Goal: Task Accomplishment & Management: Manage account settings

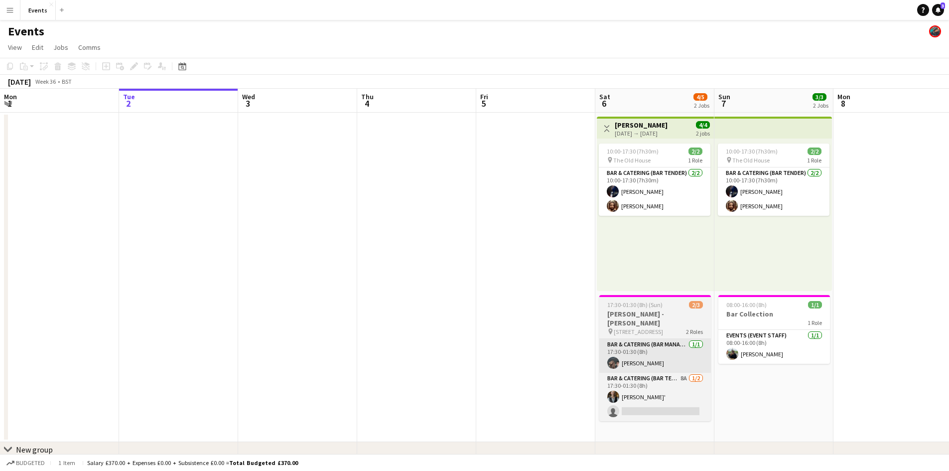
scroll to position [0, 307]
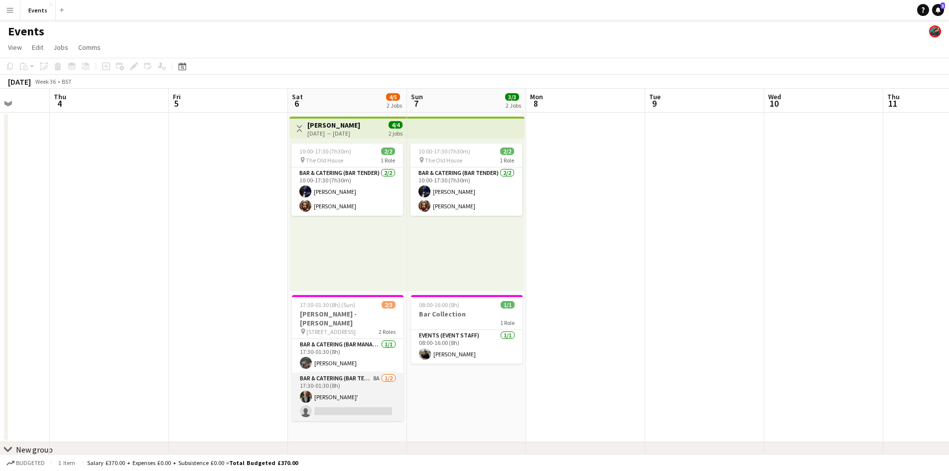
click at [353, 373] on app-card-role "Bar & Catering (Bar Tender) 8A 1/2 17:30-01:30 (8h) Francesco Pittala' single-n…" at bounding box center [348, 397] width 112 height 48
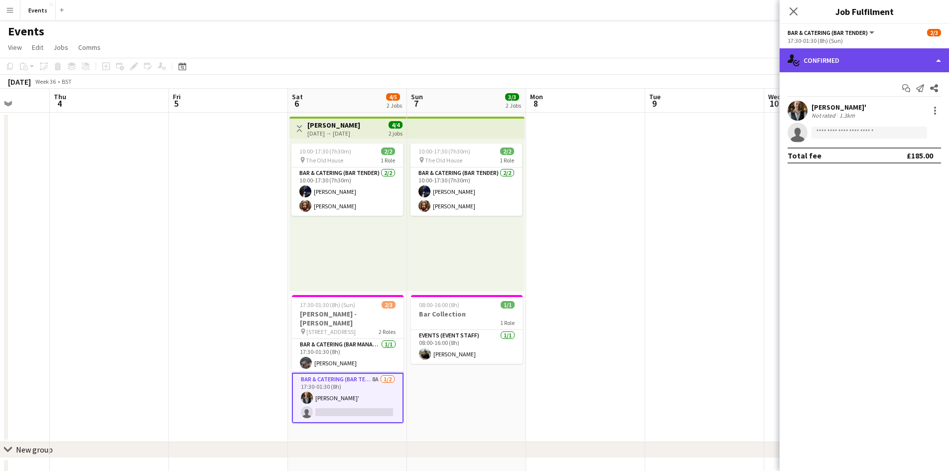
click at [826, 64] on div "single-neutral-actions-check-2 Confirmed" at bounding box center [863, 60] width 169 height 24
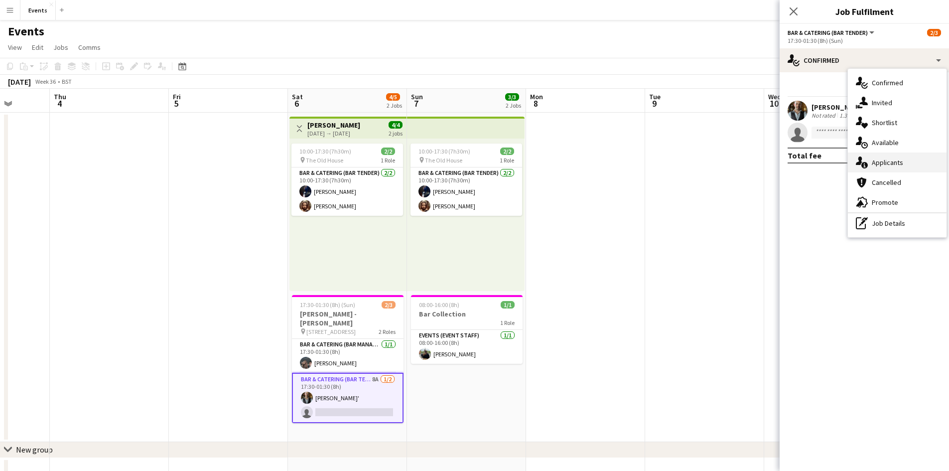
click at [883, 166] on div "single-neutral-actions-information Applicants" at bounding box center [897, 162] width 99 height 20
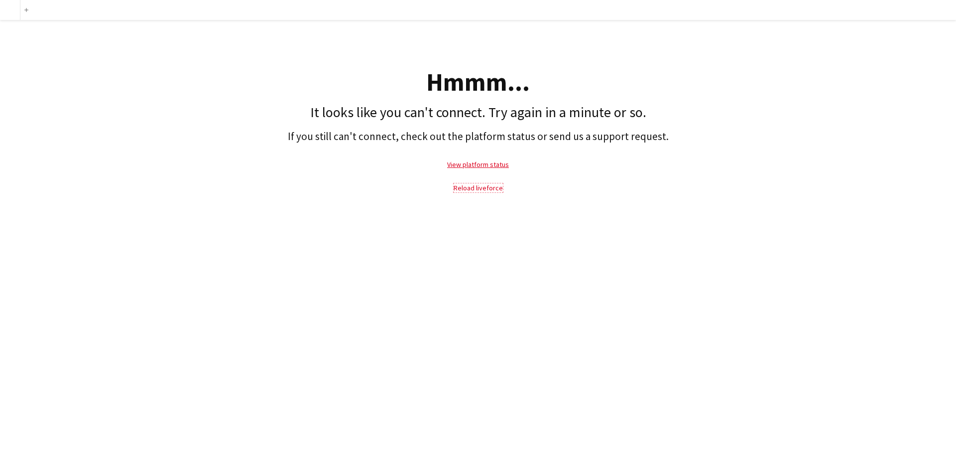
click at [474, 188] on link "Reload liveforce" at bounding box center [478, 187] width 49 height 9
click at [488, 188] on link "Reload liveforce" at bounding box center [478, 187] width 49 height 9
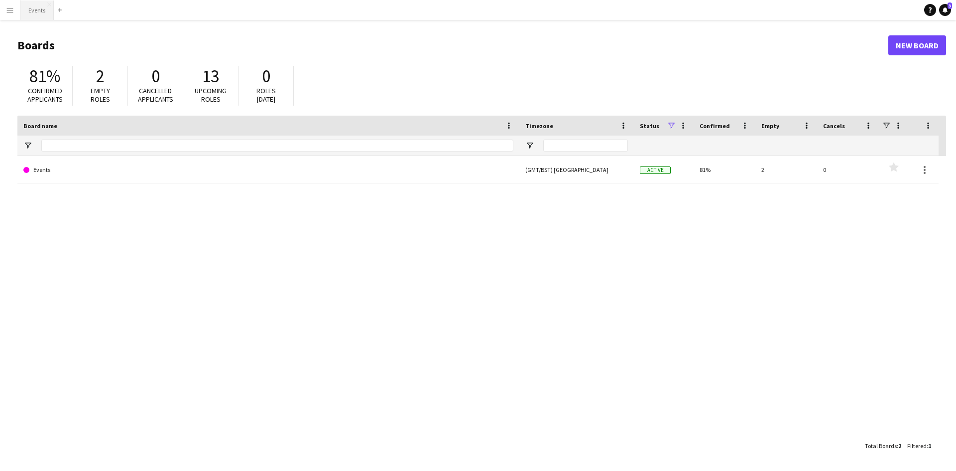
click at [39, 12] on button "Events Close" at bounding box center [36, 9] width 33 height 19
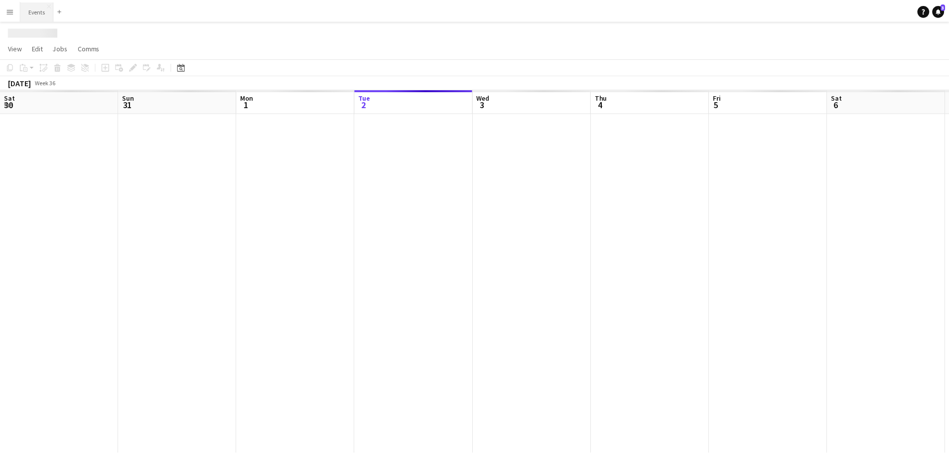
scroll to position [0, 238]
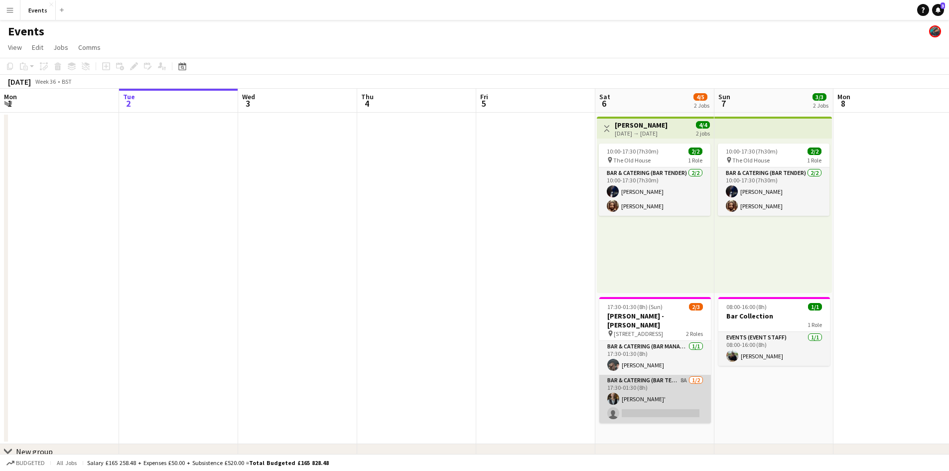
click at [634, 382] on app-card-role "Bar & Catering (Bar Tender) 8A [DATE] 17:30-01:30 (8h) [PERSON_NAME]' single-ne…" at bounding box center [655, 399] width 112 height 48
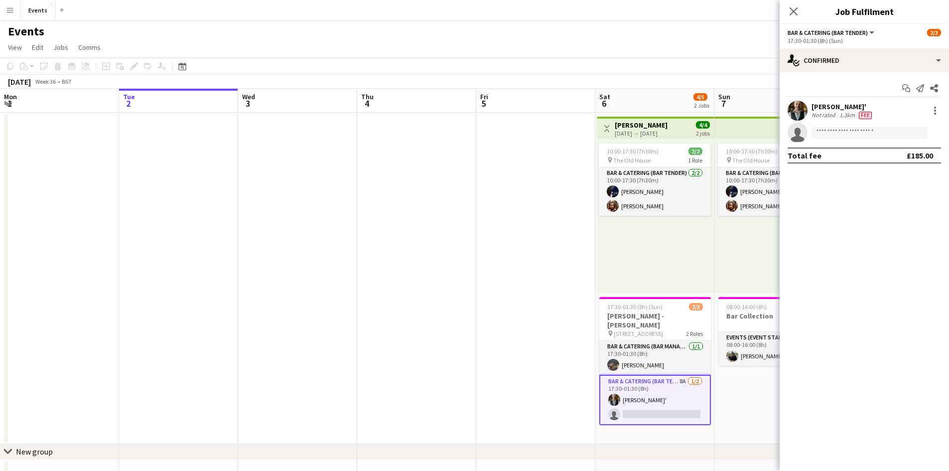
click at [863, 113] on span "Fee" at bounding box center [865, 115] width 13 height 7
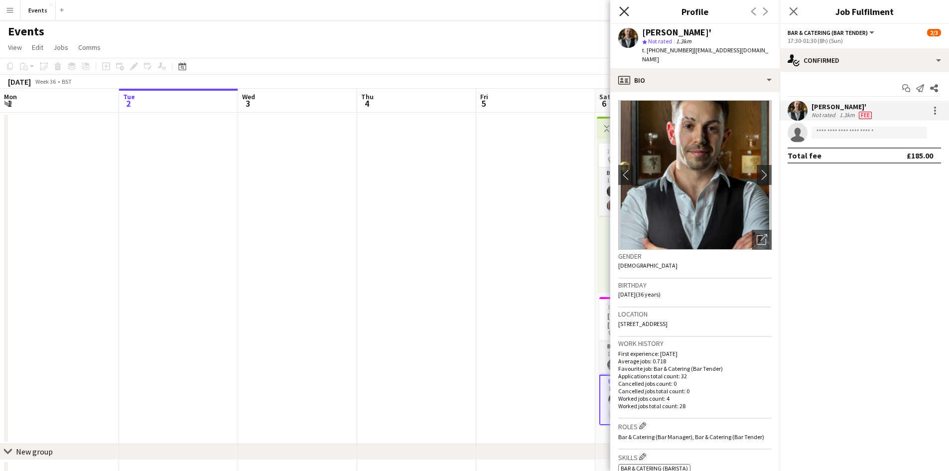
click at [625, 13] on icon "Close pop-in" at bounding box center [623, 10] width 9 height 9
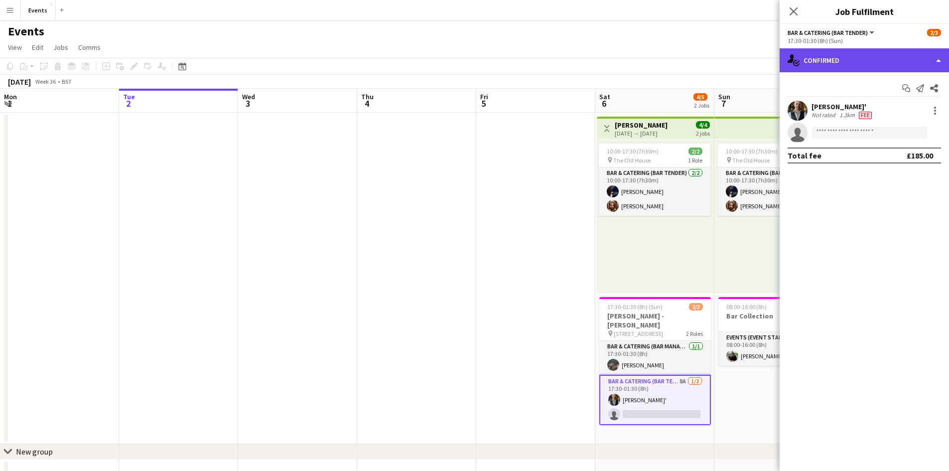
click at [841, 60] on div "single-neutral-actions-check-2 Confirmed" at bounding box center [863, 60] width 169 height 24
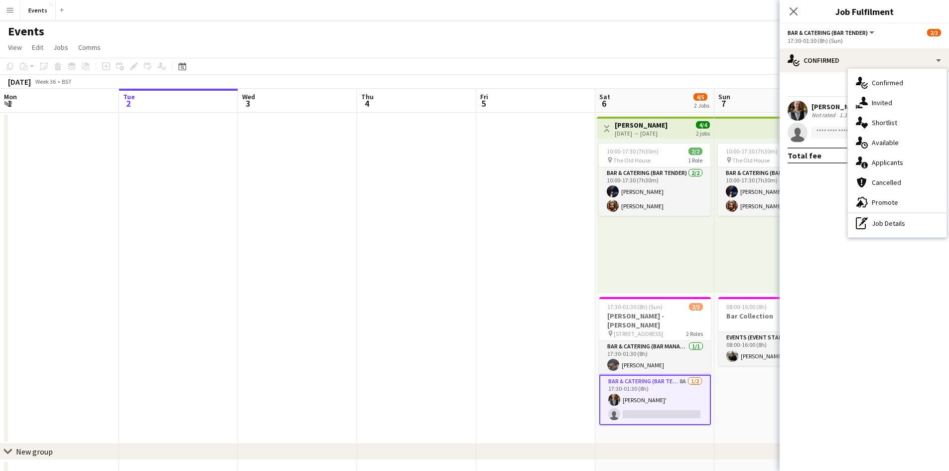
click at [874, 157] on div "single-neutral-actions-information Applicants" at bounding box center [897, 162] width 99 height 20
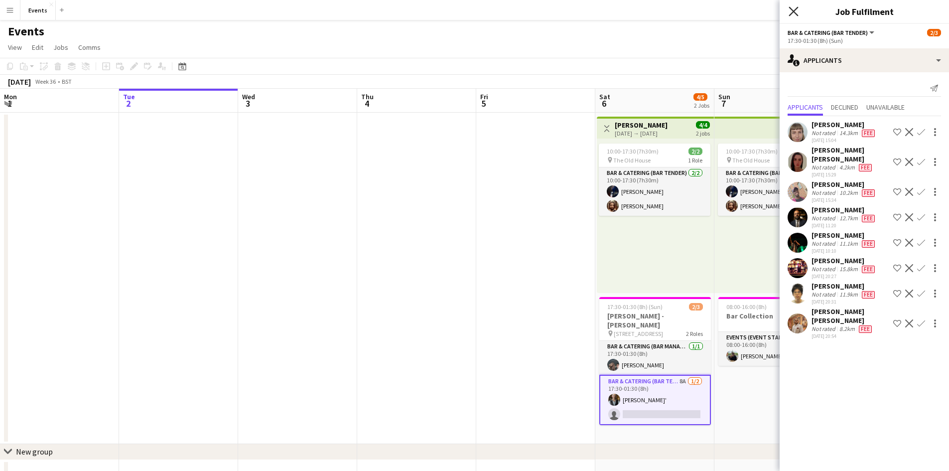
click at [796, 14] on icon at bounding box center [792, 10] width 9 height 9
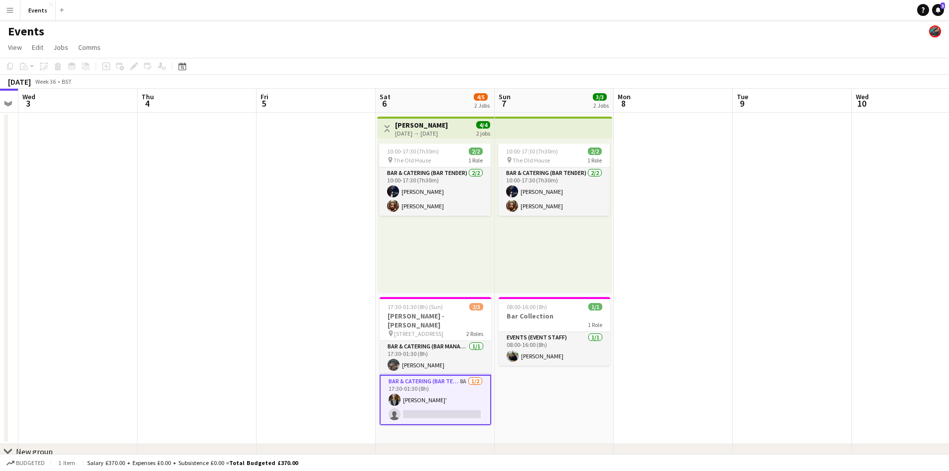
scroll to position [0, 337]
drag, startPoint x: 531, startPoint y: 198, endPoint x: 217, endPoint y: 211, distance: 315.0
click at [219, 211] on app-calendar-viewport "Sun 31 1/1 1 Job Mon 1 Tue 2 Wed 3 Thu 4 Fri 5 Sat 6 4/5 2 Jobs Sun 7 3/3 2 Job…" at bounding box center [474, 289] width 949 height 401
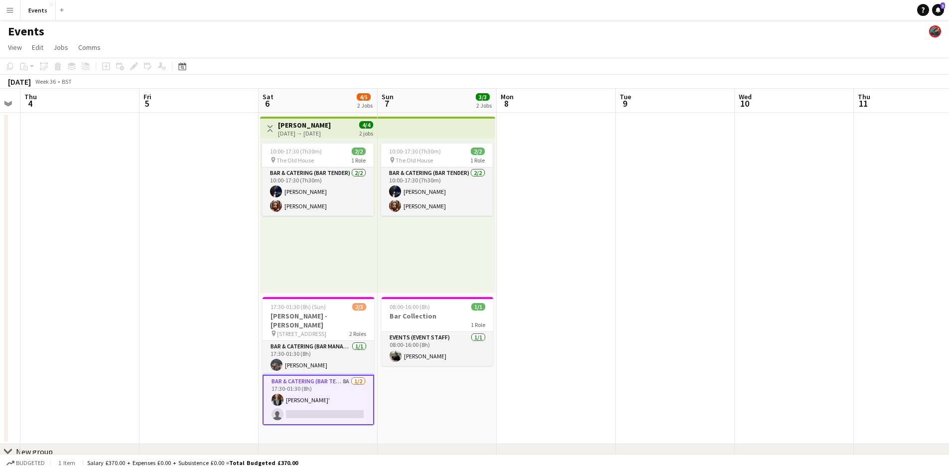
click at [307, 375] on app-card-role "Bar & Catering (Bar Tender) 8A [DATE] 17:30-01:30 (8h) [PERSON_NAME]' single-ne…" at bounding box center [318, 400] width 112 height 50
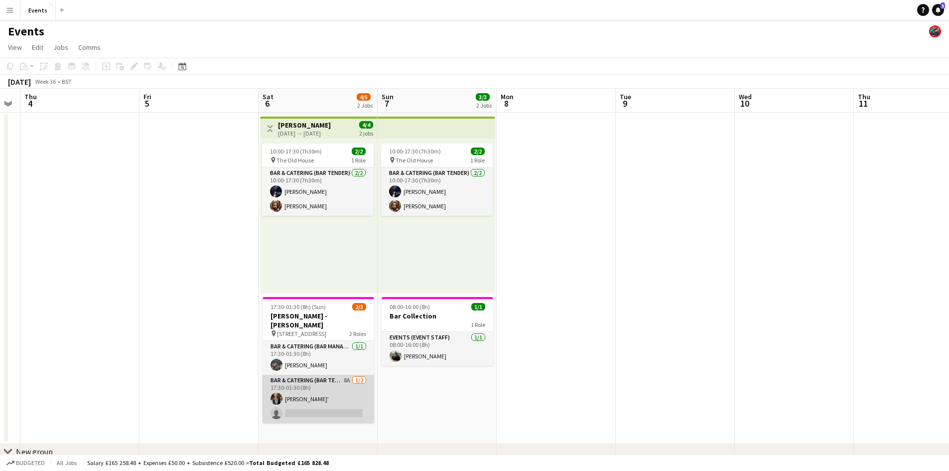
click at [304, 386] on app-card-role "Bar & Catering (Bar Tender) 8A [DATE] 17:30-01:30 (8h) [PERSON_NAME]' single-ne…" at bounding box center [318, 399] width 112 height 48
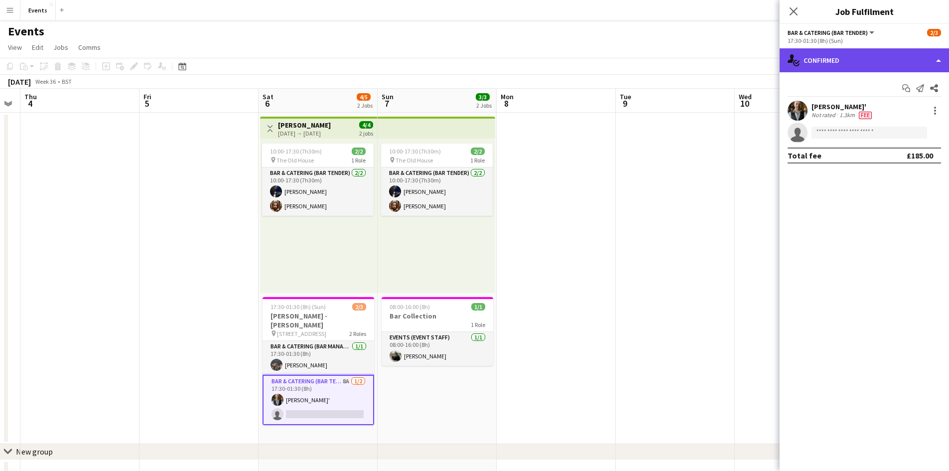
click at [822, 64] on div "single-neutral-actions-check-2 Confirmed" at bounding box center [863, 60] width 169 height 24
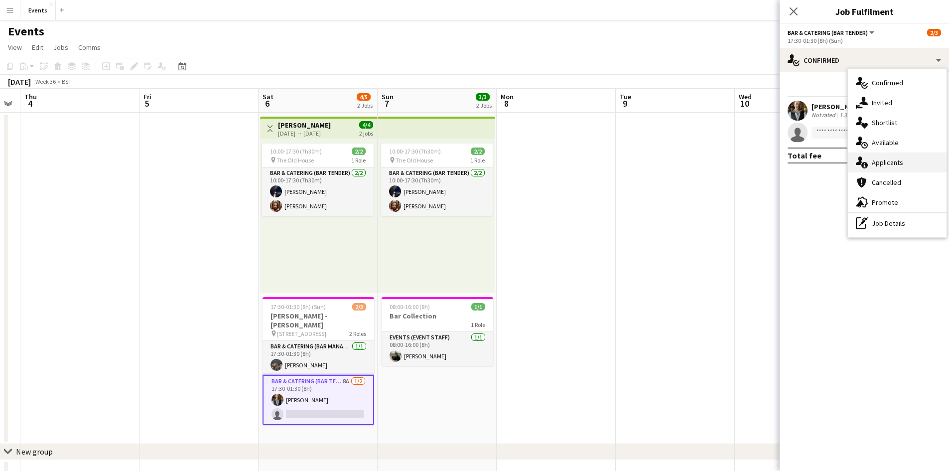
click at [869, 161] on div "single-neutral-actions-information Applicants" at bounding box center [897, 162] width 99 height 20
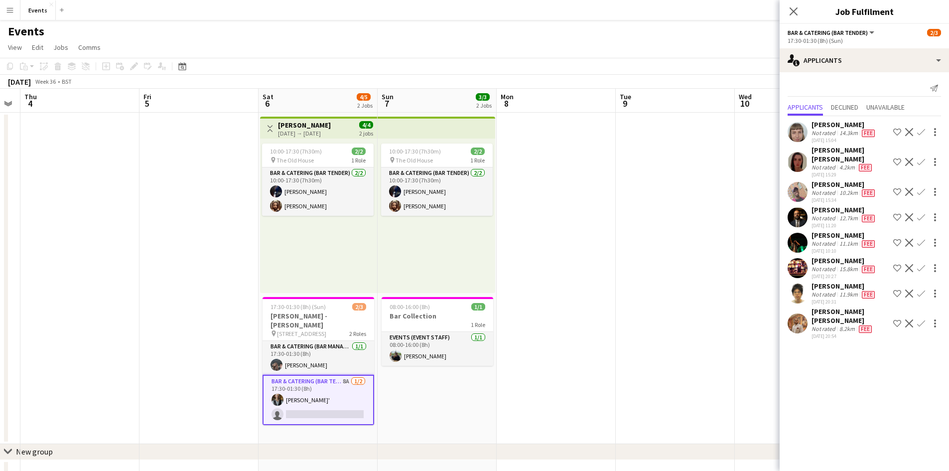
drag, startPoint x: 793, startPoint y: 13, endPoint x: 730, endPoint y: 44, distance: 70.4
click at [793, 13] on icon "Close pop-in" at bounding box center [793, 11] width 8 height 8
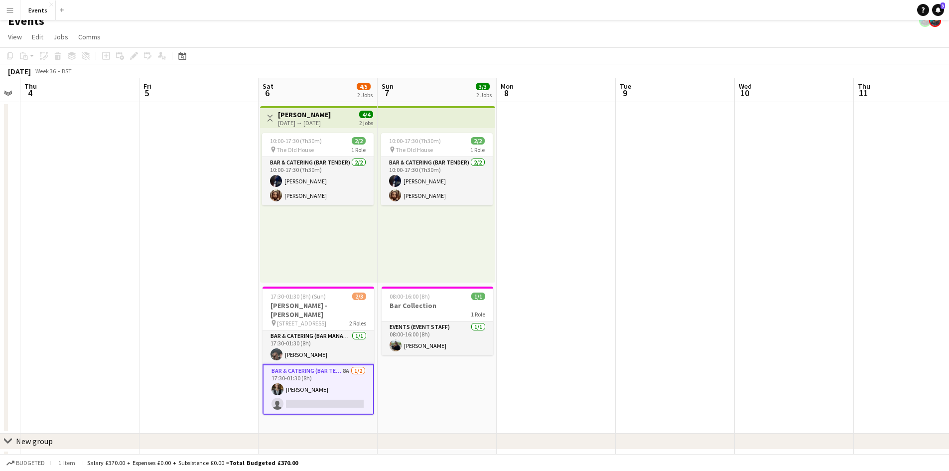
scroll to position [0, 0]
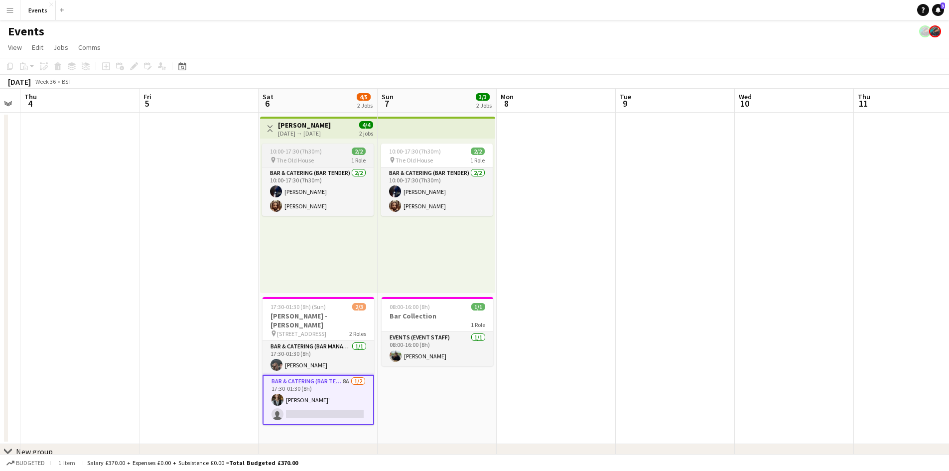
click at [309, 158] on span "The Old House" at bounding box center [294, 159] width 37 height 7
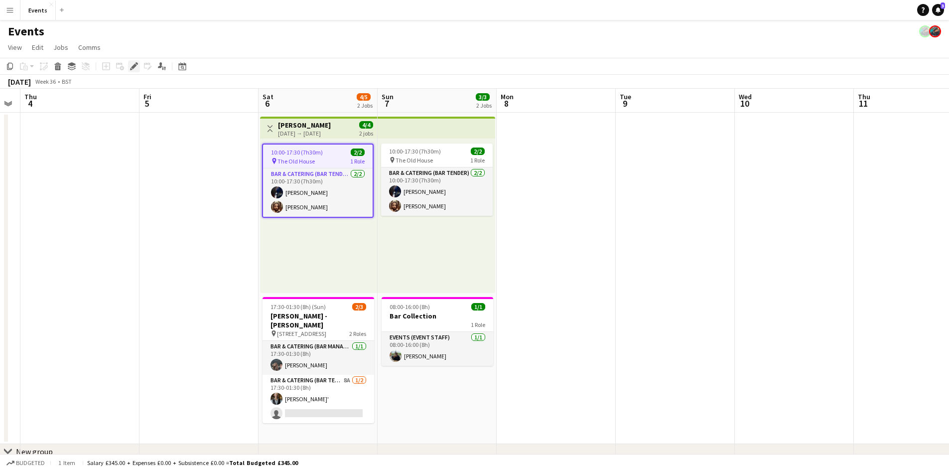
click at [136, 67] on icon "Edit" at bounding box center [134, 66] width 8 height 8
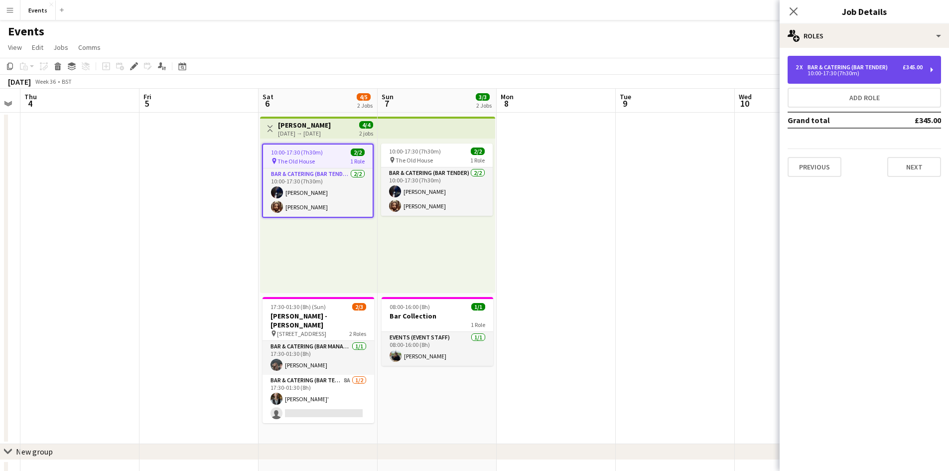
click at [823, 71] on div "10:00-17:30 (7h30m)" at bounding box center [858, 73] width 127 height 5
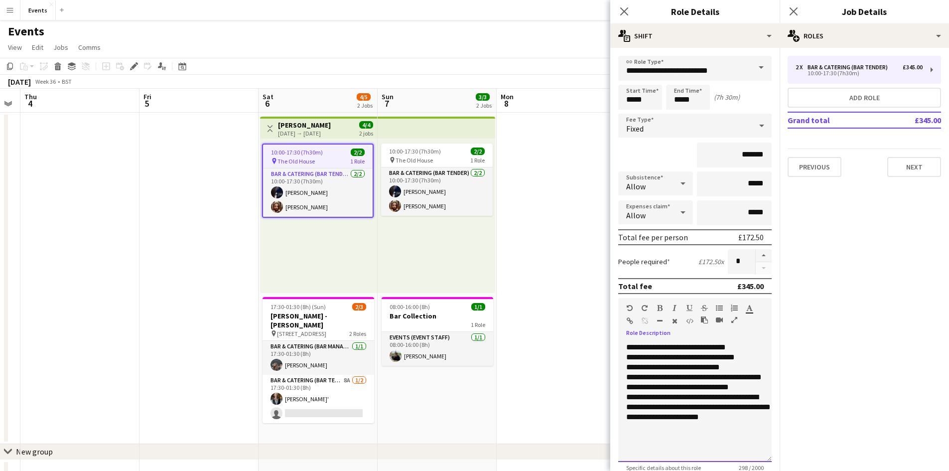
drag, startPoint x: 739, startPoint y: 447, endPoint x: 614, endPoint y: 347, distance: 159.8
click at [615, 347] on form "**********" at bounding box center [694, 315] width 169 height 519
paste div
click at [745, 152] on input "*******" at bounding box center [734, 154] width 75 height 25
click at [753, 152] on input "*******" at bounding box center [734, 154] width 75 height 25
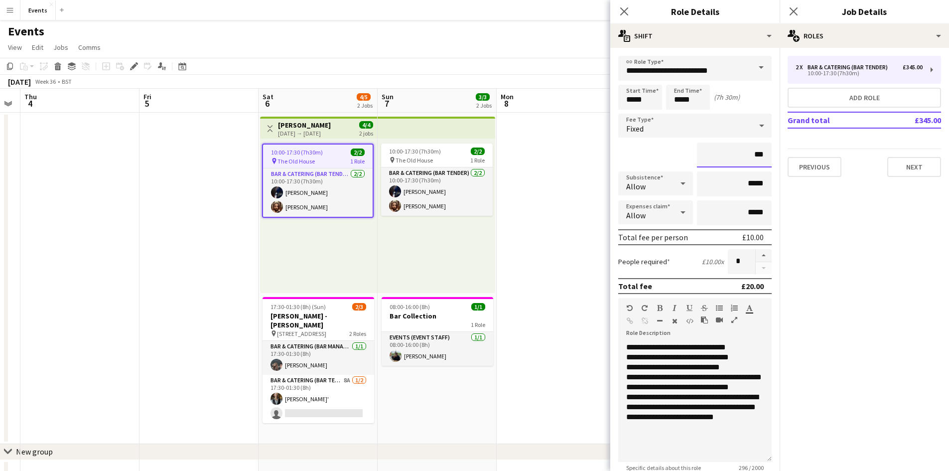
type input "**"
drag, startPoint x: 738, startPoint y: 357, endPoint x: 739, endPoint y: 331, distance: 25.4
click at [738, 357] on td "**********" at bounding box center [695, 384] width 139 height 85
click at [635, 96] on input "*****" at bounding box center [640, 97] width 44 height 25
click at [639, 347] on td "**********" at bounding box center [695, 384] width 139 height 85
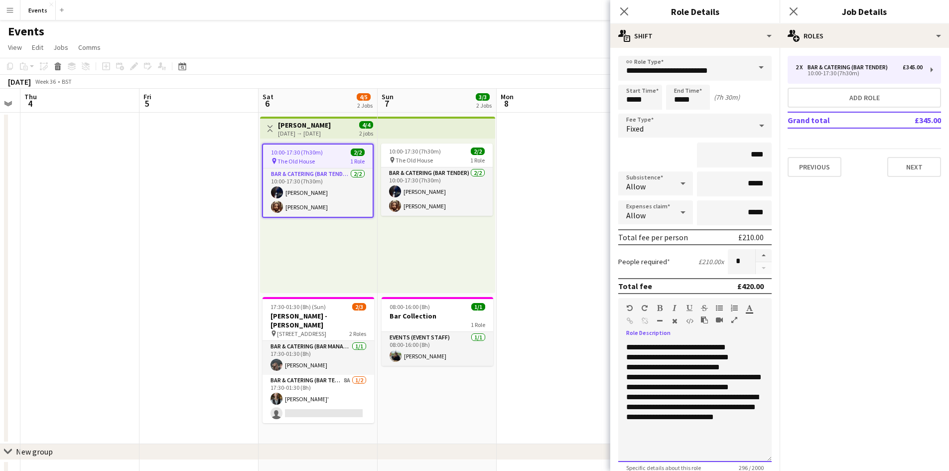
click at [731, 347] on td "**********" at bounding box center [695, 384] width 139 height 85
click at [751, 155] on input "****" at bounding box center [734, 154] width 75 height 25
type input "****"
click at [638, 99] on input "*****" at bounding box center [640, 97] width 44 height 25
click at [635, 82] on div at bounding box center [630, 80] width 20 height 10
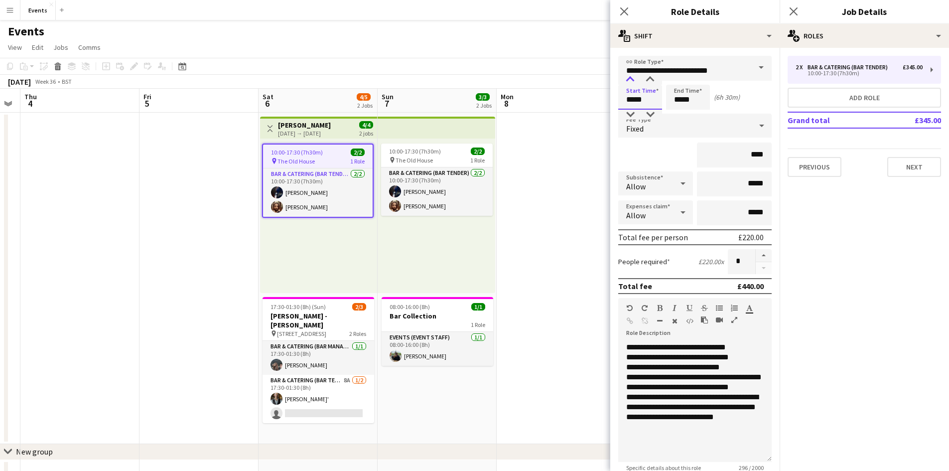
click at [635, 82] on div at bounding box center [630, 80] width 20 height 10
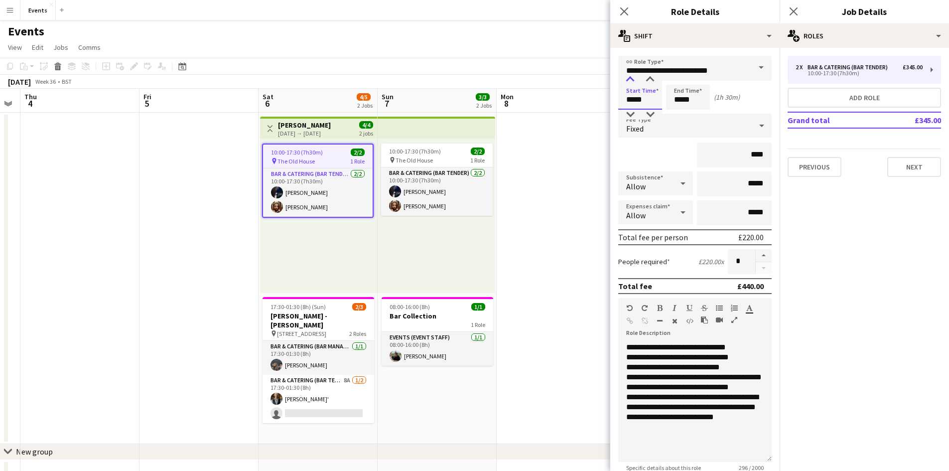
click at [635, 82] on div at bounding box center [630, 80] width 20 height 10
type input "*****"
click at [632, 113] on div at bounding box center [630, 115] width 20 height 10
click at [651, 73] on input "**********" at bounding box center [694, 68] width 153 height 25
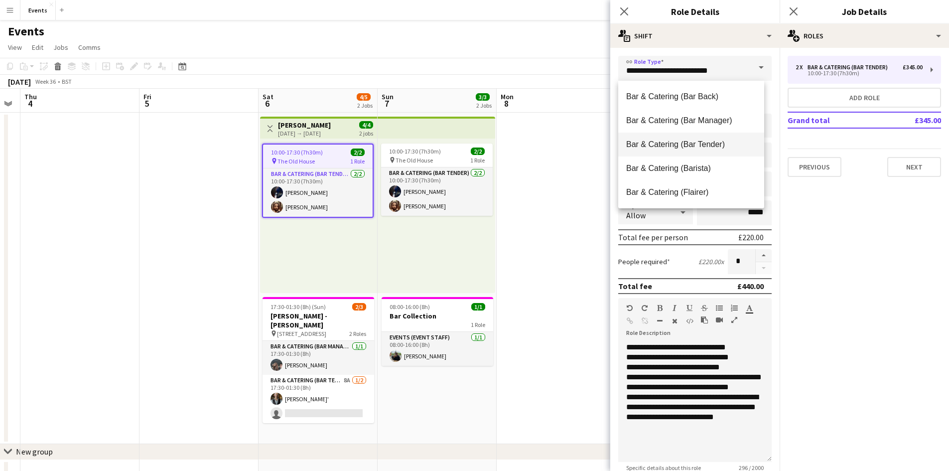
click at [677, 141] on span "Bar & Catering (Bar Tender)" at bounding box center [691, 143] width 130 height 9
type input "*******"
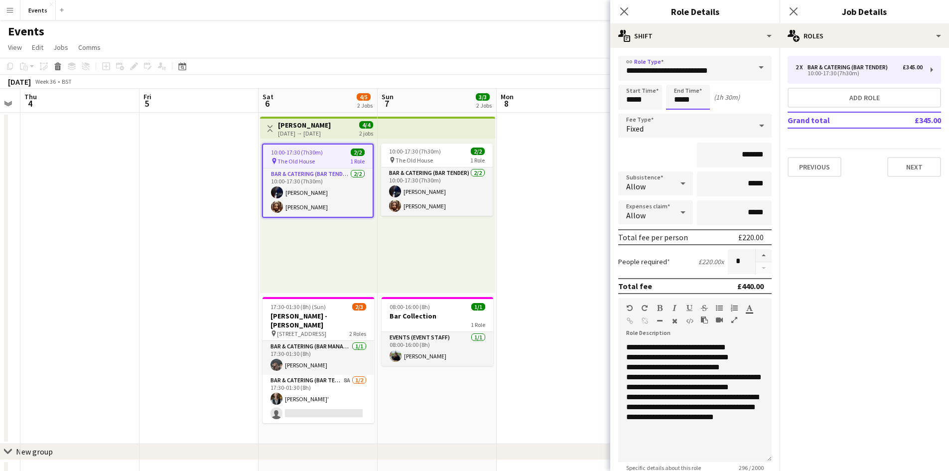
click at [691, 97] on input "*****" at bounding box center [688, 97] width 44 height 25
click at [680, 80] on div at bounding box center [678, 80] width 20 height 10
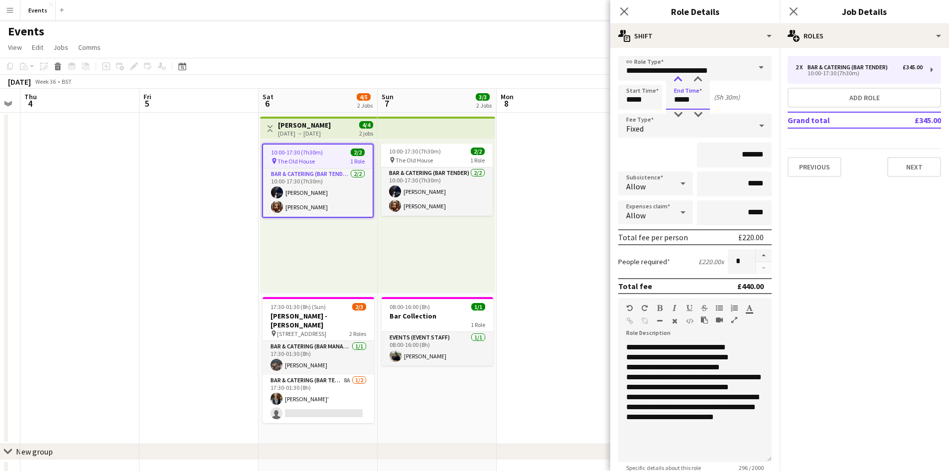
click at [680, 80] on div at bounding box center [678, 80] width 20 height 10
type input "*****"
click at [680, 80] on div at bounding box center [678, 80] width 20 height 10
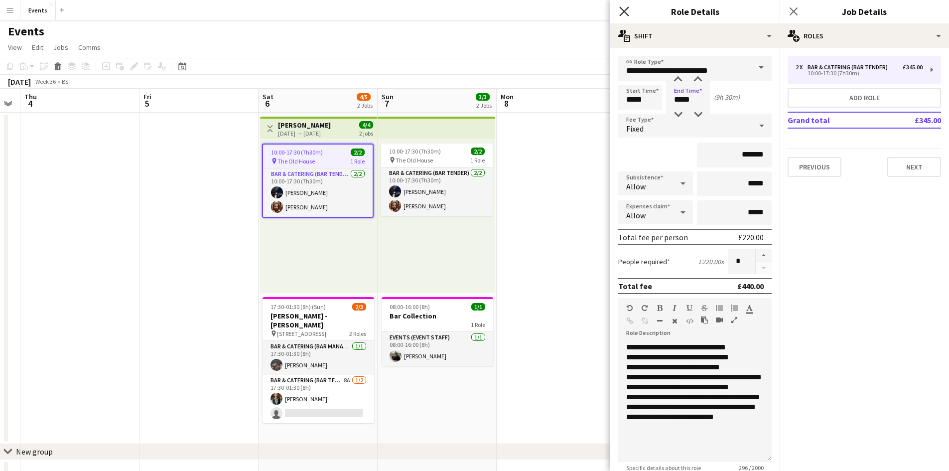
click at [626, 14] on icon "Close pop-in" at bounding box center [623, 10] width 9 height 9
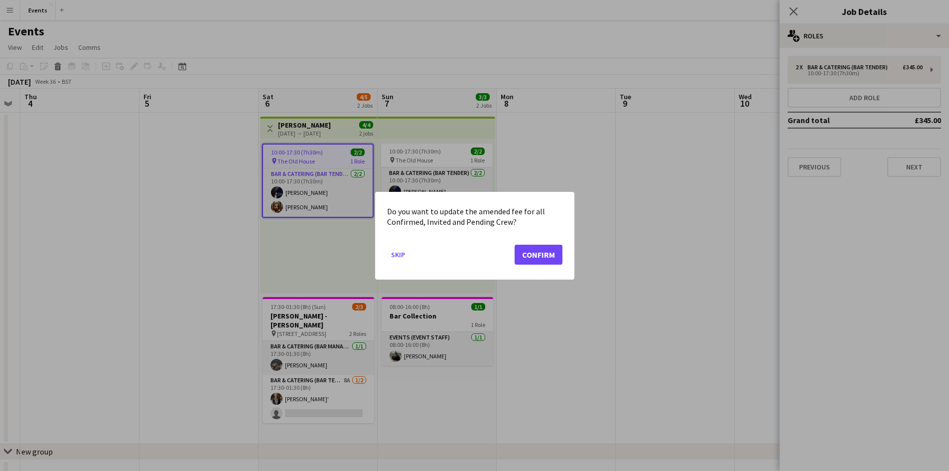
click at [797, 12] on div at bounding box center [474, 235] width 949 height 471
click at [527, 255] on button "Confirm" at bounding box center [539, 254] width 48 height 20
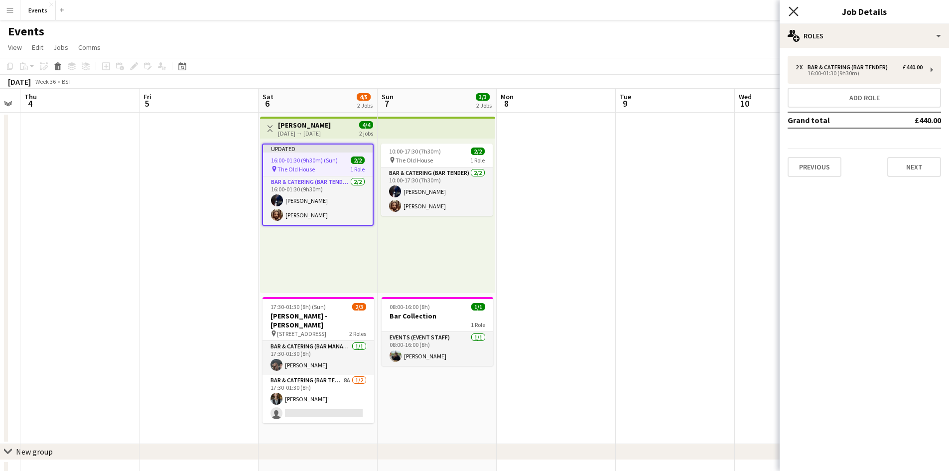
click at [796, 7] on icon "Close pop-in" at bounding box center [792, 10] width 9 height 9
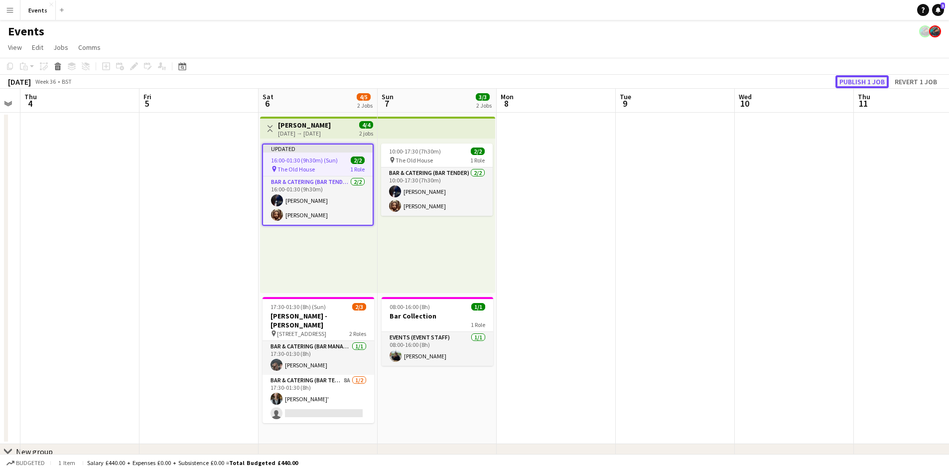
click at [844, 78] on button "Publish 1 job" at bounding box center [861, 81] width 53 height 13
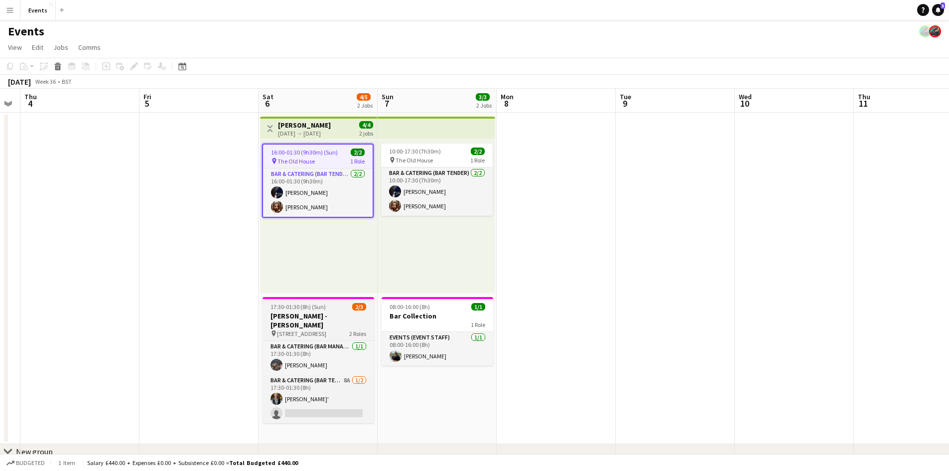
click at [318, 329] on div "pin 7 Elm Park Road 2 Roles" at bounding box center [318, 333] width 112 height 8
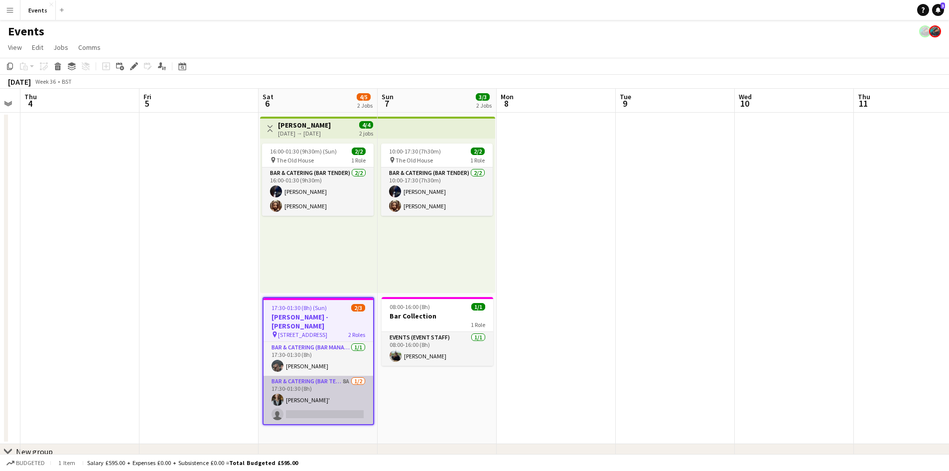
click at [330, 377] on app-card-role "Bar & Catering (Bar Tender) 8A [DATE] 17:30-01:30 (8h) [PERSON_NAME]' single-ne…" at bounding box center [318, 400] width 110 height 48
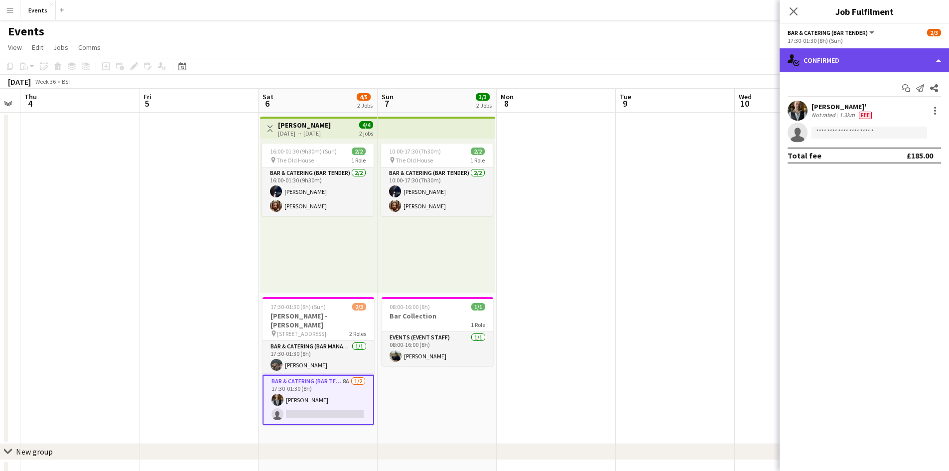
click at [845, 64] on div "single-neutral-actions-check-2 Confirmed" at bounding box center [863, 60] width 169 height 24
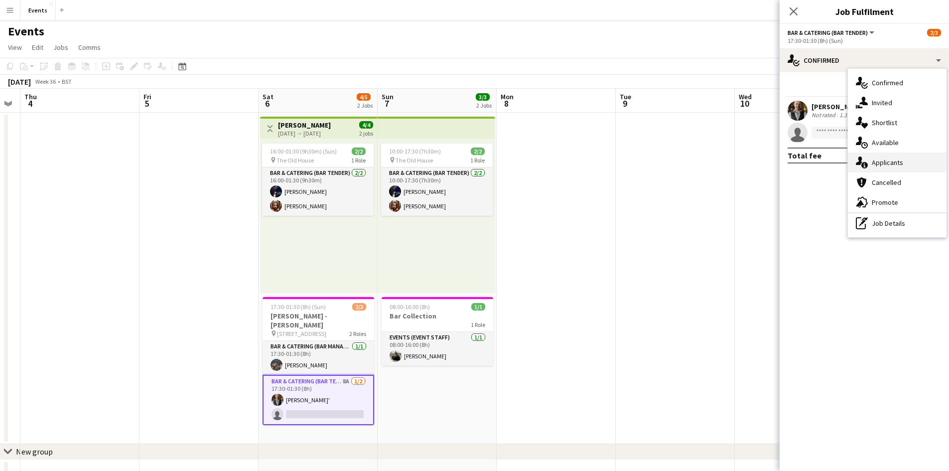
click at [878, 164] on span "Applicants" at bounding box center [887, 162] width 31 height 9
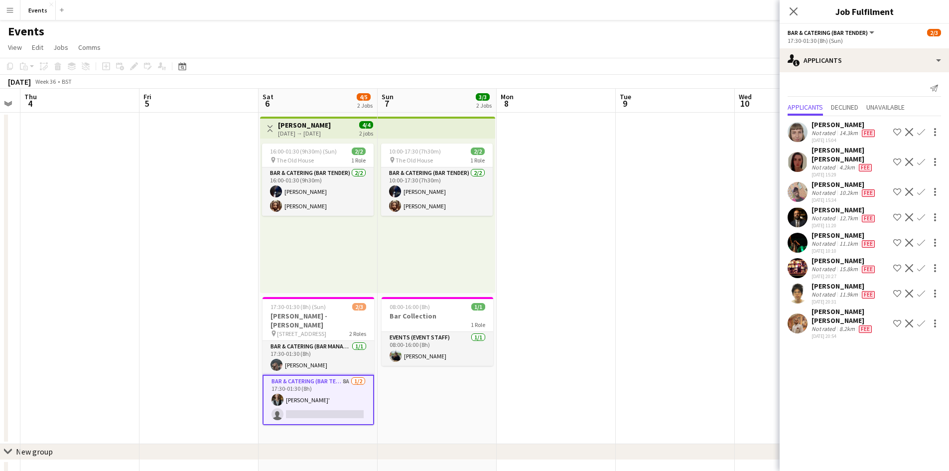
click at [799, 10] on div "Close pop-in" at bounding box center [793, 11] width 28 height 23
click at [797, 9] on icon "Close pop-in" at bounding box center [792, 10] width 9 height 9
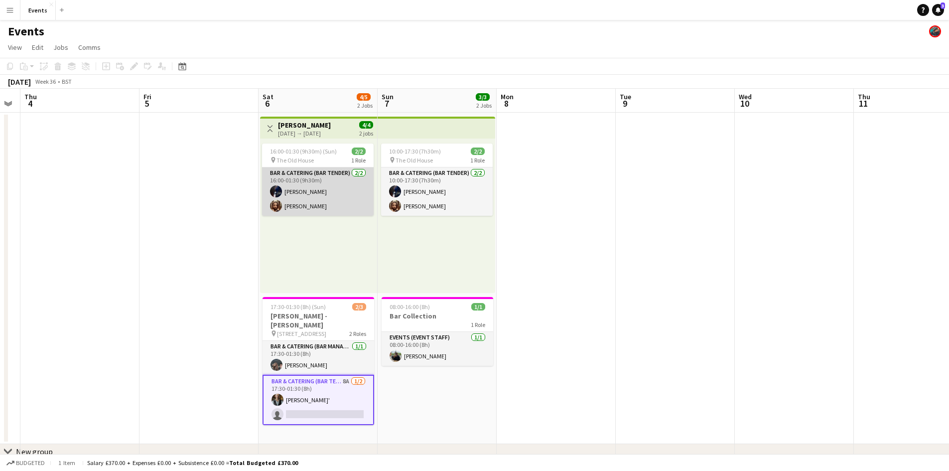
click at [312, 198] on app-card-role "Bar & Catering (Bar Tender) 2/2 16:00-01:30 (9h30m) Cheikh Mbaye David Arthur S…" at bounding box center [318, 191] width 112 height 48
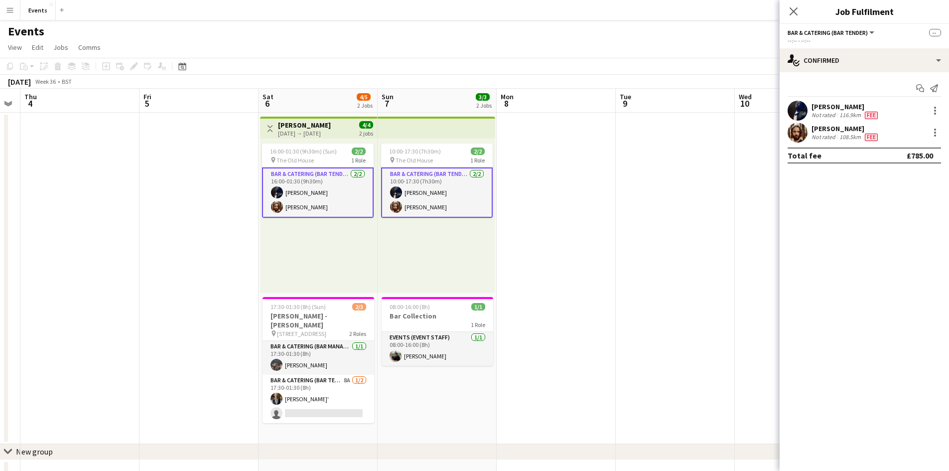
click at [852, 133] on div "108.5km" at bounding box center [849, 137] width 25 height 8
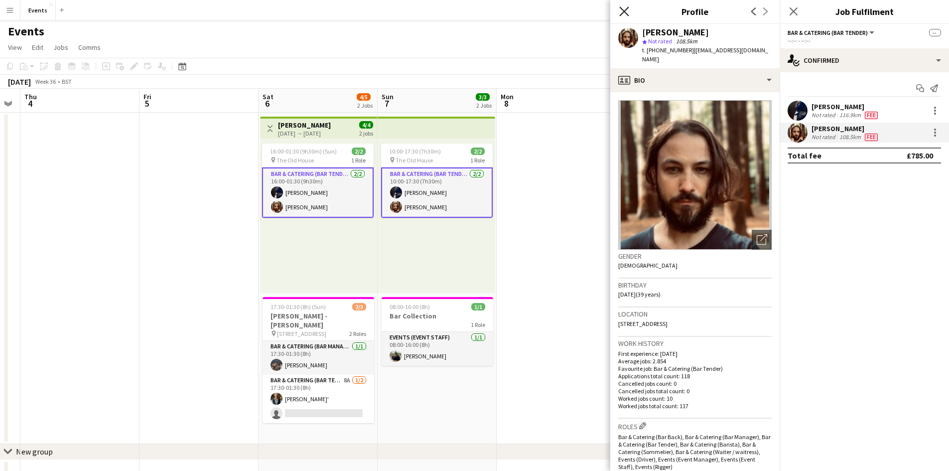
click at [626, 10] on icon at bounding box center [623, 10] width 9 height 9
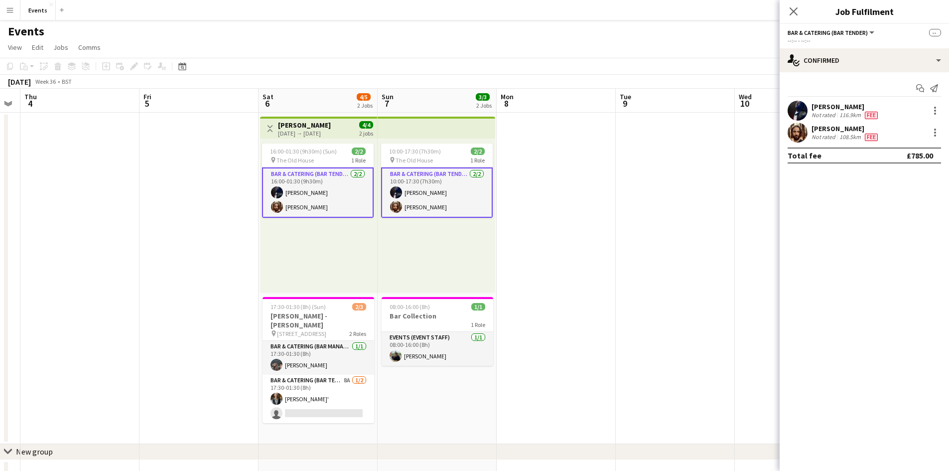
click at [834, 112] on div "Not rated" at bounding box center [824, 115] width 26 height 8
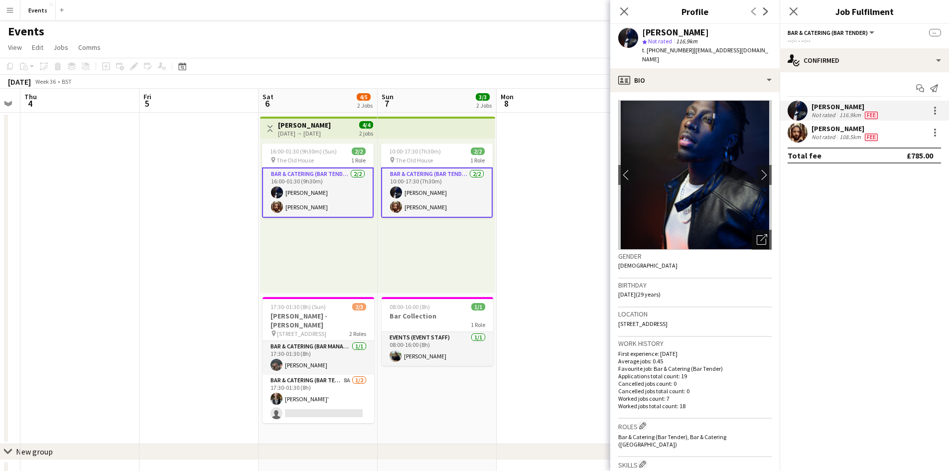
drag, startPoint x: 689, startPoint y: 50, endPoint x: 758, endPoint y: 51, distance: 68.7
click at [758, 51] on div "Cheikh Mbaye star Not rated 116.9km t. +447307604639 | solembaye52@gmail.com" at bounding box center [694, 46] width 169 height 44
copy span "[EMAIL_ADDRESS][DOMAIN_NAME]"
click at [11, 11] on app-icon "Menu" at bounding box center [10, 10] width 8 height 8
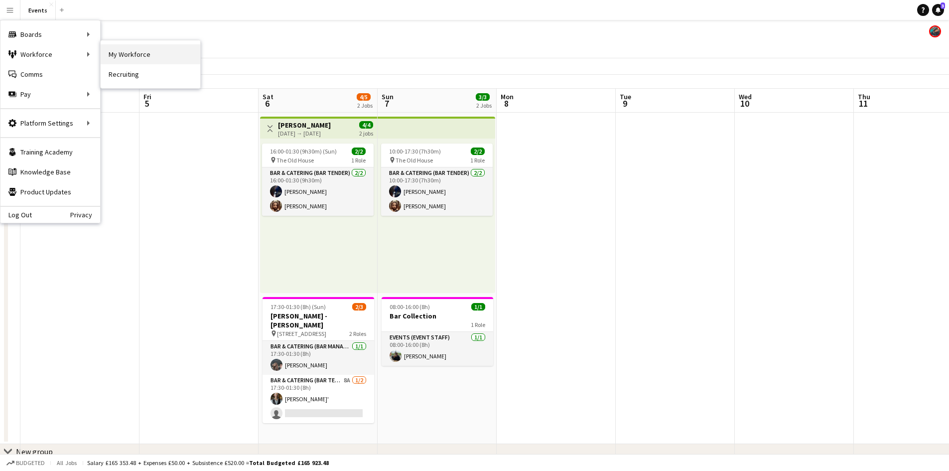
click at [152, 54] on link "My Workforce" at bounding box center [151, 54] width 100 height 20
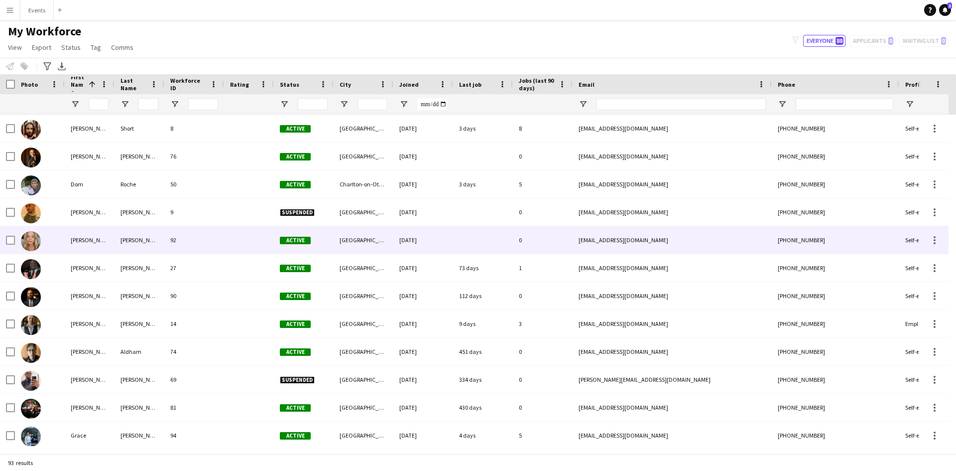
drag, startPoint x: 31, startPoint y: 239, endPoint x: 75, endPoint y: 233, distance: 44.7
click at [30, 239] on img at bounding box center [31, 241] width 20 height 20
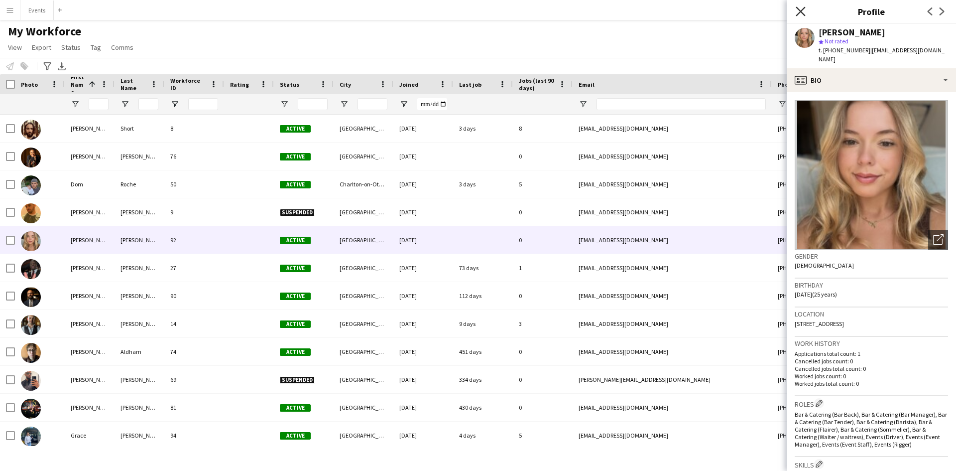
click at [797, 11] on icon "Close pop-in" at bounding box center [800, 10] width 9 height 9
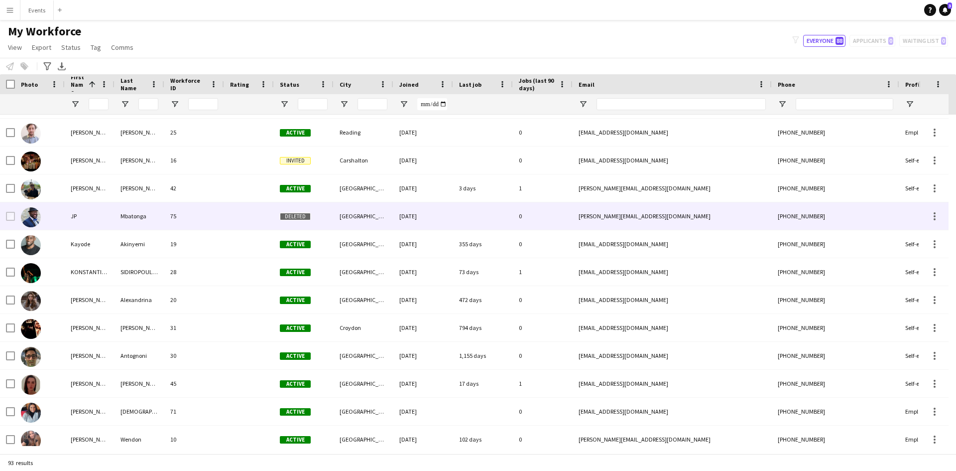
click at [64, 215] on div at bounding box center [40, 215] width 50 height 27
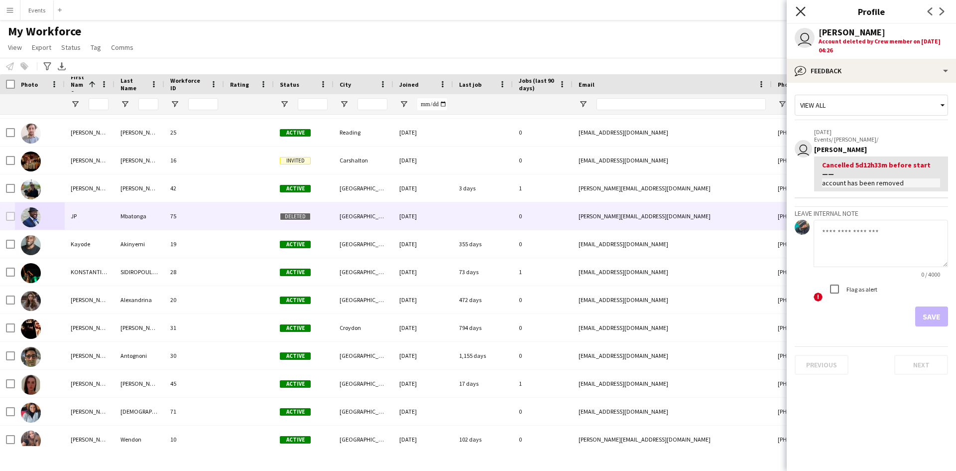
click at [803, 13] on icon at bounding box center [800, 10] width 9 height 9
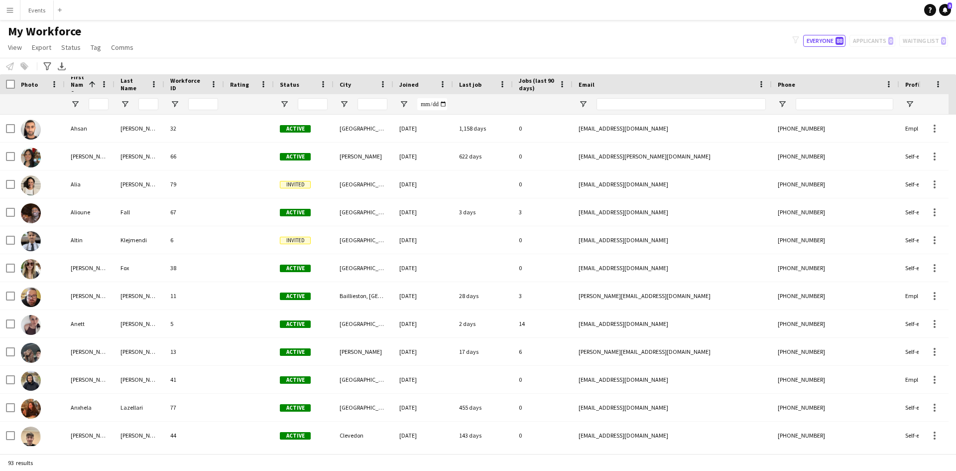
click at [0, 11] on button "Menu" at bounding box center [10, 10] width 20 height 20
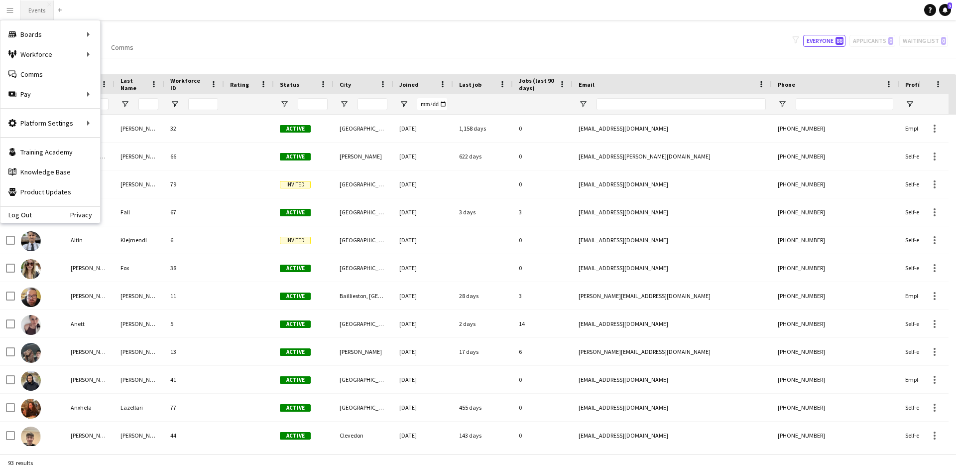
click at [35, 17] on button "Events Close" at bounding box center [36, 9] width 33 height 19
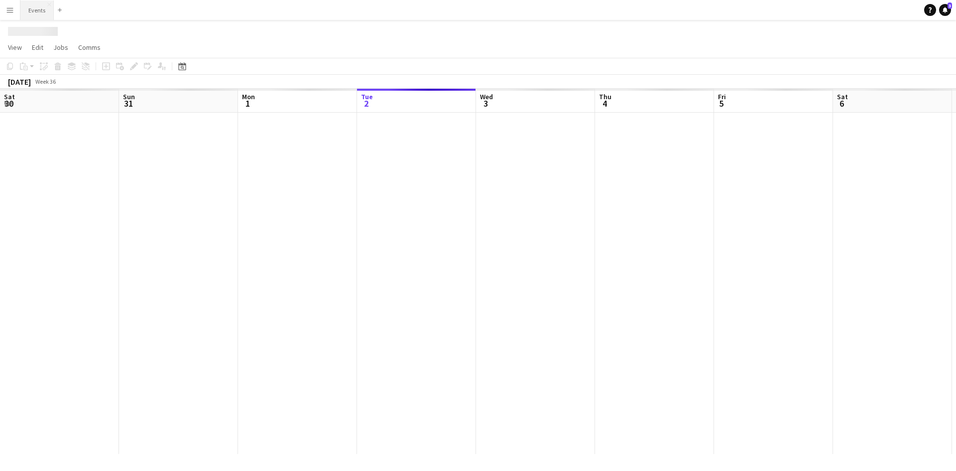
scroll to position [0, 238]
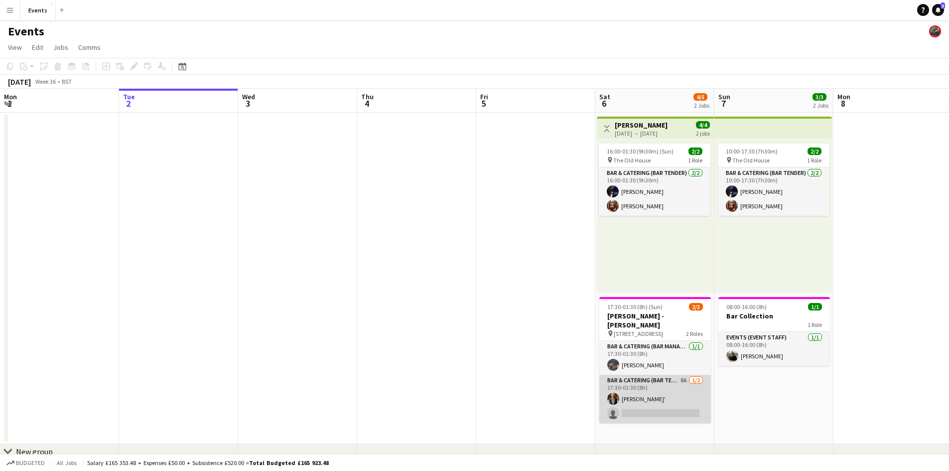
click at [616, 375] on app-card-role "Bar & Catering (Bar Tender) 8A [DATE] 17:30-01:30 (8h) [PERSON_NAME]' single-ne…" at bounding box center [655, 399] width 112 height 48
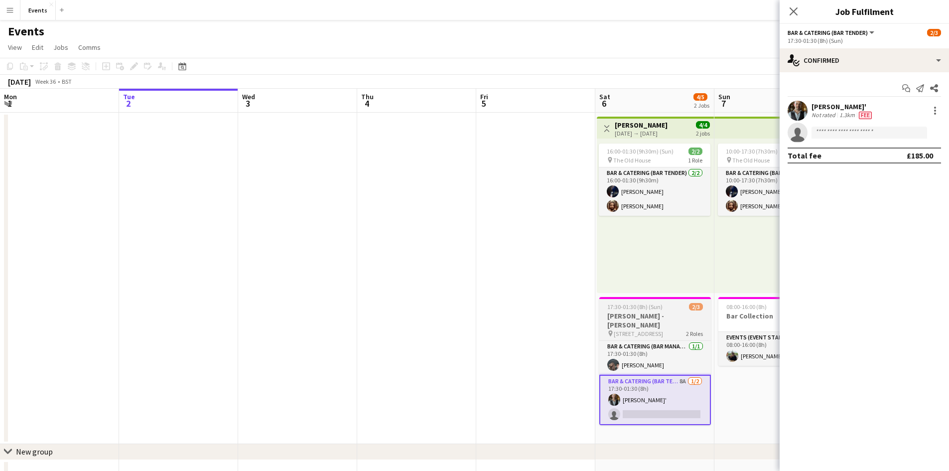
click at [647, 314] on h3 "[PERSON_NAME] - [PERSON_NAME]" at bounding box center [655, 320] width 112 height 18
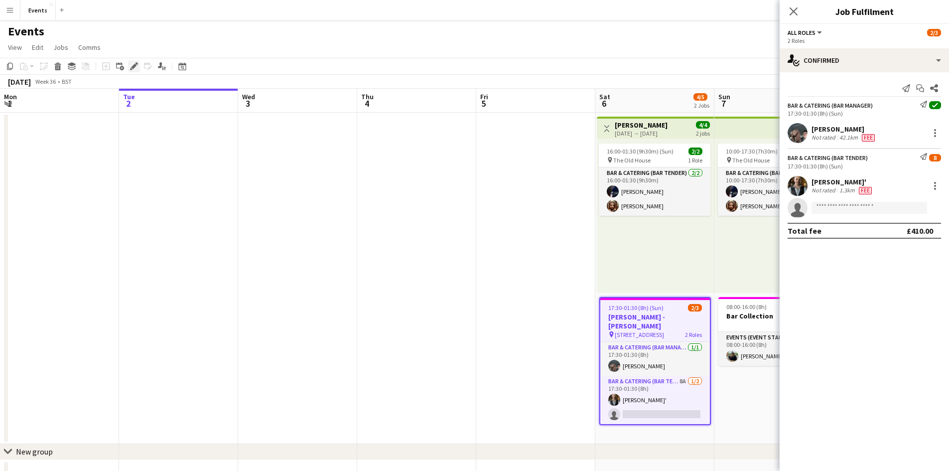
click at [132, 70] on icon at bounding box center [131, 69] width 2 height 2
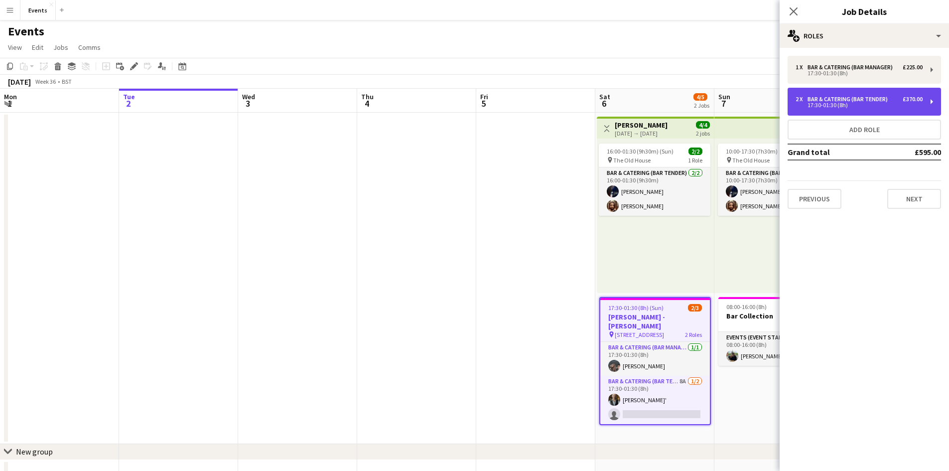
click at [837, 93] on div "2 x Bar & Catering (Bar Tender) £370.00 17:30-01:30 (8h)" at bounding box center [863, 102] width 153 height 28
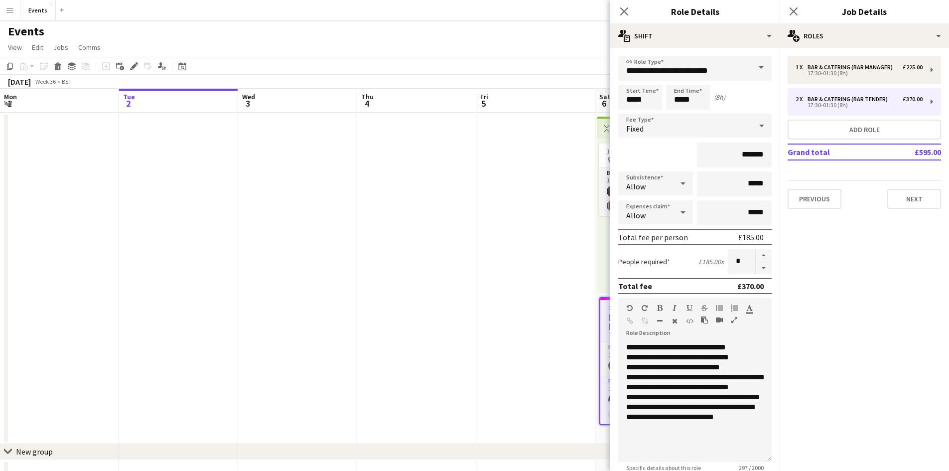
click at [357, 240] on app-date-cell at bounding box center [297, 278] width 119 height 331
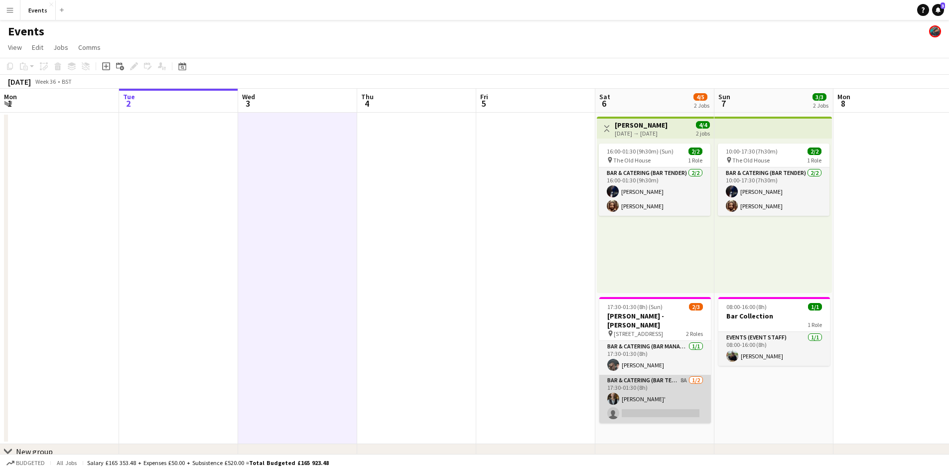
click at [648, 387] on app-card-role "Bar & Catering (Bar Tender) 8A [DATE] 17:30-01:30 (8h) [PERSON_NAME]' single-ne…" at bounding box center [655, 399] width 112 height 48
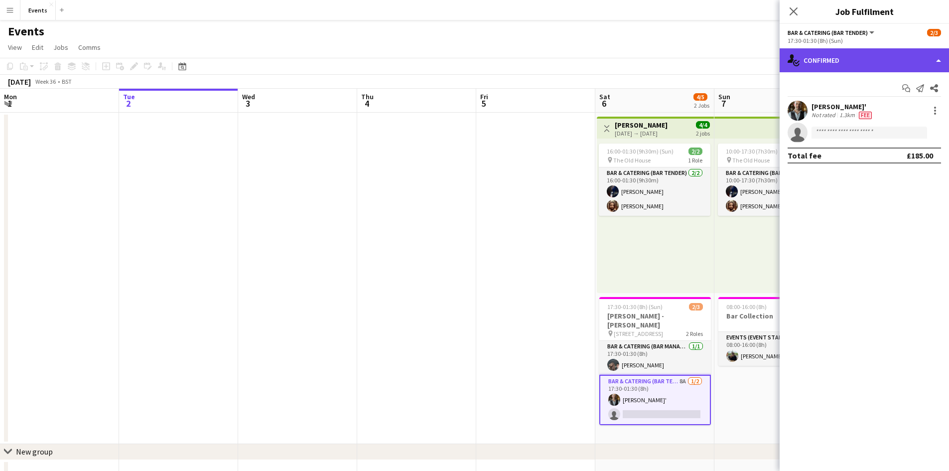
click at [842, 67] on div "single-neutral-actions-check-2 Confirmed" at bounding box center [863, 60] width 169 height 24
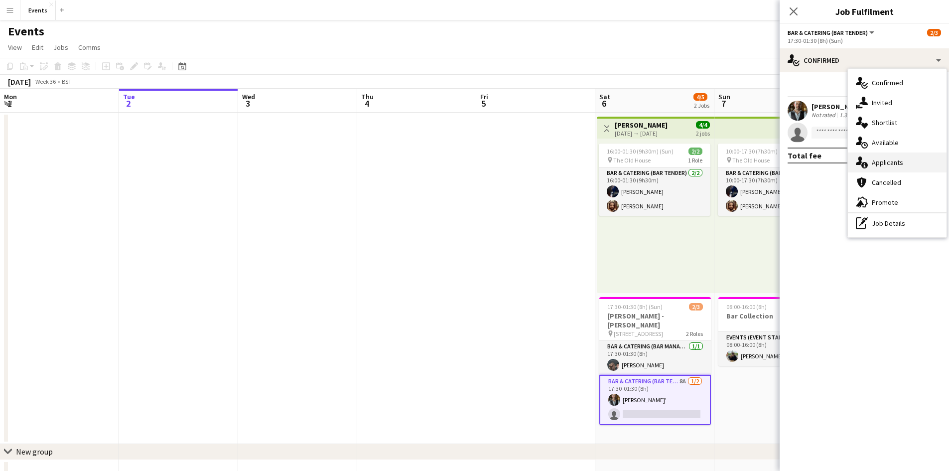
click at [892, 162] on span "Applicants" at bounding box center [887, 162] width 31 height 9
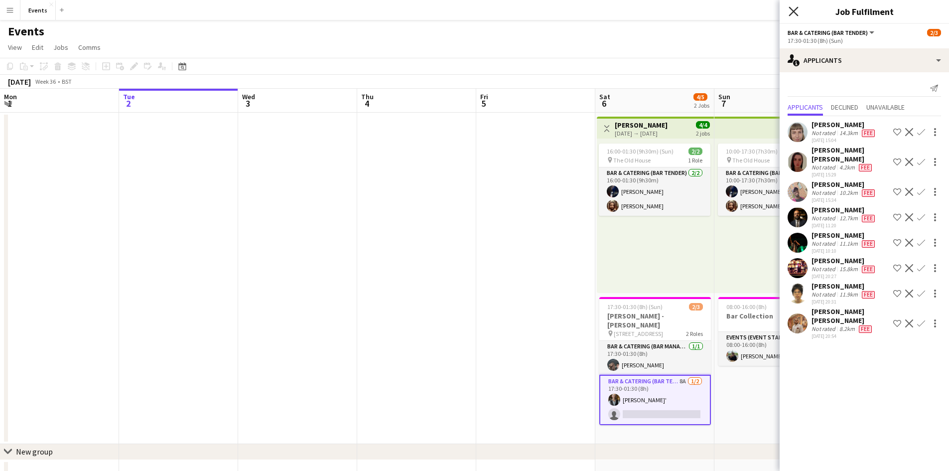
click at [793, 10] on icon at bounding box center [792, 10] width 9 height 9
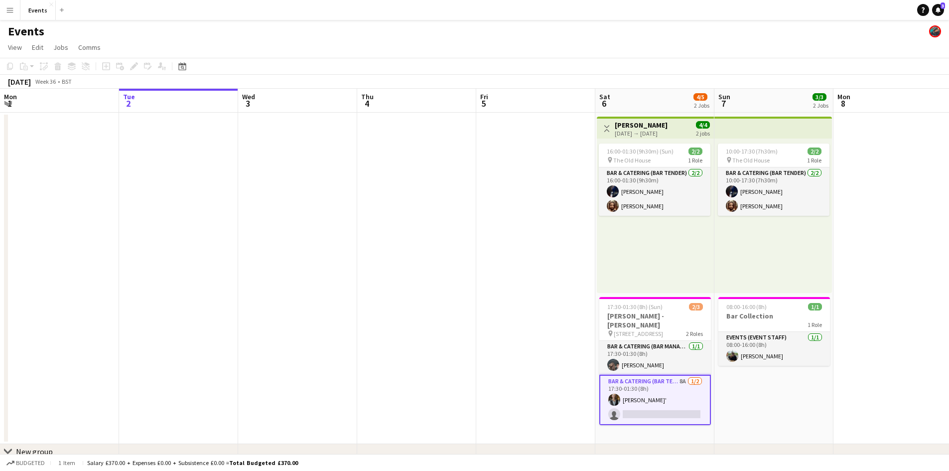
click at [669, 389] on app-card-role "Bar & Catering (Bar Tender) 8A [DATE] 17:30-01:30 (8h) [PERSON_NAME]' single-ne…" at bounding box center [655, 400] width 112 height 50
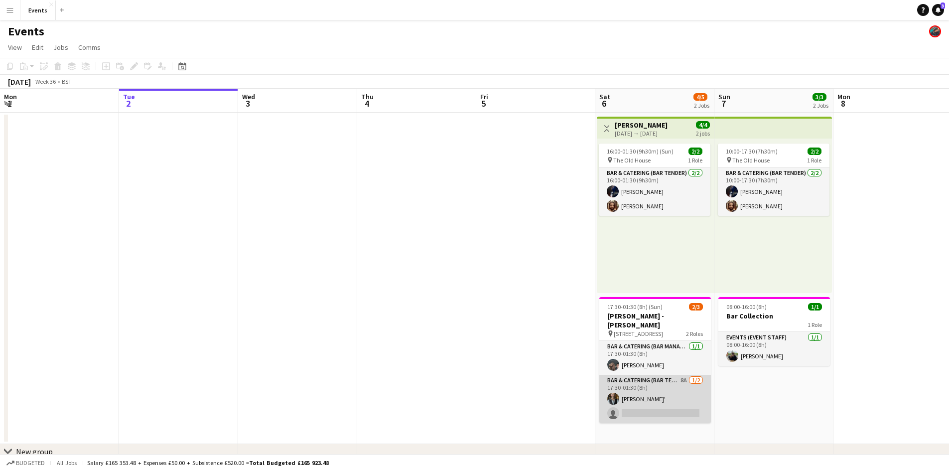
click at [638, 375] on app-card-role "Bar & Catering (Bar Tender) 8A [DATE] 17:30-01:30 (8h) [PERSON_NAME]' single-ne…" at bounding box center [655, 399] width 112 height 48
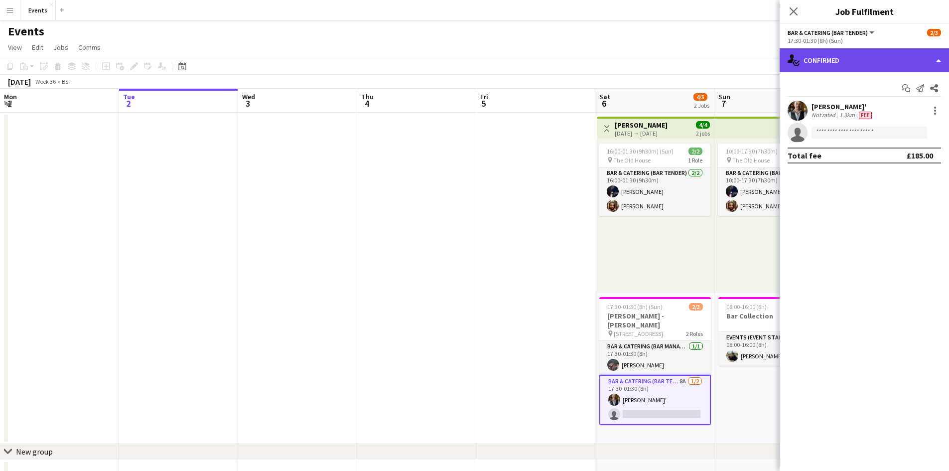
click at [822, 57] on div "single-neutral-actions-check-2 Confirmed" at bounding box center [863, 60] width 169 height 24
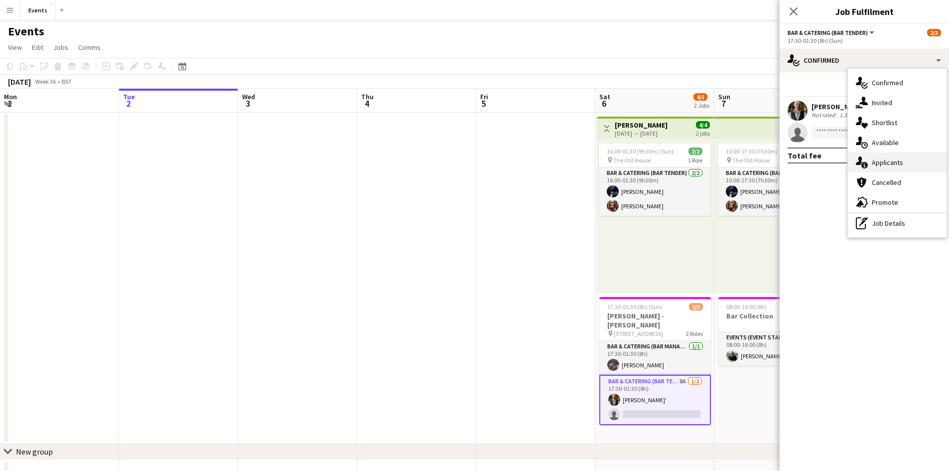
click at [881, 169] on div "single-neutral-actions-information Applicants" at bounding box center [897, 162] width 99 height 20
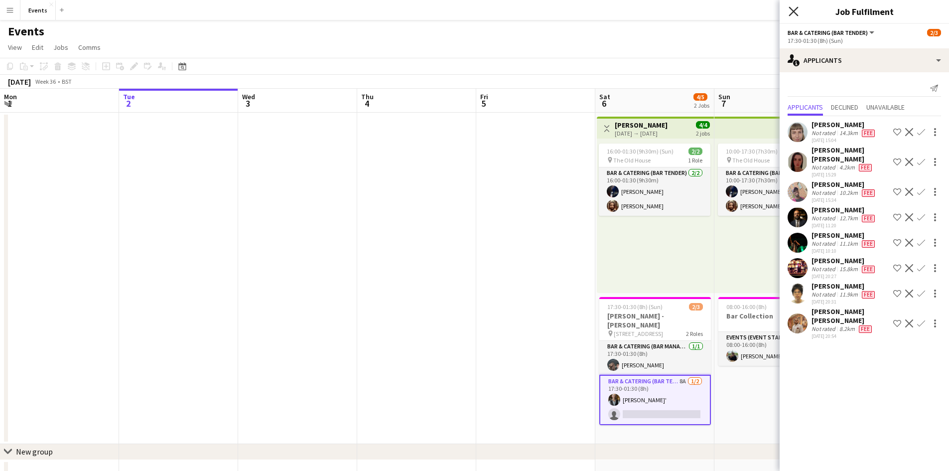
click at [791, 10] on icon "Close pop-in" at bounding box center [792, 10] width 9 height 9
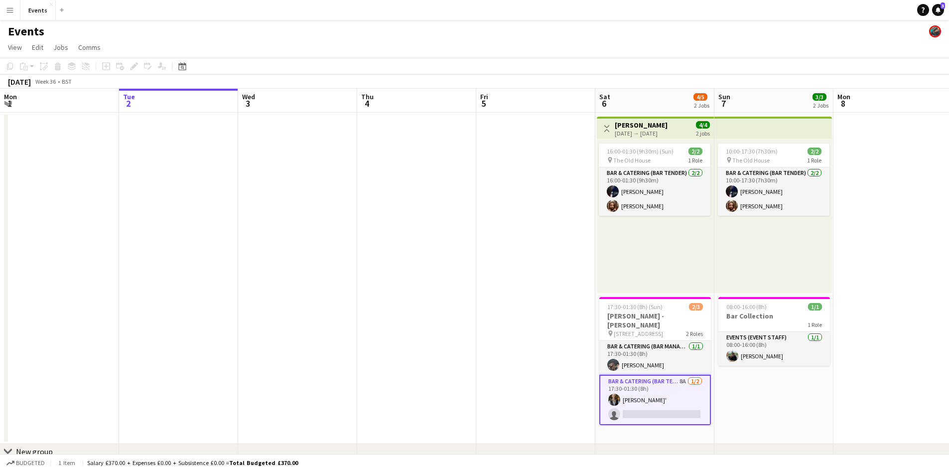
click at [666, 387] on app-card-role "Bar & Catering (Bar Tender) 8A [DATE] 17:30-01:30 (8h) [PERSON_NAME]' single-ne…" at bounding box center [655, 400] width 112 height 50
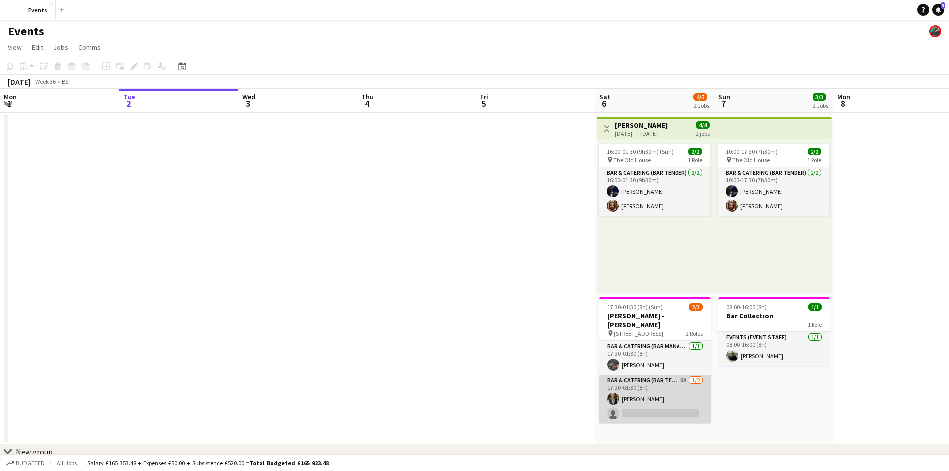
click at [666, 386] on app-card-role "Bar & Catering (Bar Tender) 8A [DATE] 17:30-01:30 (8h) [PERSON_NAME]' single-ne…" at bounding box center [655, 399] width 112 height 48
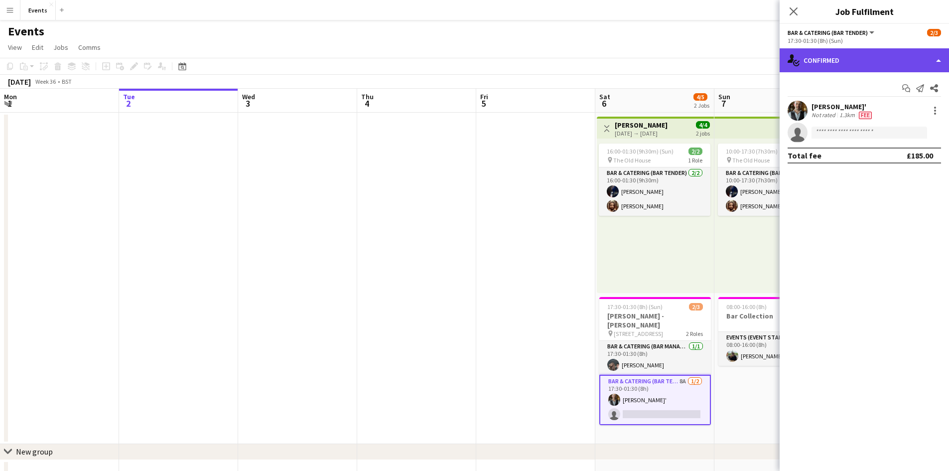
click at [851, 63] on div "single-neutral-actions-check-2 Confirmed" at bounding box center [863, 60] width 169 height 24
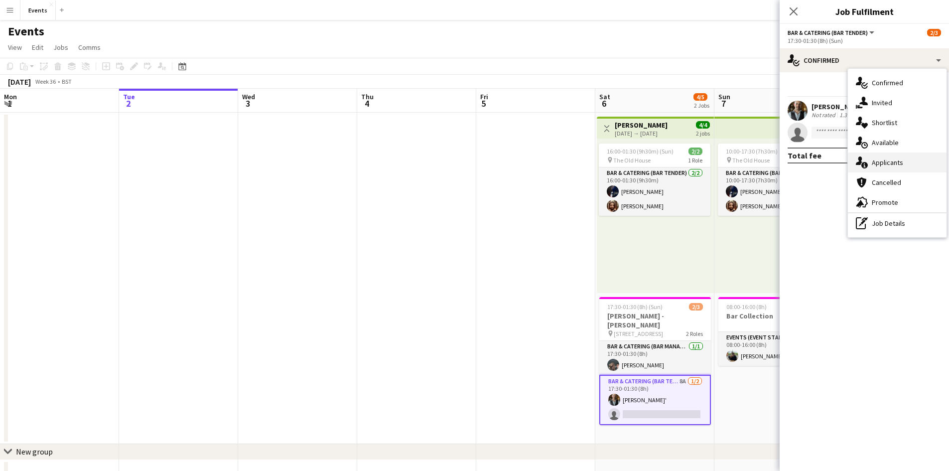
click at [882, 161] on span "Applicants" at bounding box center [887, 162] width 31 height 9
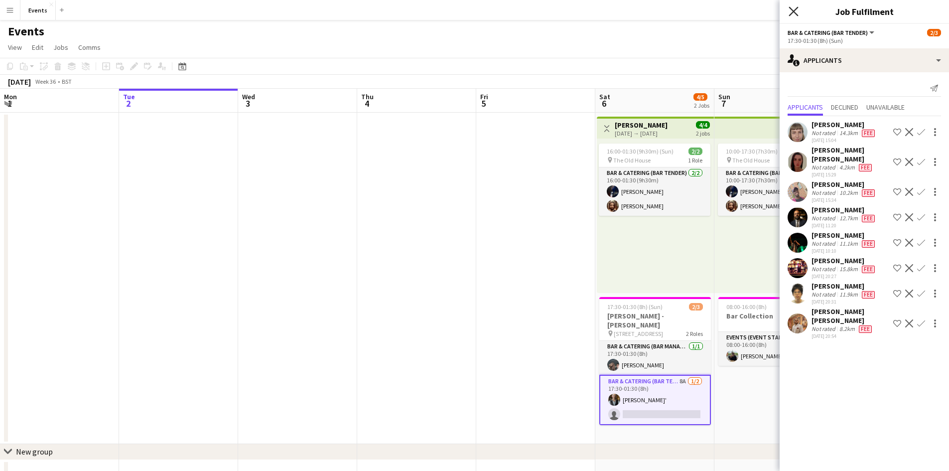
click at [792, 10] on icon at bounding box center [792, 10] width 9 height 9
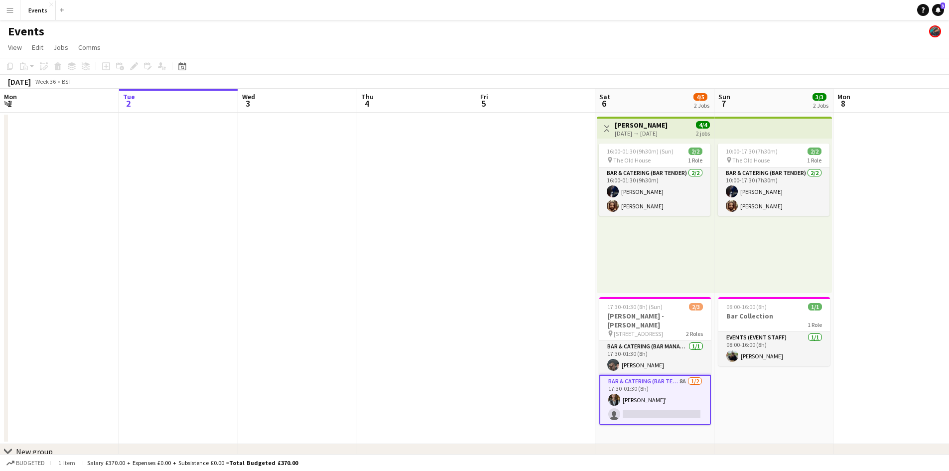
click at [8, 13] on app-icon "Menu" at bounding box center [10, 10] width 8 height 8
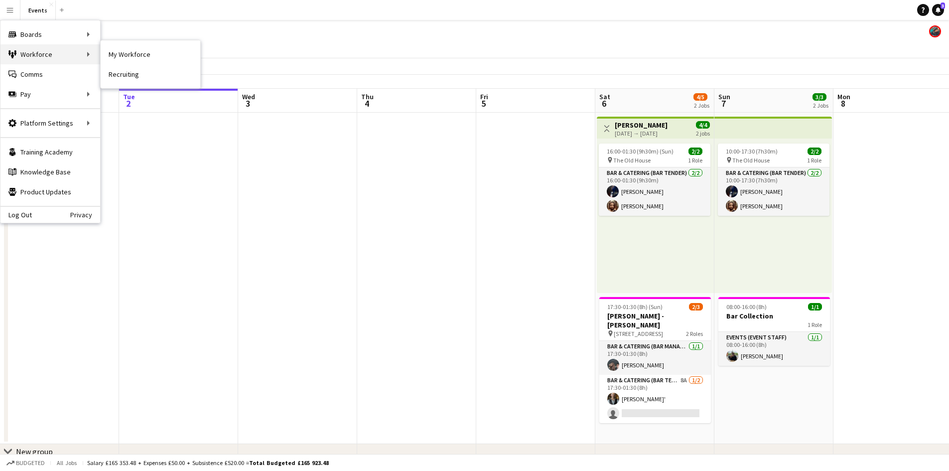
click at [21, 52] on div "Workforce Workforce" at bounding box center [50, 54] width 100 height 20
click at [117, 52] on link "My Workforce" at bounding box center [151, 54] width 100 height 20
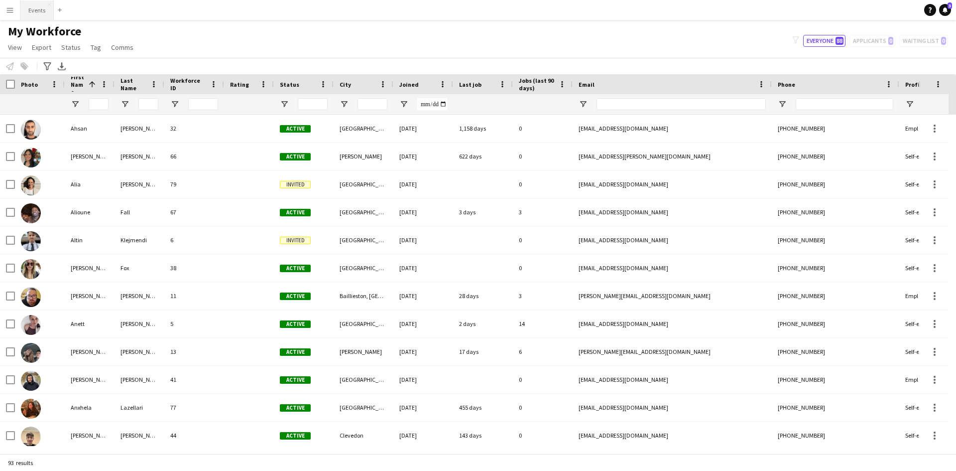
click at [22, 11] on button "Events Close" at bounding box center [36, 9] width 33 height 19
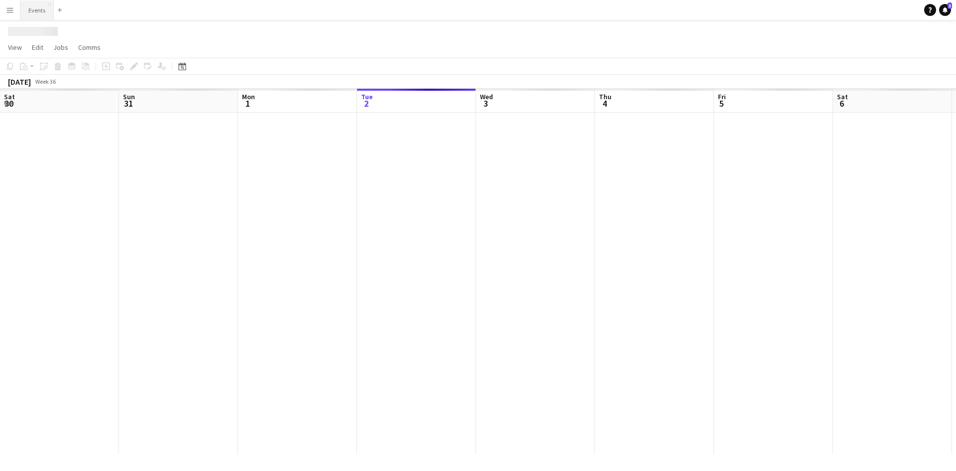
scroll to position [0, 238]
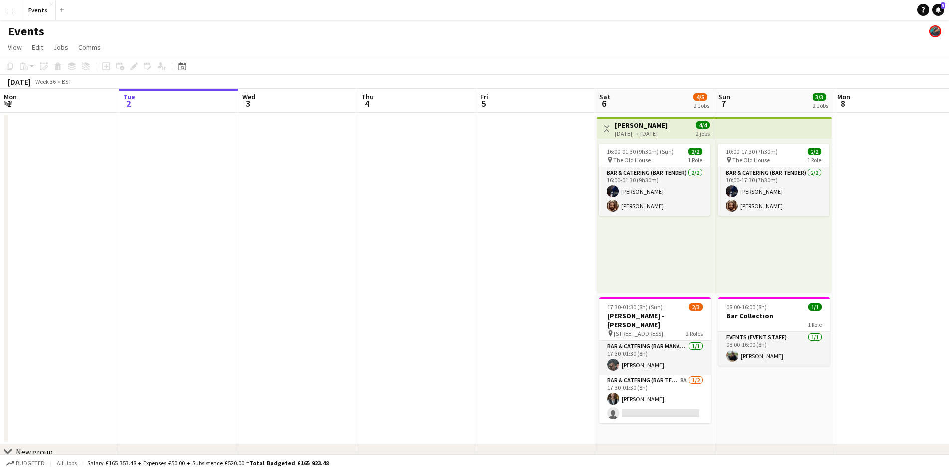
click at [12, 8] on app-icon "Menu" at bounding box center [10, 10] width 8 height 8
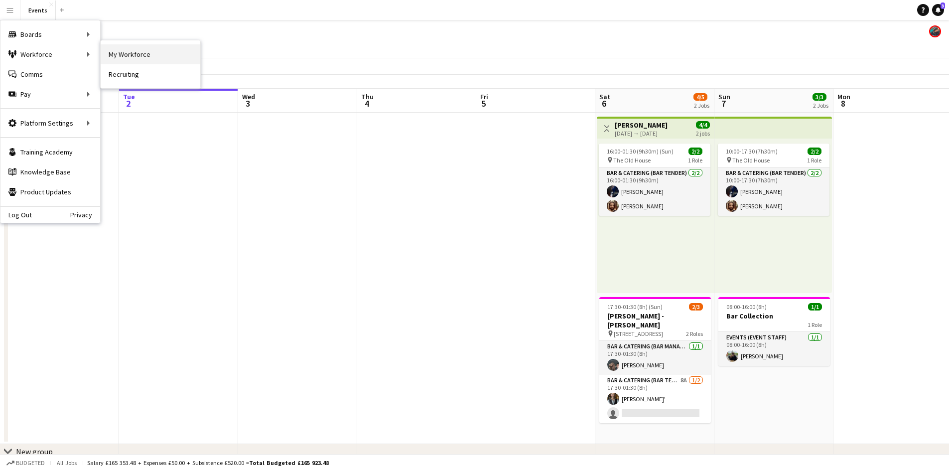
click at [140, 57] on link "My Workforce" at bounding box center [151, 54] width 100 height 20
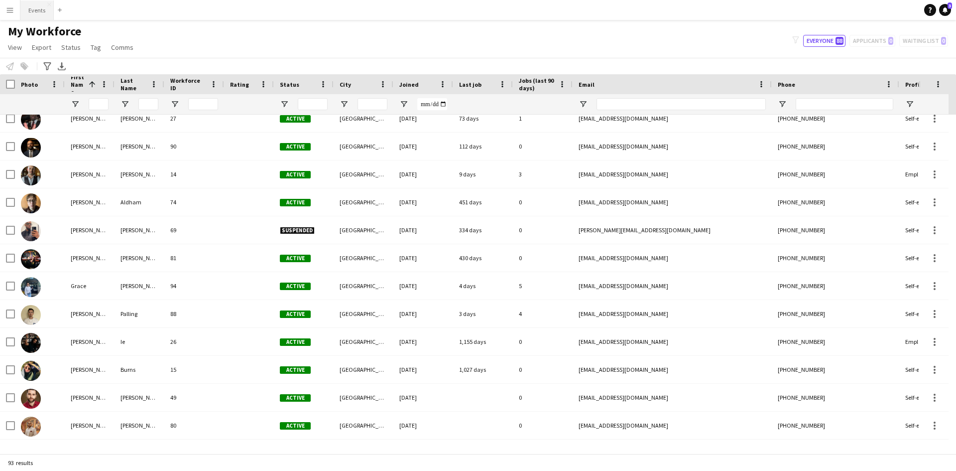
click at [42, 10] on button "Events Close" at bounding box center [36, 9] width 33 height 19
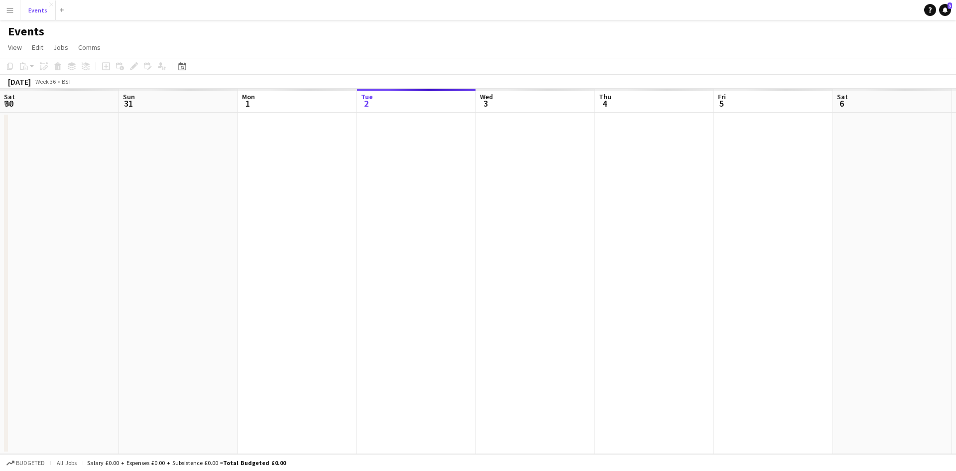
scroll to position [0, 238]
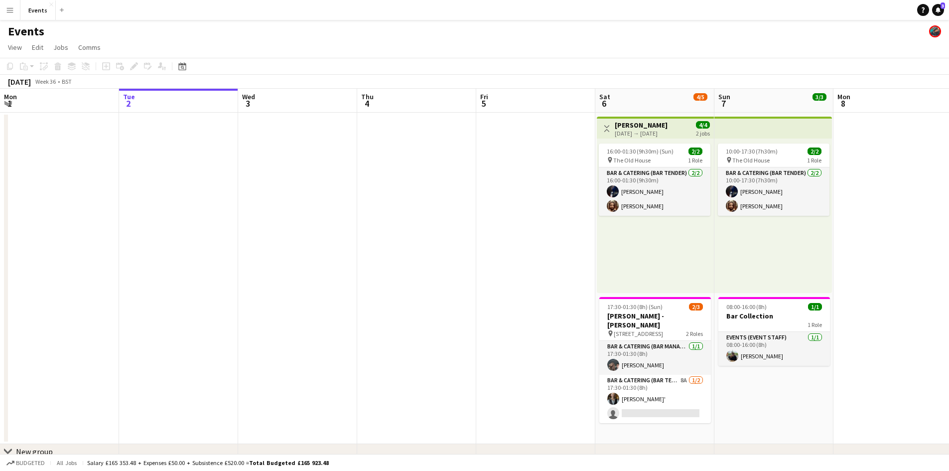
click at [7, 7] on app-icon "Menu" at bounding box center [10, 10] width 8 height 8
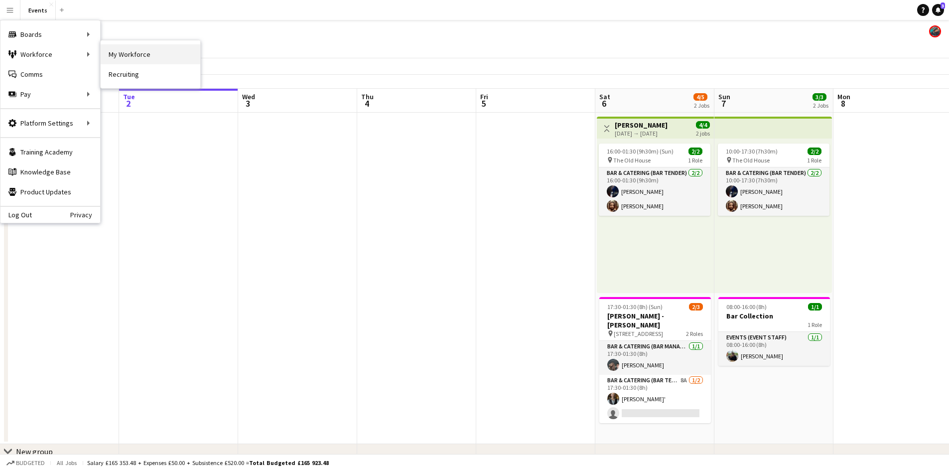
click at [137, 55] on link "My Workforce" at bounding box center [151, 54] width 100 height 20
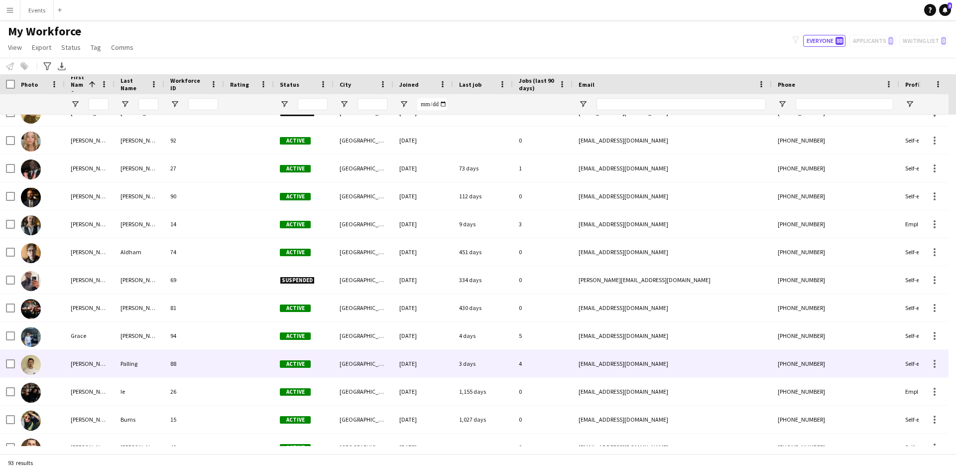
scroll to position [797, 0]
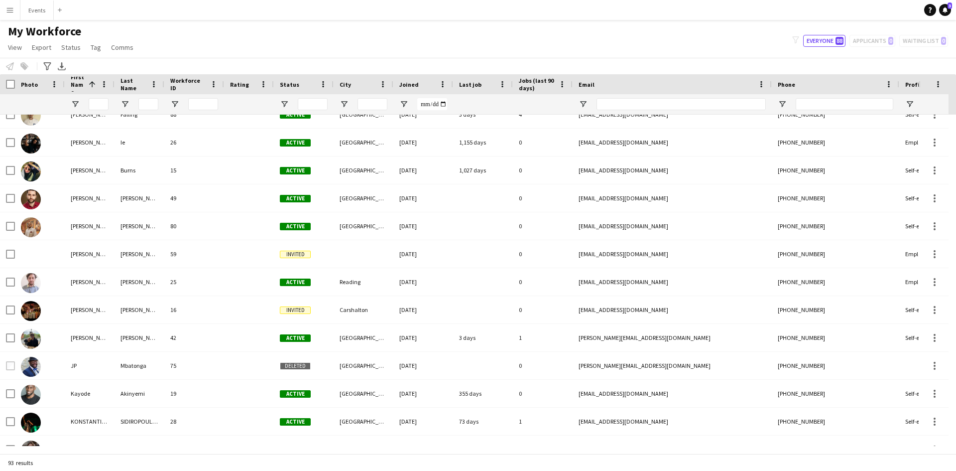
click at [11, 4] on button "Menu" at bounding box center [10, 10] width 20 height 20
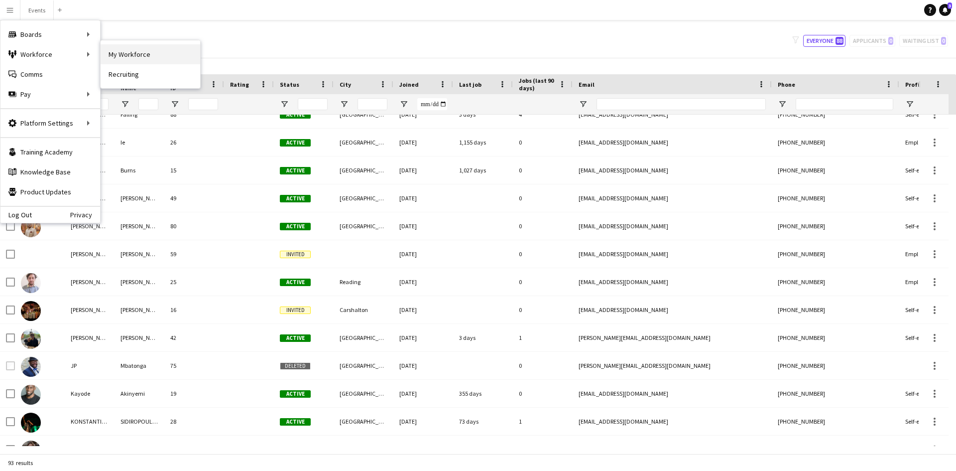
click at [154, 60] on link "My Workforce" at bounding box center [151, 54] width 100 height 20
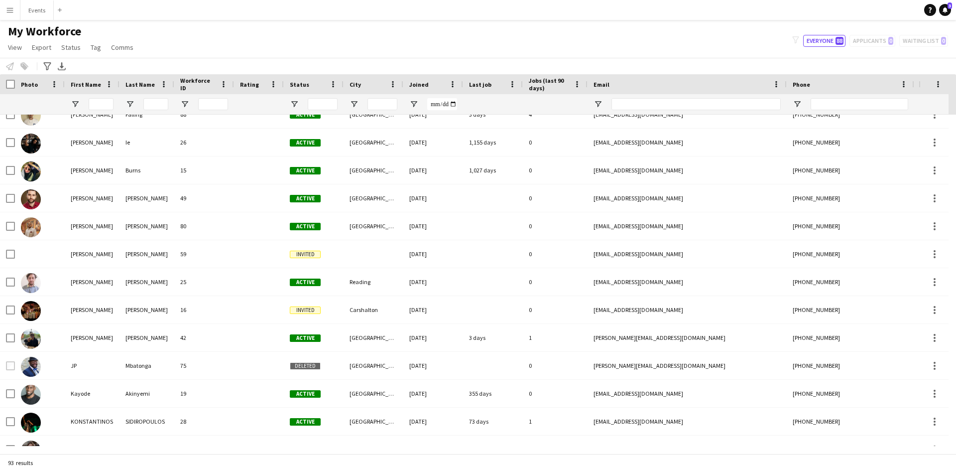
type input "**********"
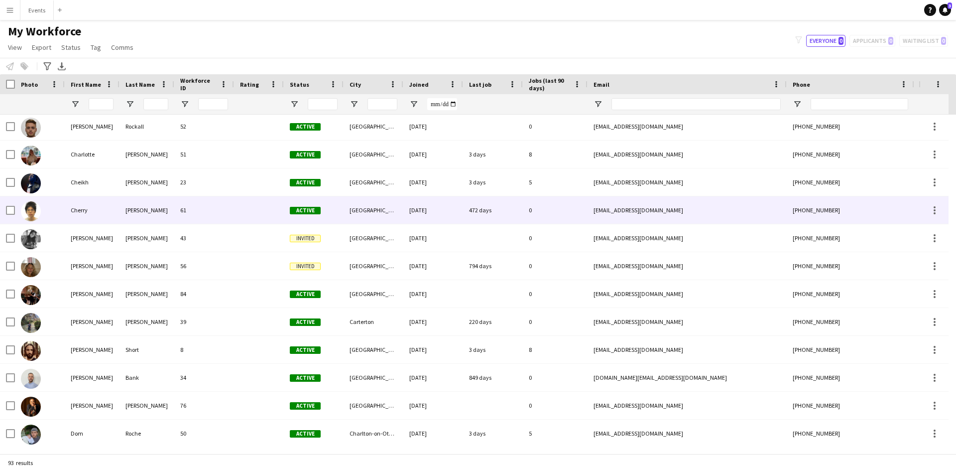
scroll to position [484, 0]
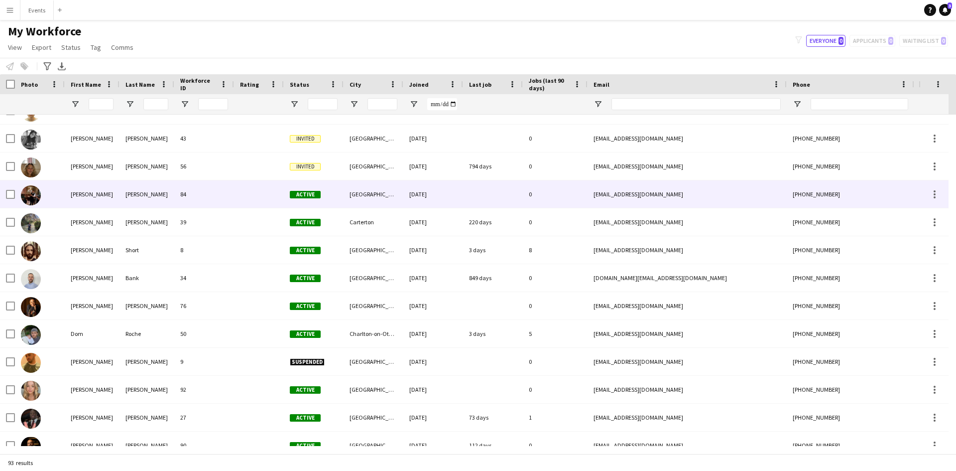
click at [39, 196] on img at bounding box center [31, 195] width 20 height 20
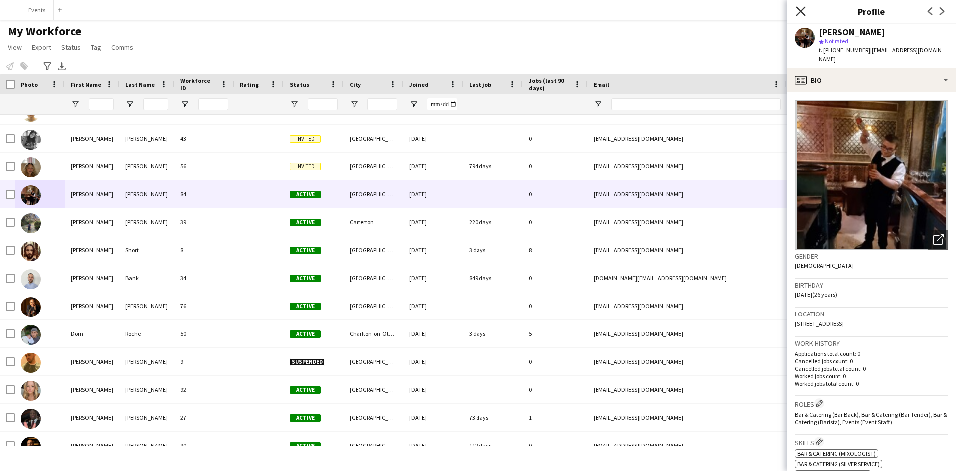
click at [798, 10] on icon "Close pop-in" at bounding box center [800, 10] width 9 height 9
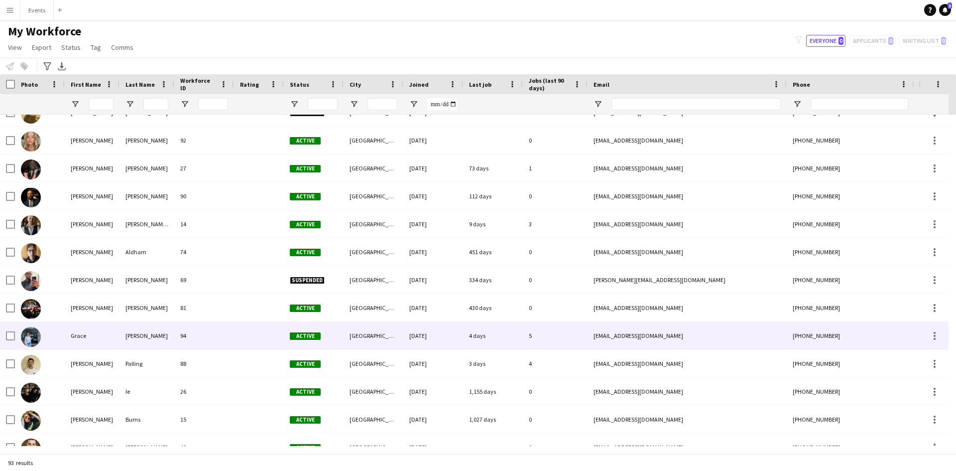
click at [30, 336] on img at bounding box center [31, 337] width 20 height 20
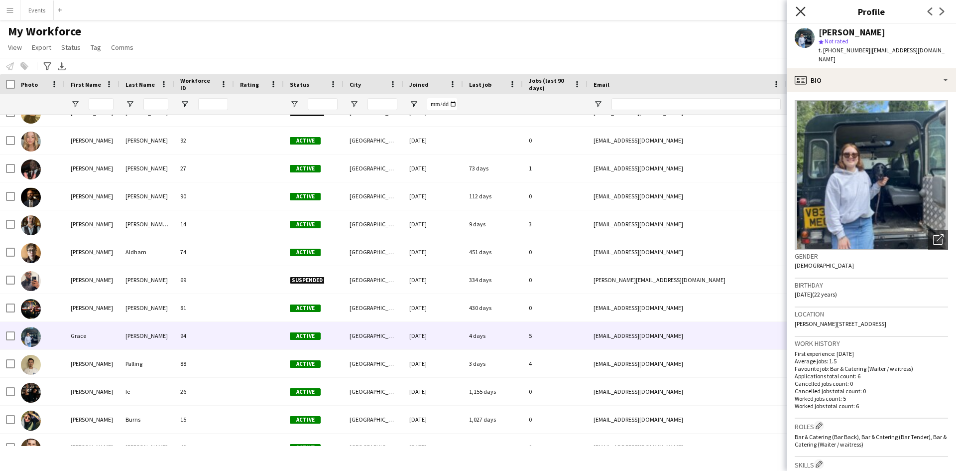
click at [799, 13] on icon at bounding box center [800, 10] width 9 height 9
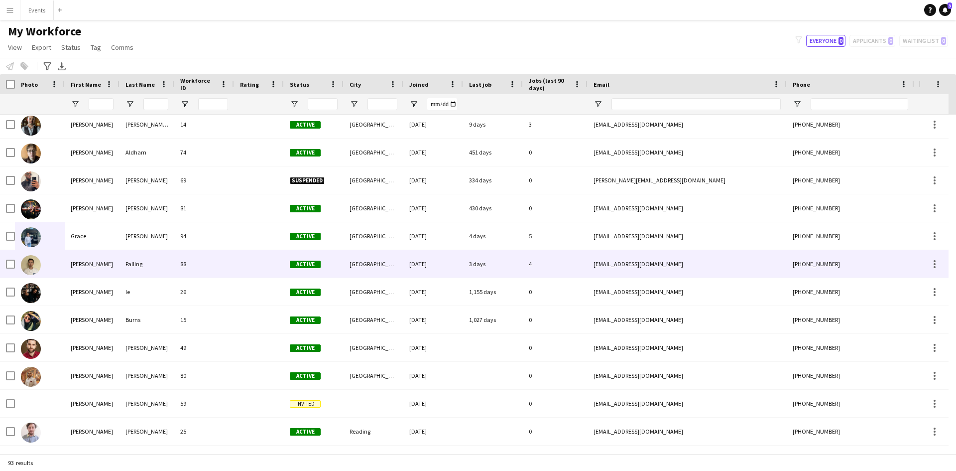
click at [27, 261] on img at bounding box center [31, 265] width 20 height 20
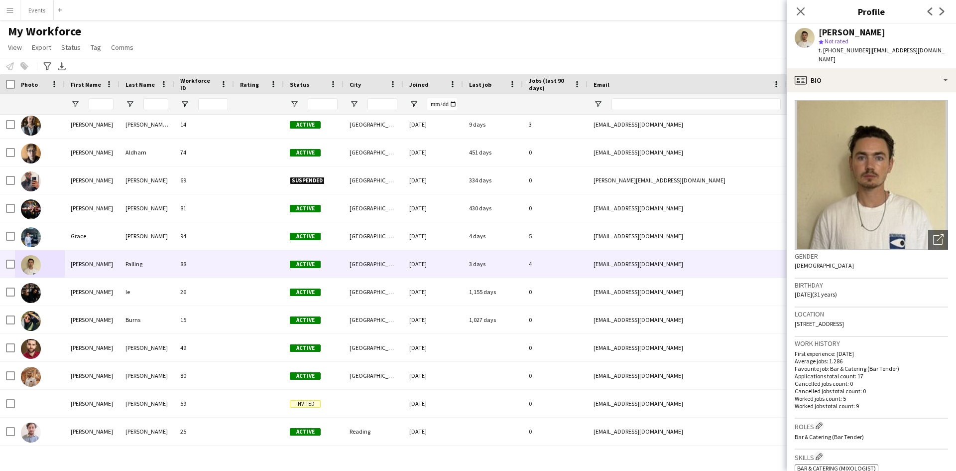
click at [807, 12] on div "Close pop-in" at bounding box center [801, 11] width 28 height 23
click at [799, 12] on icon "Close pop-in" at bounding box center [800, 10] width 9 height 9
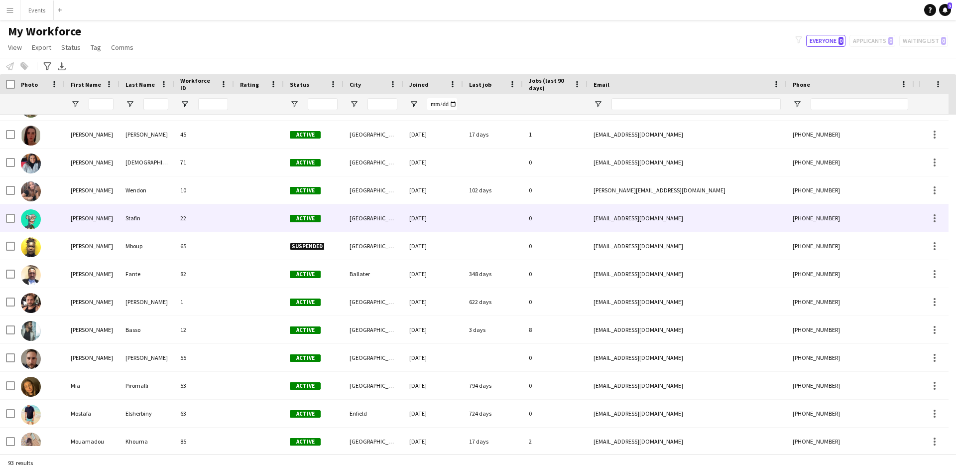
click at [32, 215] on img at bounding box center [31, 219] width 20 height 20
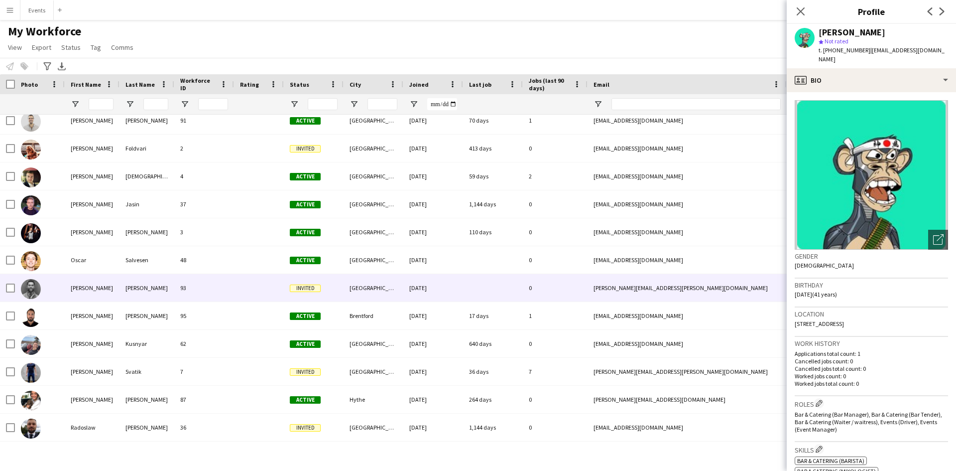
click at [29, 288] on img at bounding box center [31, 289] width 20 height 20
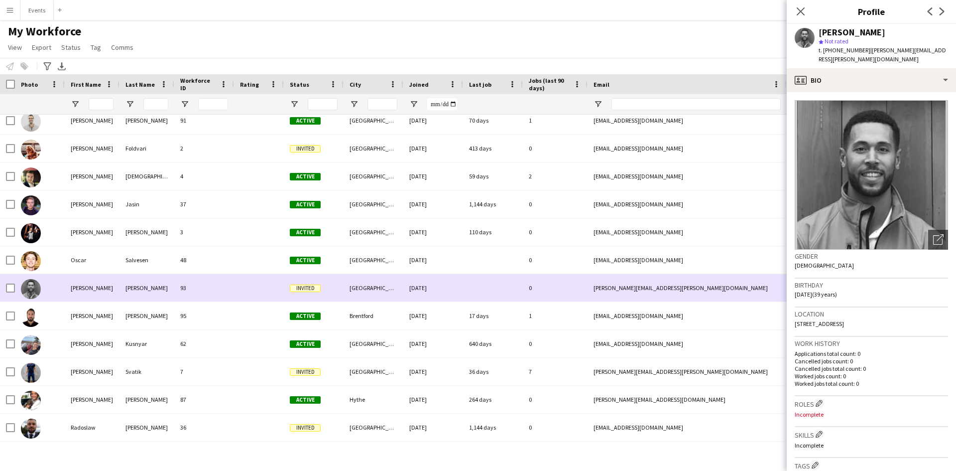
click at [29, 288] on img at bounding box center [31, 289] width 20 height 20
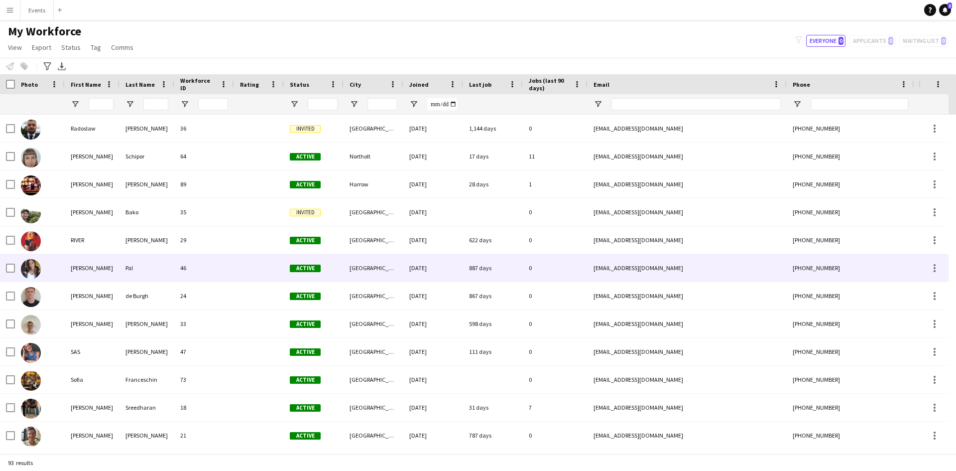
click at [24, 273] on img at bounding box center [31, 269] width 20 height 20
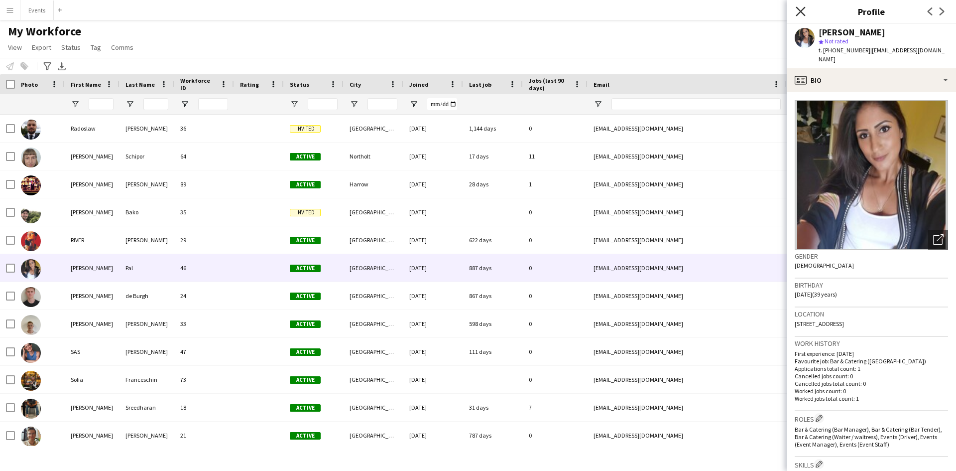
click at [800, 8] on icon "Close pop-in" at bounding box center [800, 10] width 9 height 9
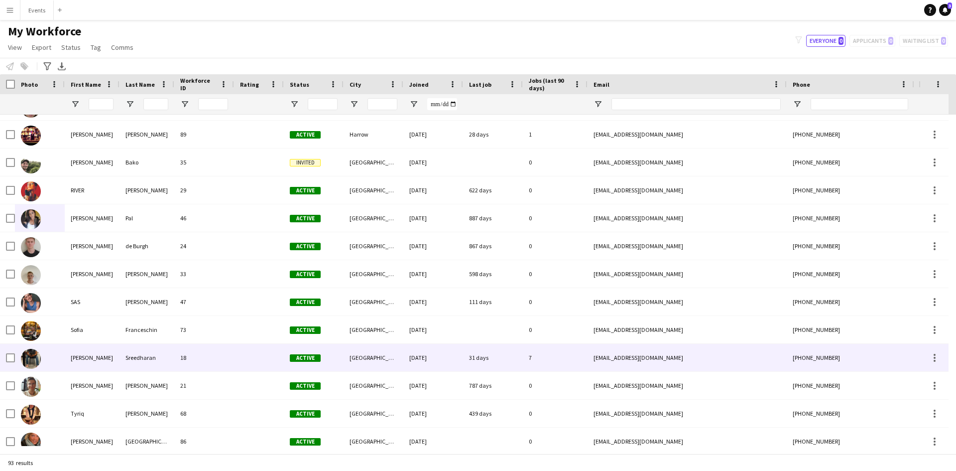
click at [36, 360] on img at bounding box center [31, 359] width 20 height 20
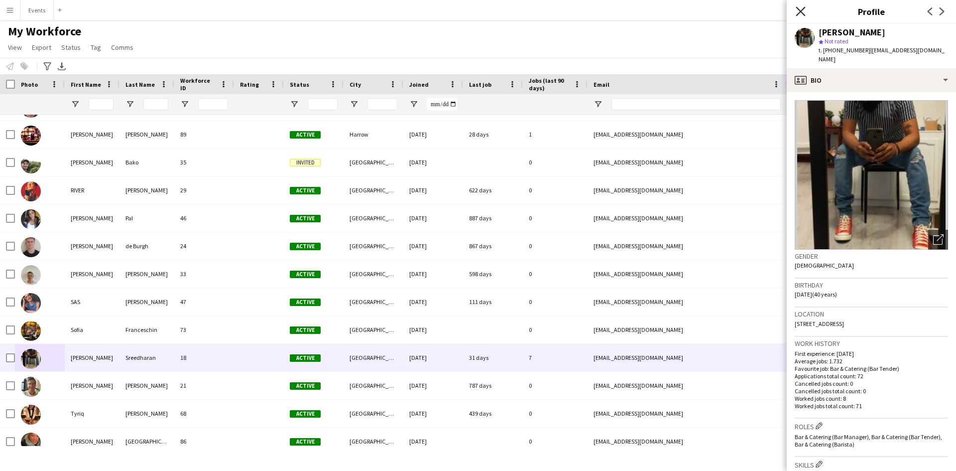
click at [801, 12] on icon at bounding box center [800, 10] width 9 height 9
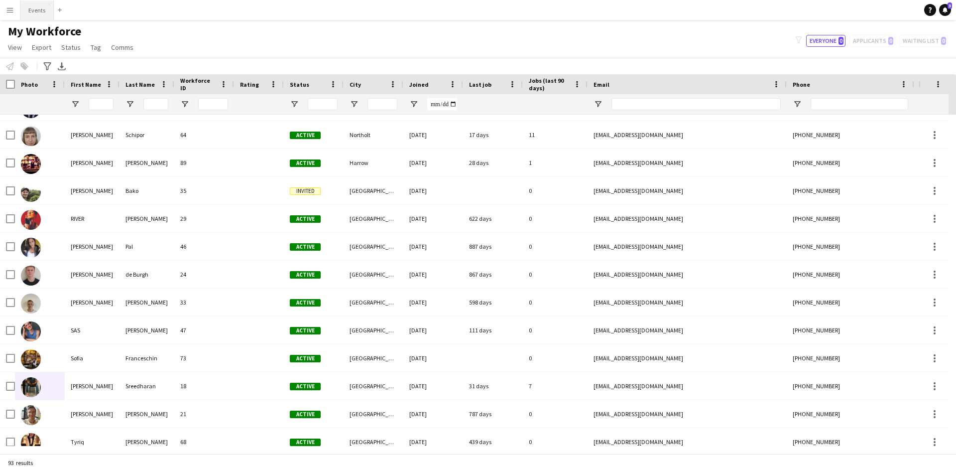
click at [25, 10] on button "Events Close" at bounding box center [36, 9] width 33 height 19
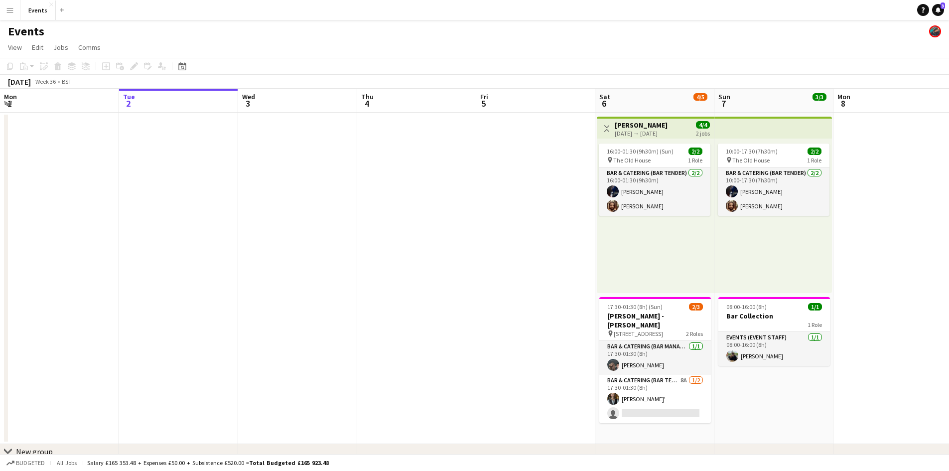
click at [237, 316] on app-calendar-viewport "Sat 30 9/9 2 Jobs Sun 31 1/1 1 Job Mon 1 Tue 2 Wed 3 Thu 4 Fri 5 Sat 6 4/5 2 Jo…" at bounding box center [474, 289] width 949 height 401
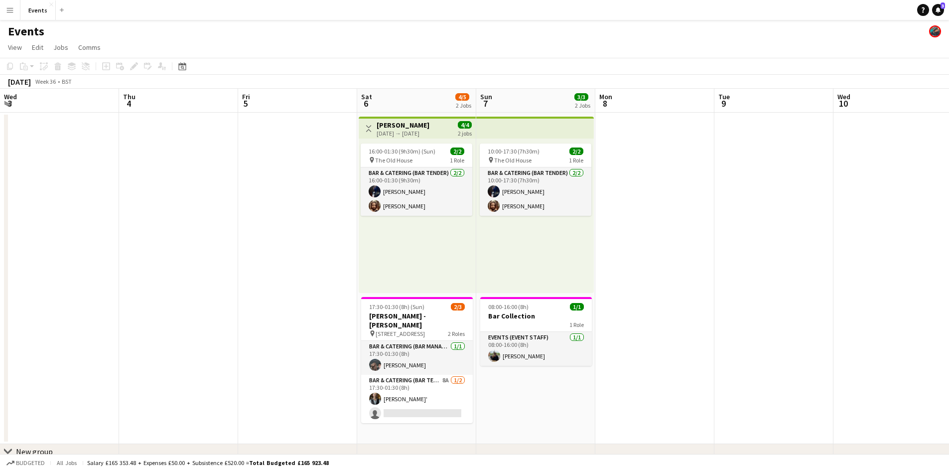
scroll to position [0, 319]
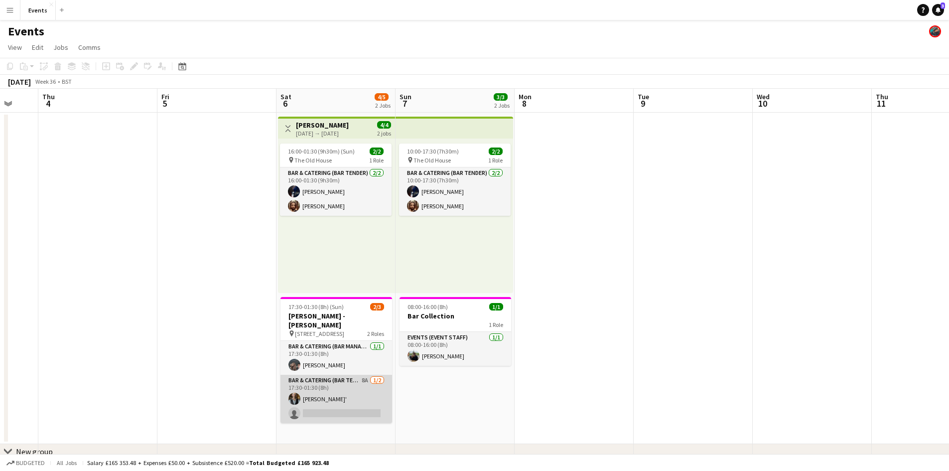
click at [309, 375] on app-card-role "Bar & Catering (Bar Tender) 8A [DATE] 17:30-01:30 (8h) [PERSON_NAME]' single-ne…" at bounding box center [336, 399] width 112 height 48
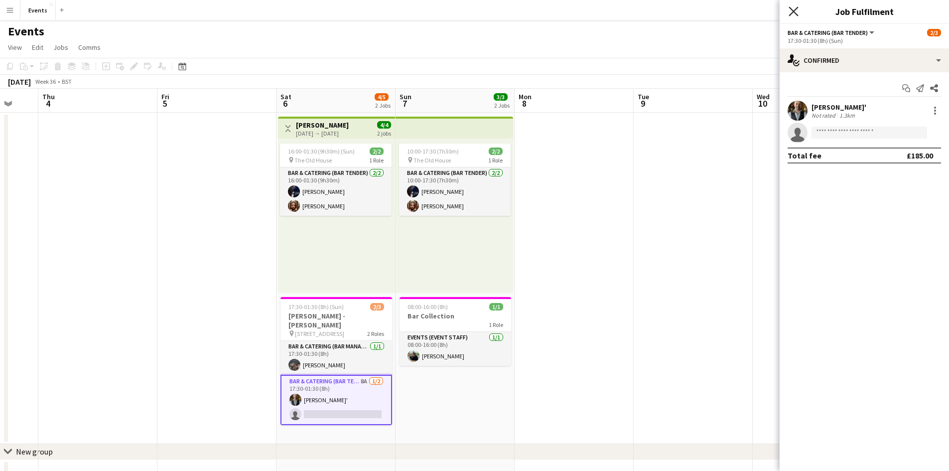
click at [797, 12] on icon "Close pop-in" at bounding box center [792, 10] width 9 height 9
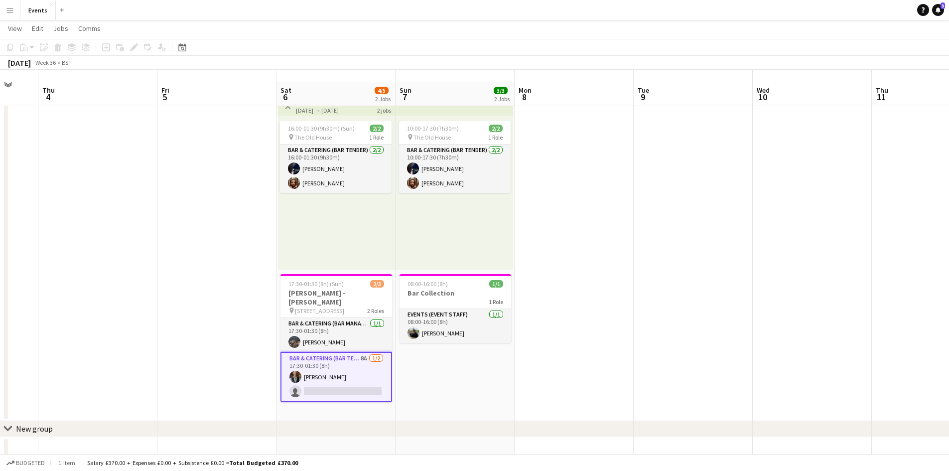
scroll to position [35, 0]
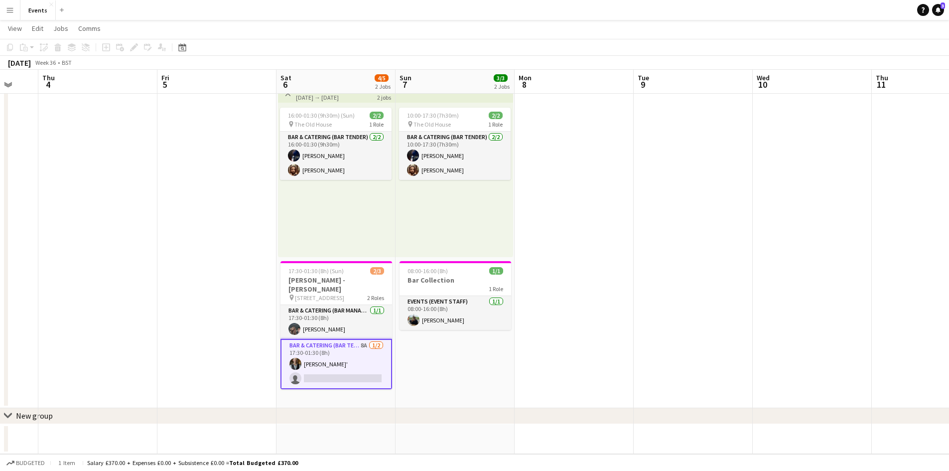
click at [308, 399] on app-date-cell "Toggle View [PERSON_NAME] [DATE] → [DATE] 4/4 2 jobs 16:00-01:30 (9h30m) (Sun) …" at bounding box center [335, 242] width 119 height 331
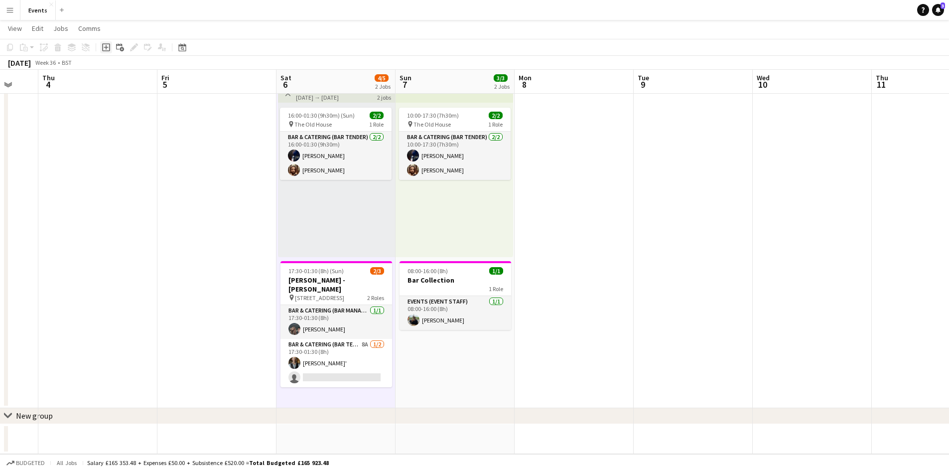
click at [103, 47] on icon at bounding box center [106, 47] width 8 height 8
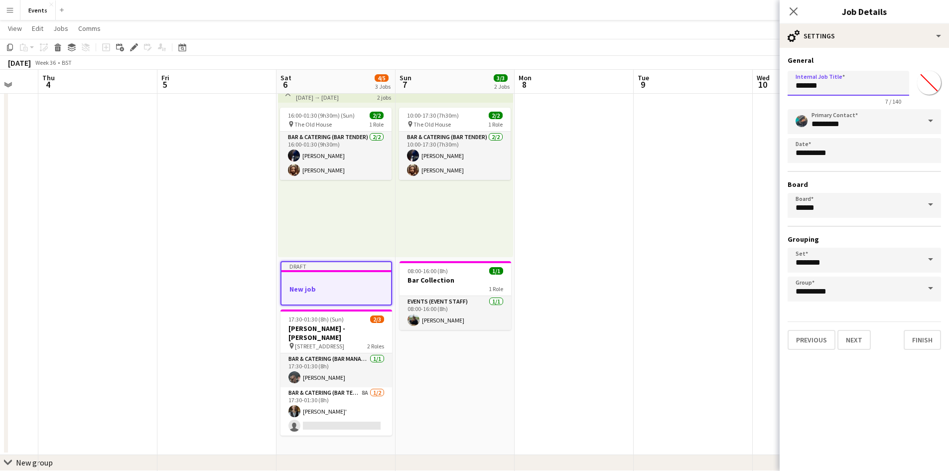
drag, startPoint x: 825, startPoint y: 84, endPoint x: 702, endPoint y: 89, distance: 122.6
click at [703, 89] on body "Menu Boards Boards Boards All jobs Status Workforce Workforce My Workforce Recr…" at bounding box center [474, 241] width 949 height 552
type input "**********"
click at [858, 349] on button "Next" at bounding box center [853, 340] width 33 height 20
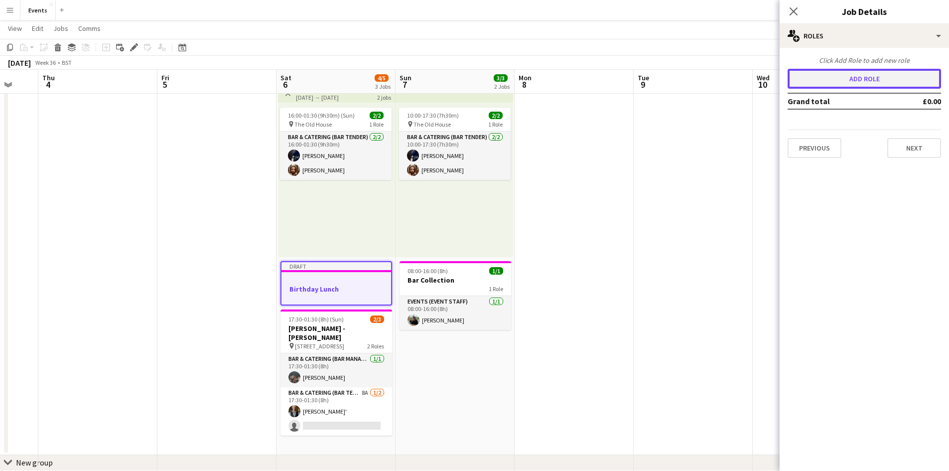
click at [826, 82] on button "Add role" at bounding box center [863, 79] width 153 height 20
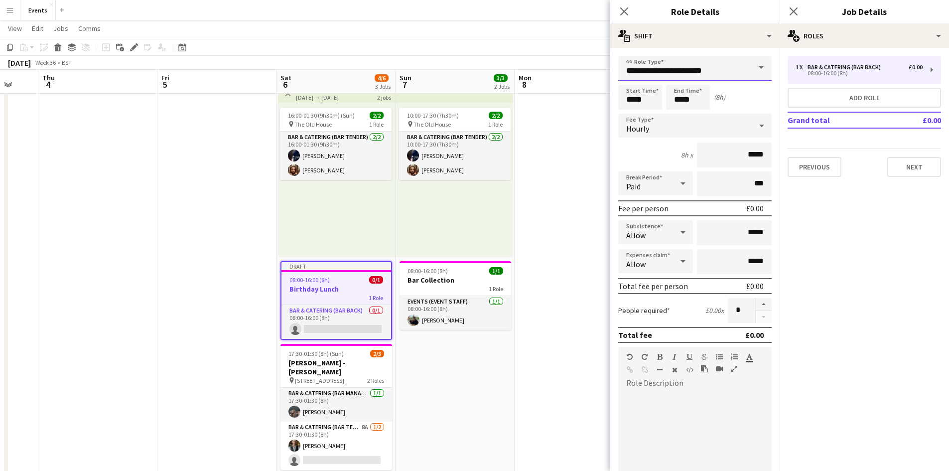
click at [708, 67] on input "**********" at bounding box center [694, 68] width 153 height 25
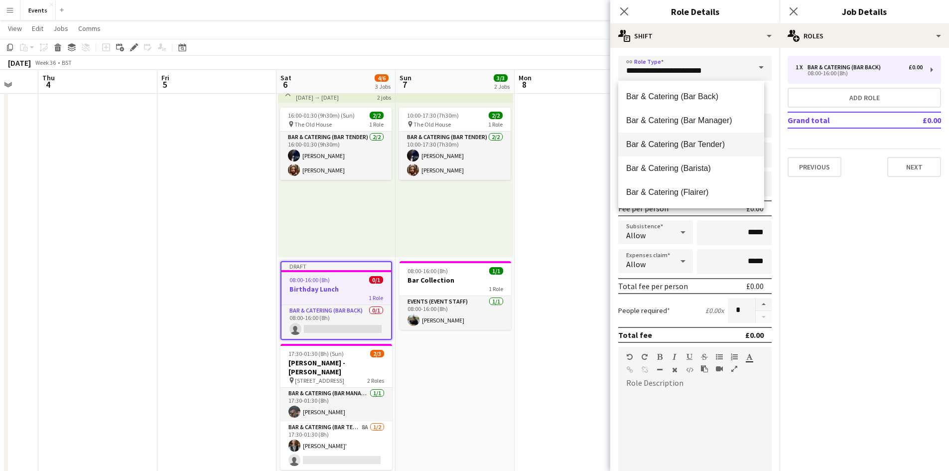
click at [717, 138] on mat-option "Bar & Catering (Bar Tender)" at bounding box center [691, 144] width 146 height 24
type input "**********"
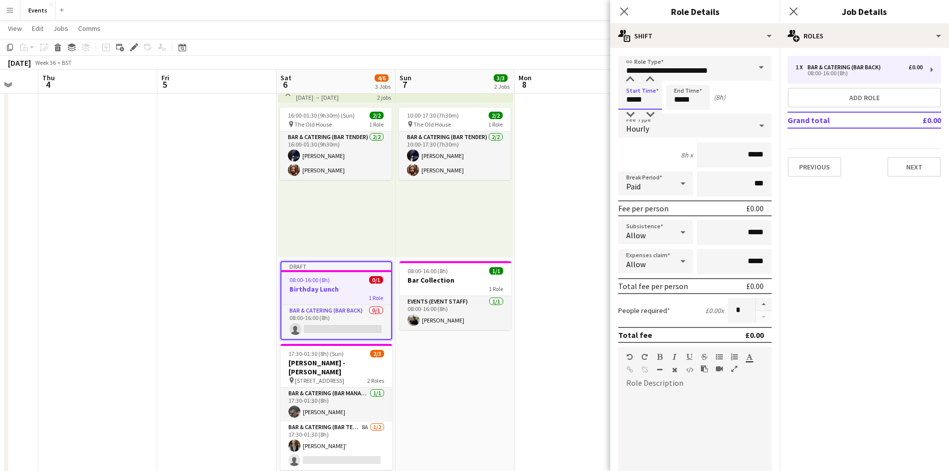
click at [640, 98] on input "*****" at bounding box center [640, 97] width 44 height 25
click at [630, 81] on div at bounding box center [630, 80] width 20 height 10
type input "*****"
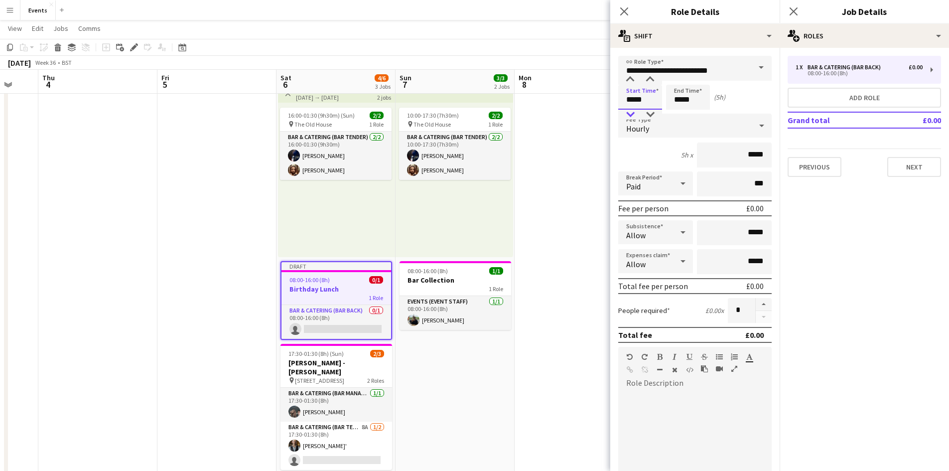
click at [633, 113] on div at bounding box center [630, 115] width 20 height 10
click at [672, 96] on input "*****" at bounding box center [688, 97] width 44 height 25
click at [681, 69] on input "**********" at bounding box center [694, 68] width 153 height 25
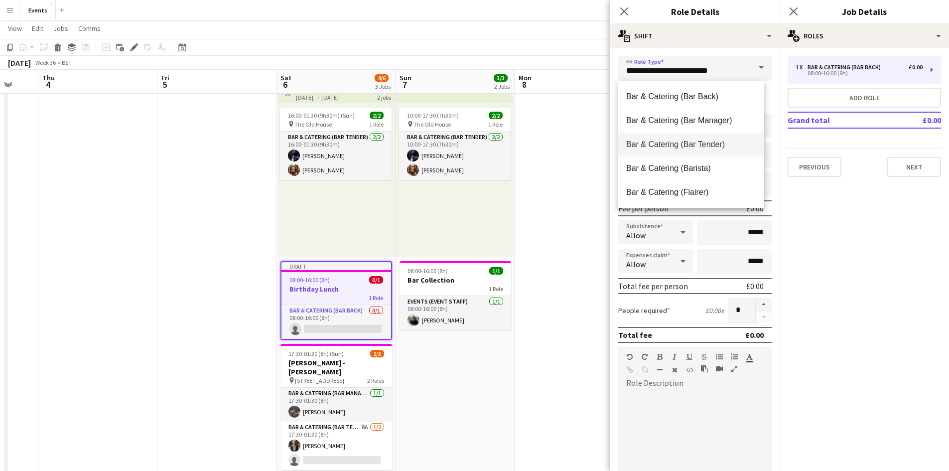
click at [692, 137] on mat-option "Bar & Catering (Bar Tender)" at bounding box center [691, 144] width 146 height 24
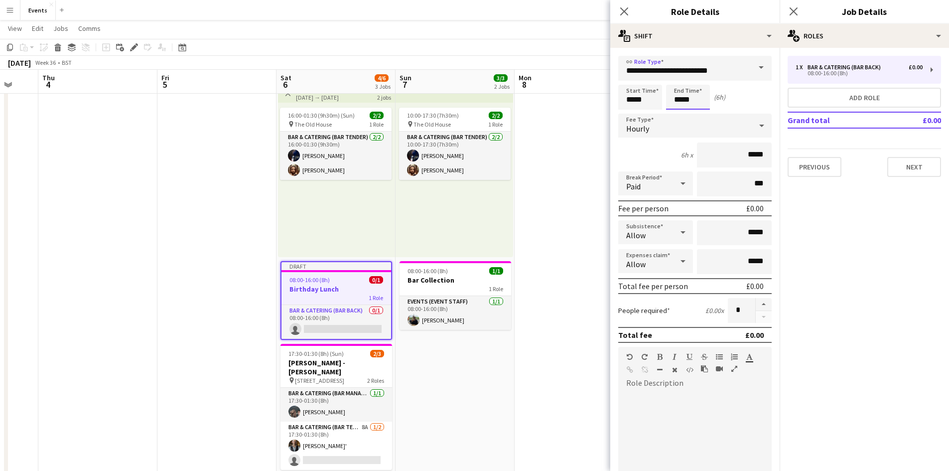
click at [687, 97] on input "*****" at bounding box center [688, 97] width 44 height 25
click at [677, 79] on div at bounding box center [678, 80] width 20 height 10
type input "*****"
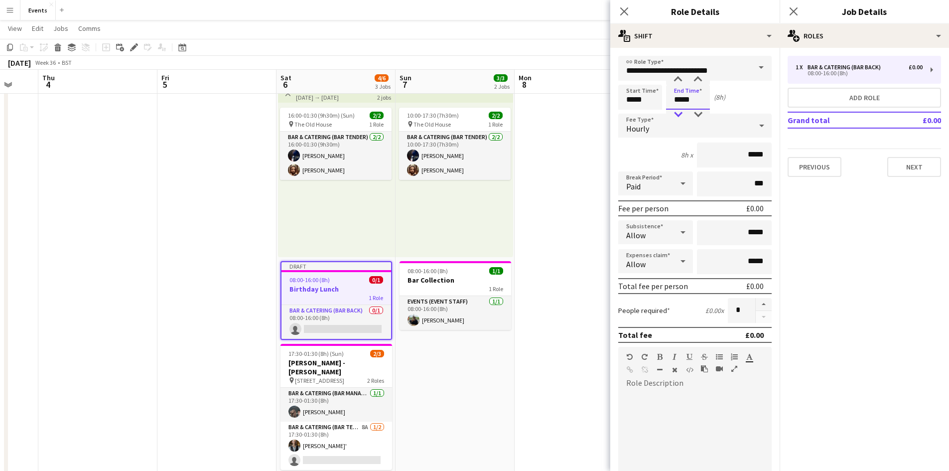
click at [678, 117] on div at bounding box center [678, 115] width 20 height 10
click at [663, 129] on div "Hourly" at bounding box center [684, 126] width 133 height 24
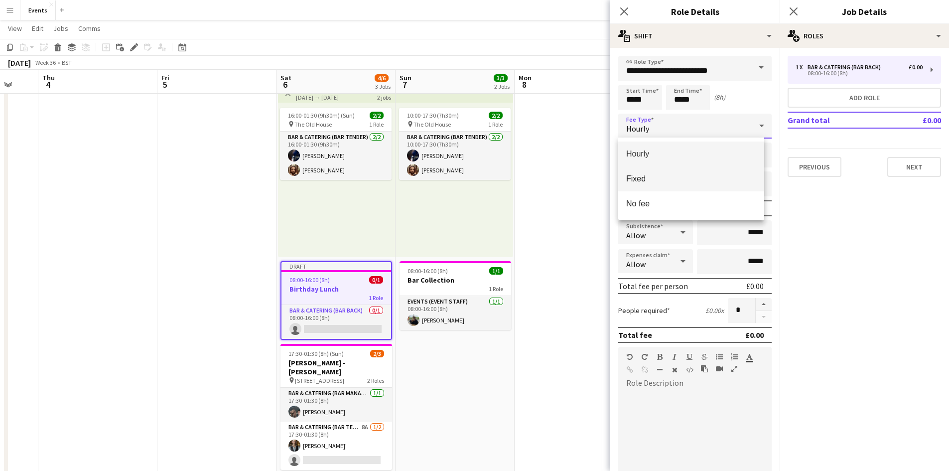
click at [653, 183] on span "Fixed" at bounding box center [691, 178] width 130 height 9
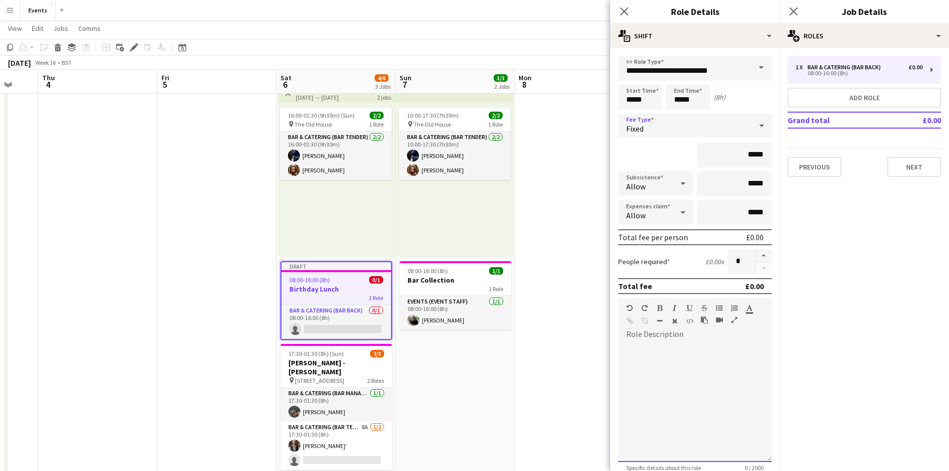
click at [657, 340] on div at bounding box center [694, 398] width 153 height 127
click at [744, 156] on input "*****" at bounding box center [734, 154] width 75 height 25
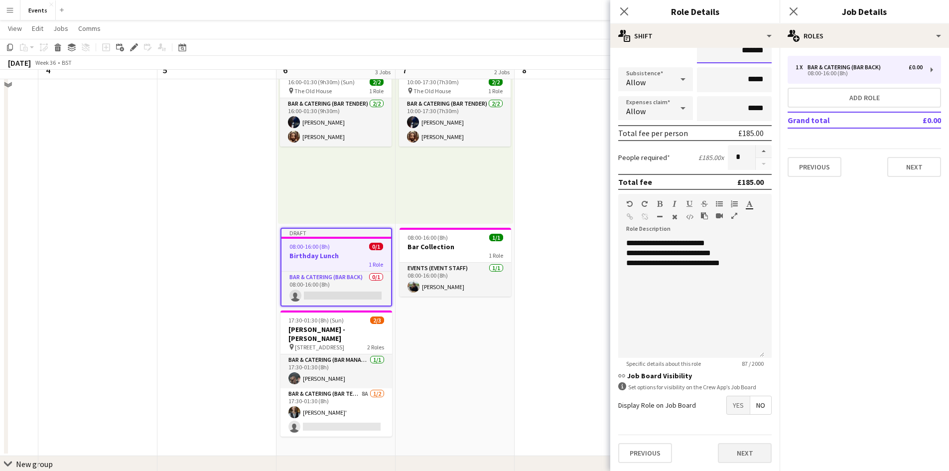
scroll to position [85, 0]
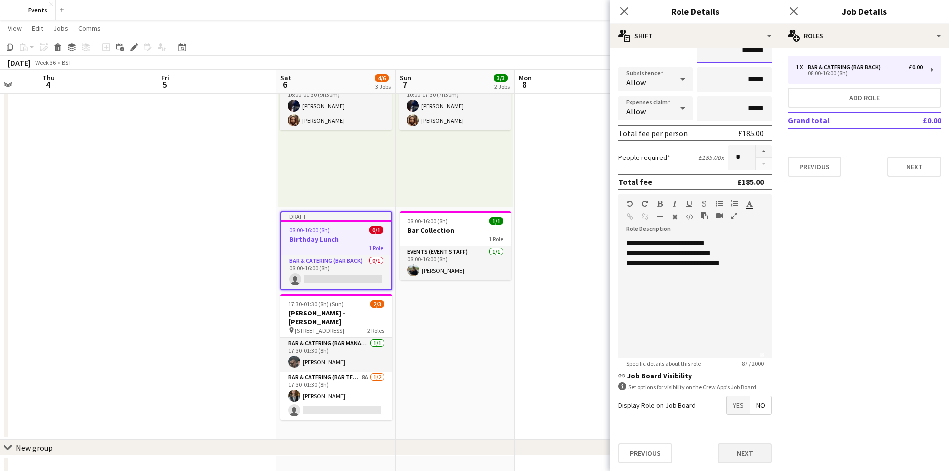
type input "*******"
click at [751, 453] on button "Next" at bounding box center [745, 453] width 54 height 20
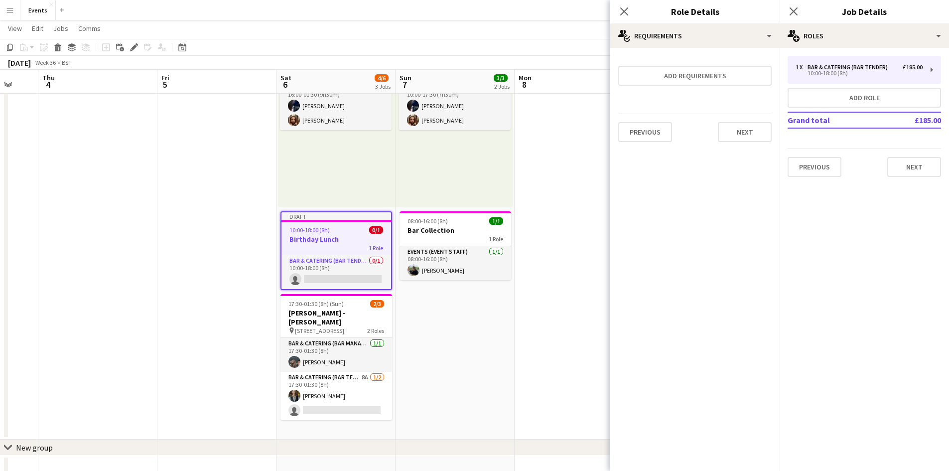
scroll to position [0, 0]
click at [750, 127] on button "Next" at bounding box center [745, 132] width 54 height 20
click at [752, 124] on button "Finish" at bounding box center [752, 134] width 37 height 20
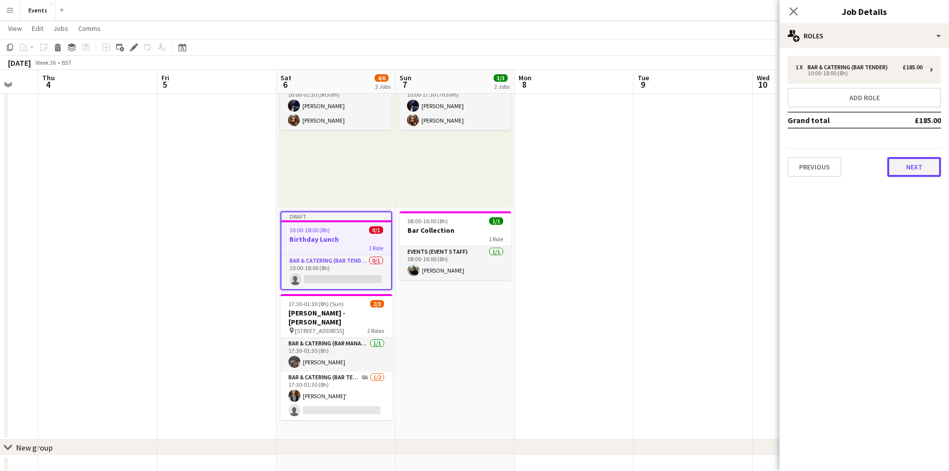
click at [911, 168] on button "Next" at bounding box center [914, 167] width 54 height 20
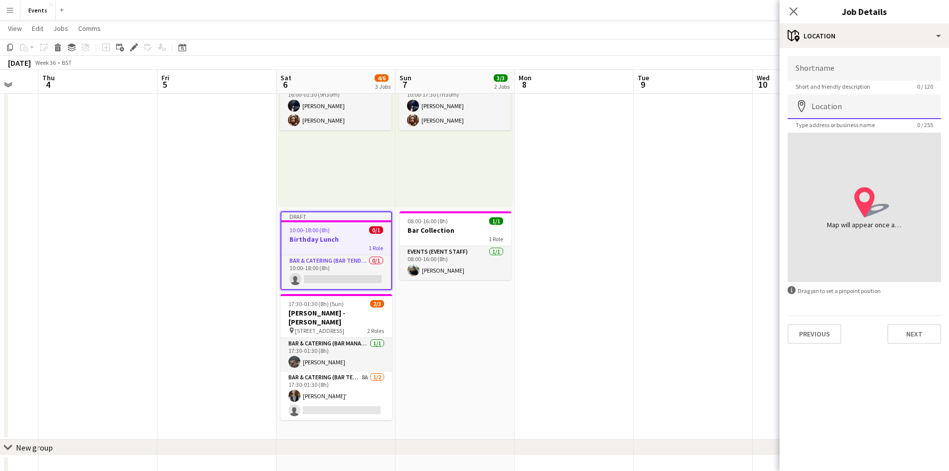
click at [830, 107] on input "Location" at bounding box center [863, 106] width 153 height 25
type input "**********"
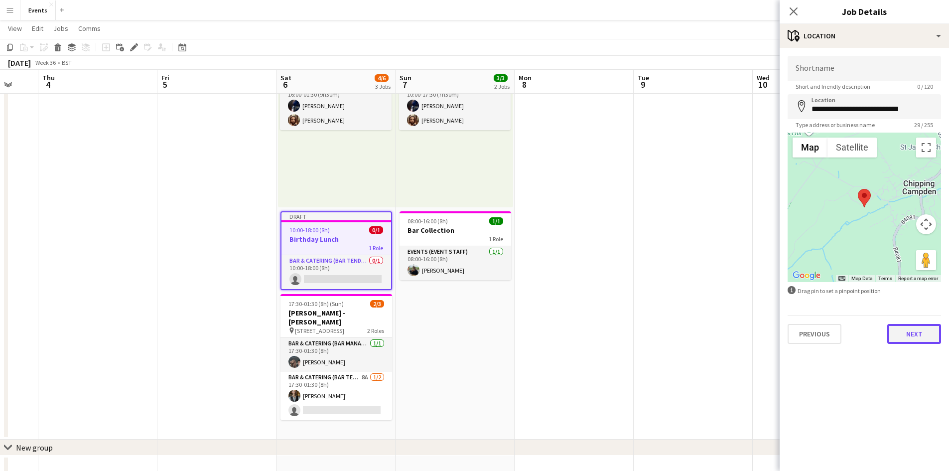
click at [908, 332] on button "Next" at bounding box center [914, 334] width 54 height 20
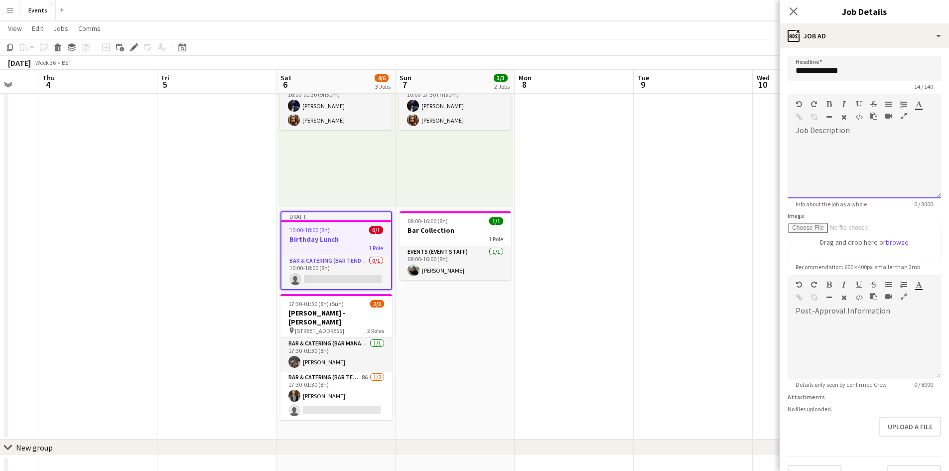
click at [837, 144] on div at bounding box center [863, 168] width 153 height 60
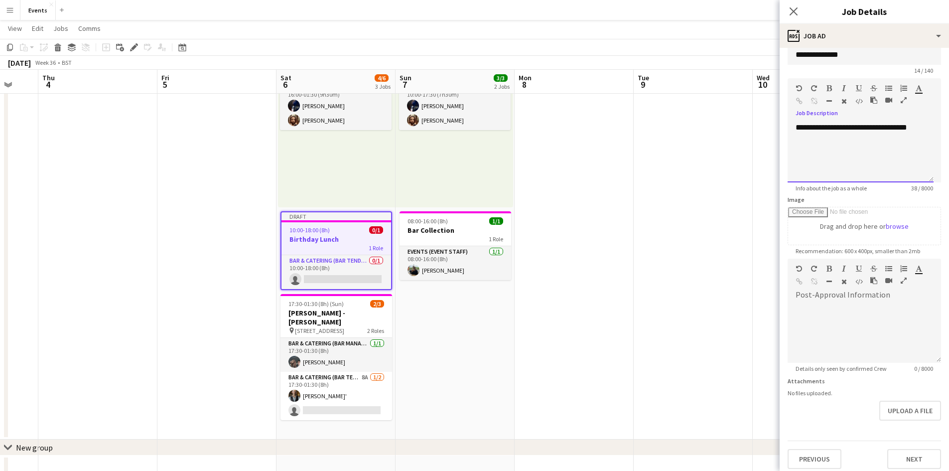
scroll to position [22, 0]
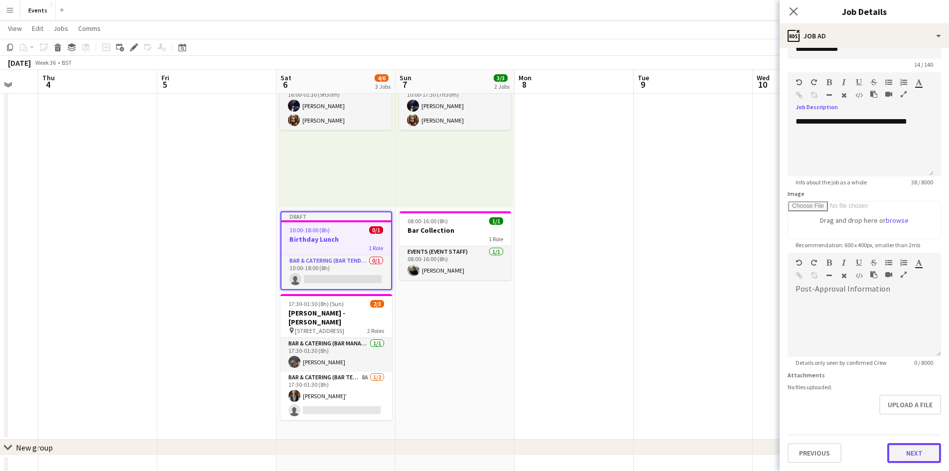
click at [920, 454] on button "Next" at bounding box center [914, 453] width 54 height 20
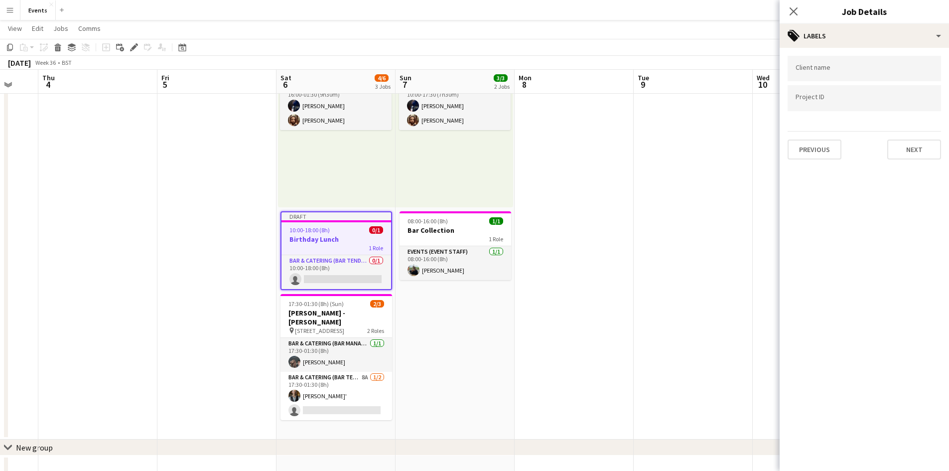
click at [833, 76] on div at bounding box center [863, 68] width 153 height 25
type input "**********"
click at [805, 93] on div "[PERSON_NAME]" at bounding box center [863, 99] width 153 height 24
click at [905, 151] on button "Next" at bounding box center [914, 149] width 54 height 20
type input "*******"
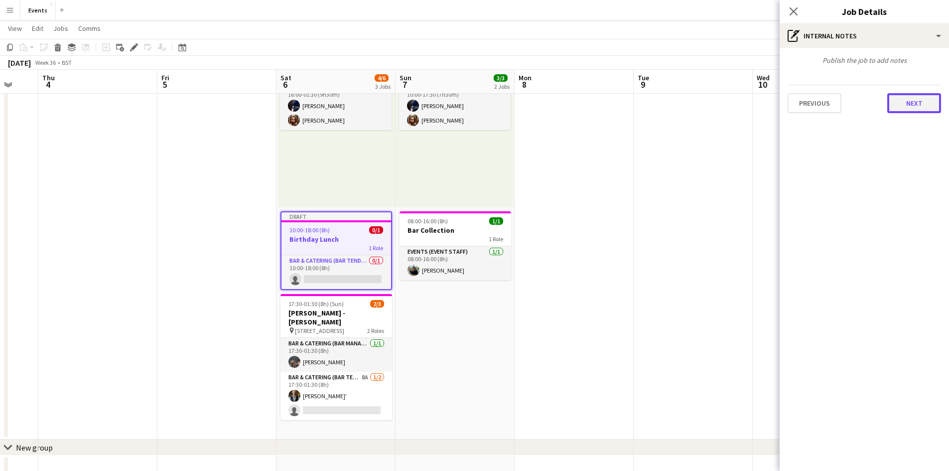
click at [904, 101] on button "Next" at bounding box center [914, 103] width 54 height 20
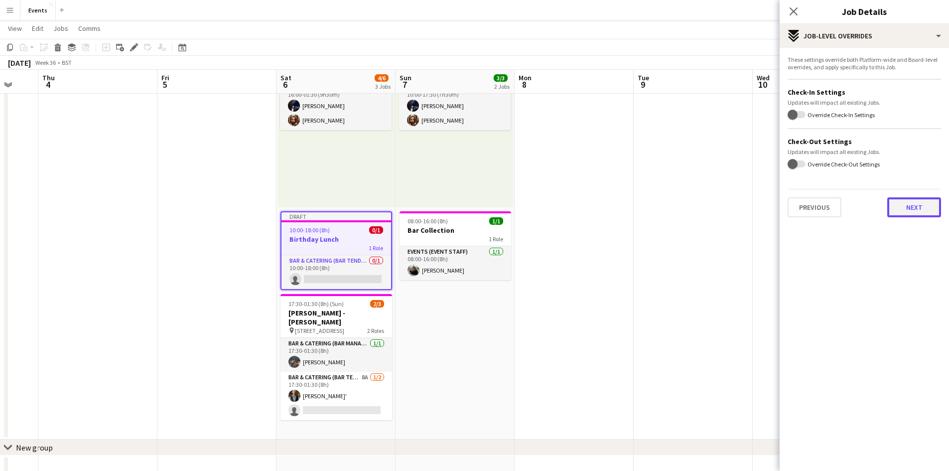
click at [911, 212] on button "Next" at bounding box center [914, 207] width 54 height 20
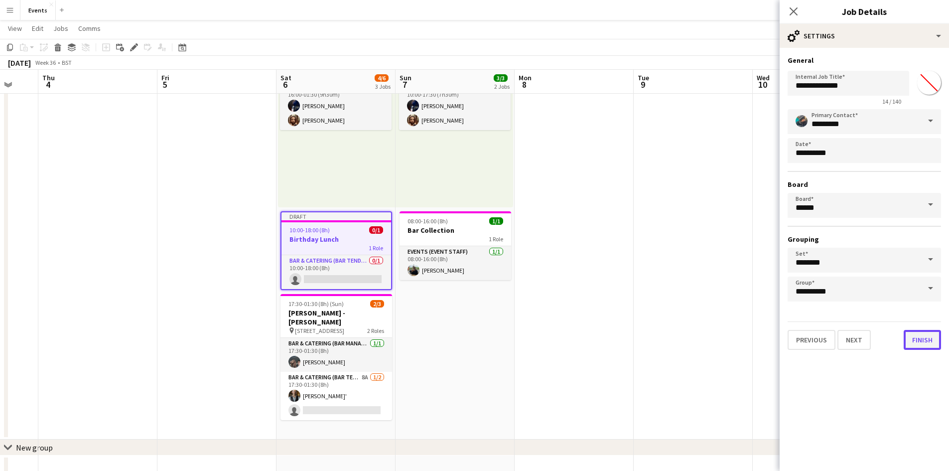
click at [919, 338] on button "Finish" at bounding box center [921, 340] width 37 height 20
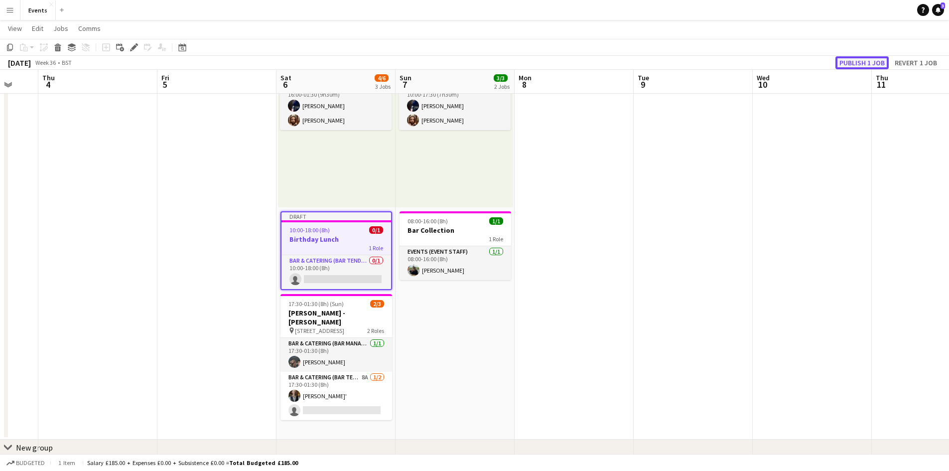
click at [864, 58] on button "Publish 1 job" at bounding box center [861, 62] width 53 height 13
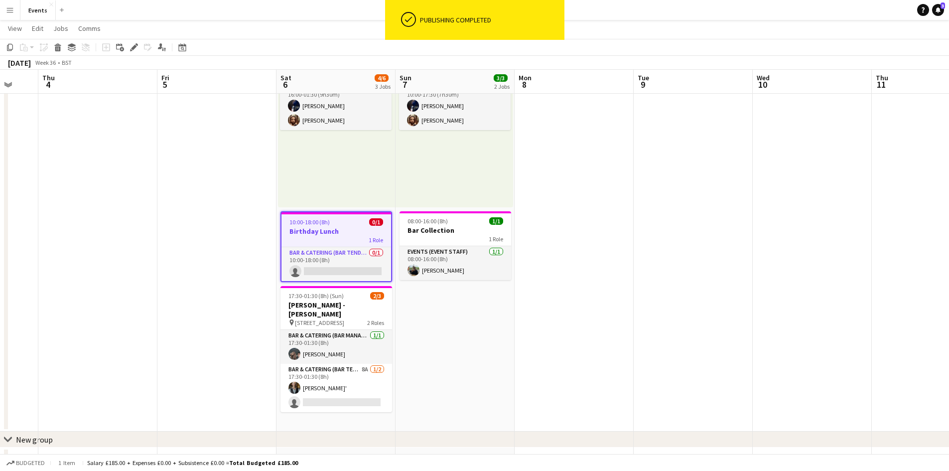
click at [336, 267] on app-card-role "Bar & Catering (Bar Tender) 0/1 10:00-18:00 (8h) single-neutral-actions" at bounding box center [336, 264] width 110 height 34
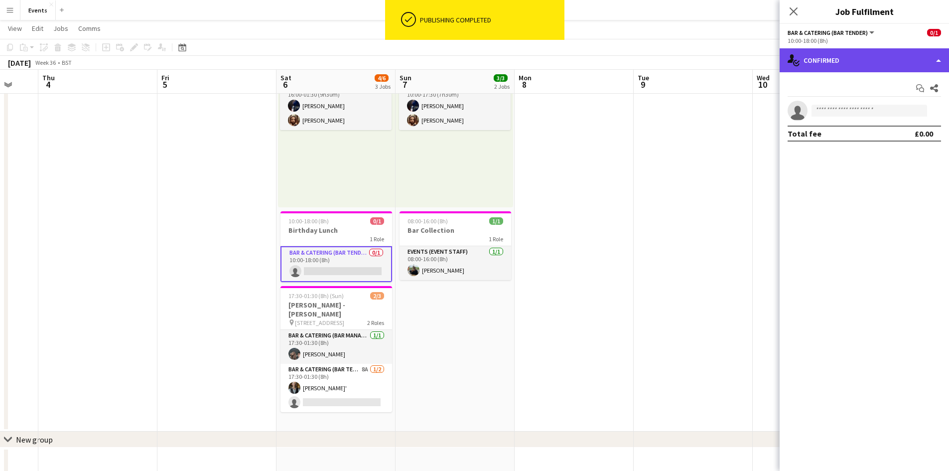
click at [835, 66] on div "single-neutral-actions-check-2 Confirmed" at bounding box center [863, 60] width 169 height 24
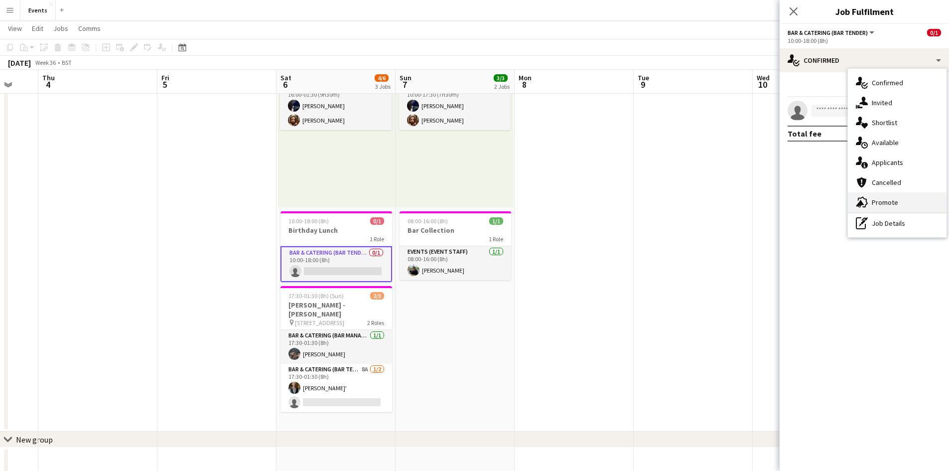
click at [889, 201] on span "Promote" at bounding box center [885, 202] width 26 height 9
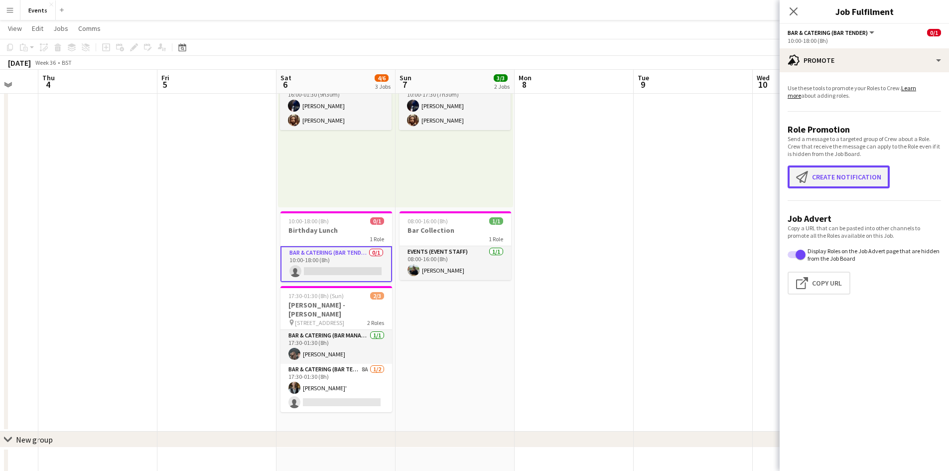
click at [838, 173] on button "Create notification Create notification" at bounding box center [838, 176] width 102 height 23
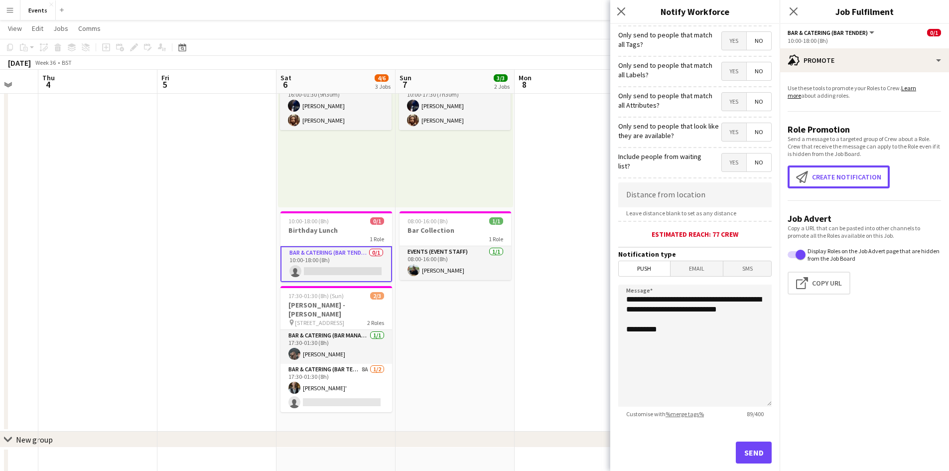
scroll to position [78, 0]
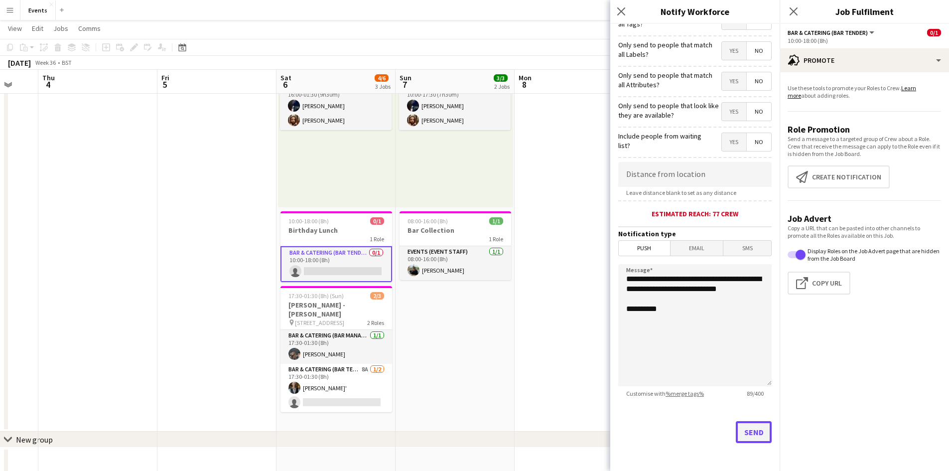
click at [738, 425] on button "Send" at bounding box center [754, 432] width 36 height 22
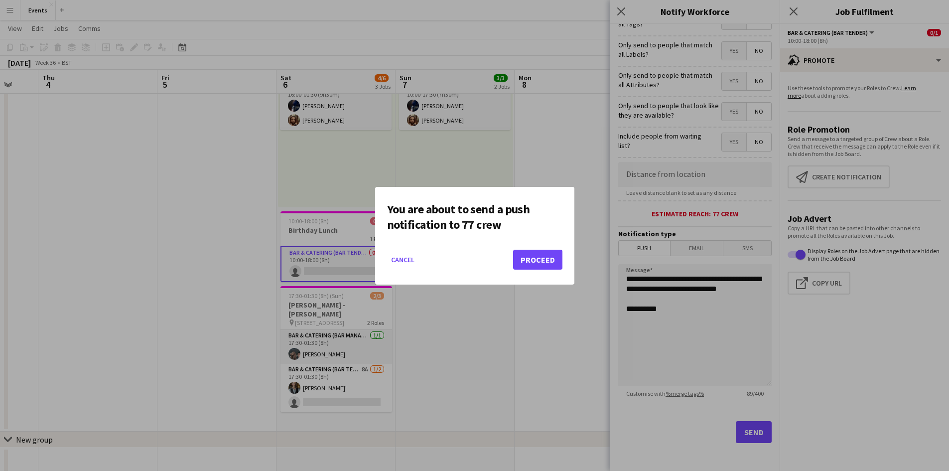
click at [563, 262] on div "You are about to send a push notification to 77 crew Cancel Proceed" at bounding box center [474, 236] width 199 height 98
click at [561, 262] on button "Proceed" at bounding box center [537, 260] width 49 height 20
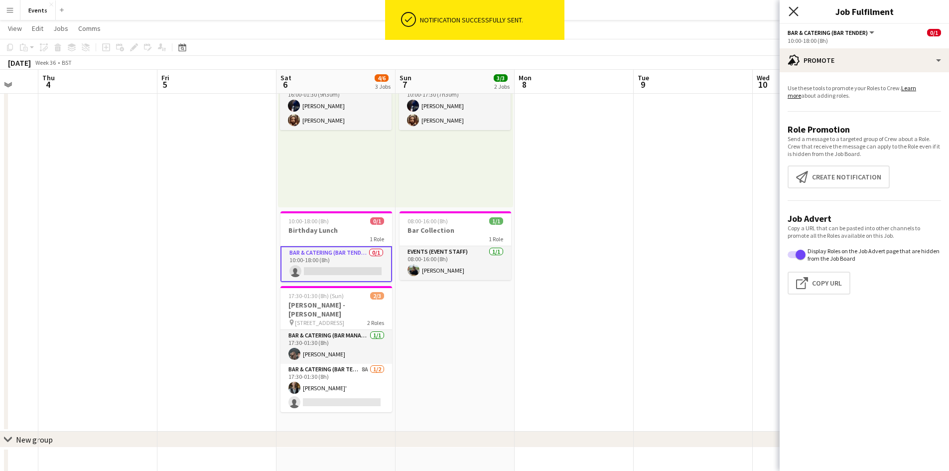
click at [797, 7] on icon at bounding box center [792, 10] width 9 height 9
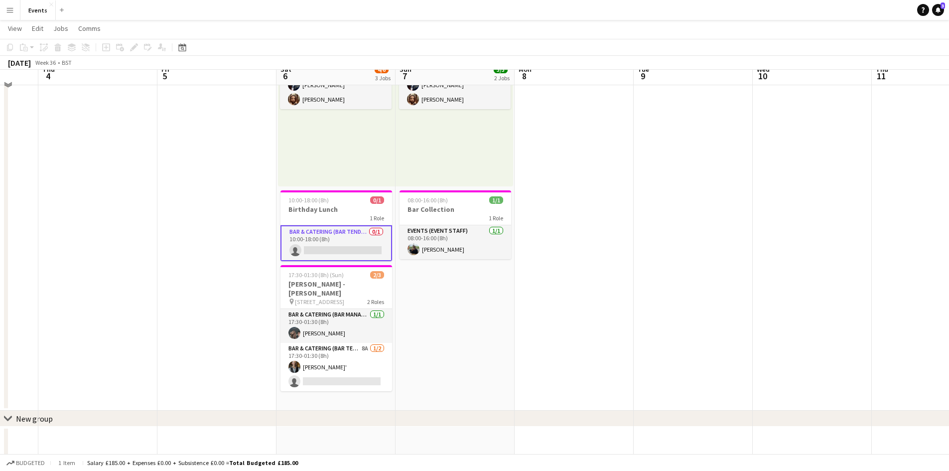
scroll to position [108, 0]
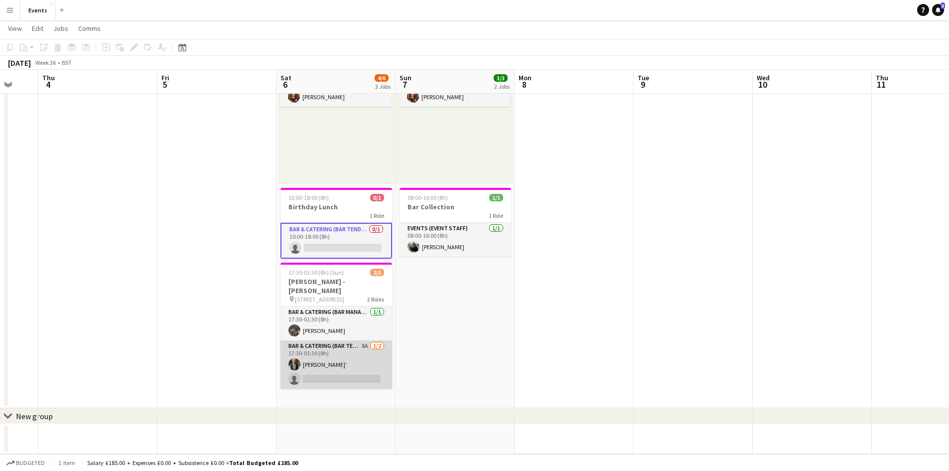
click at [325, 350] on app-card-role "Bar & Catering (Bar Tender) 8A [DATE] 17:30-01:30 (8h) [PERSON_NAME]' single-ne…" at bounding box center [336, 364] width 112 height 48
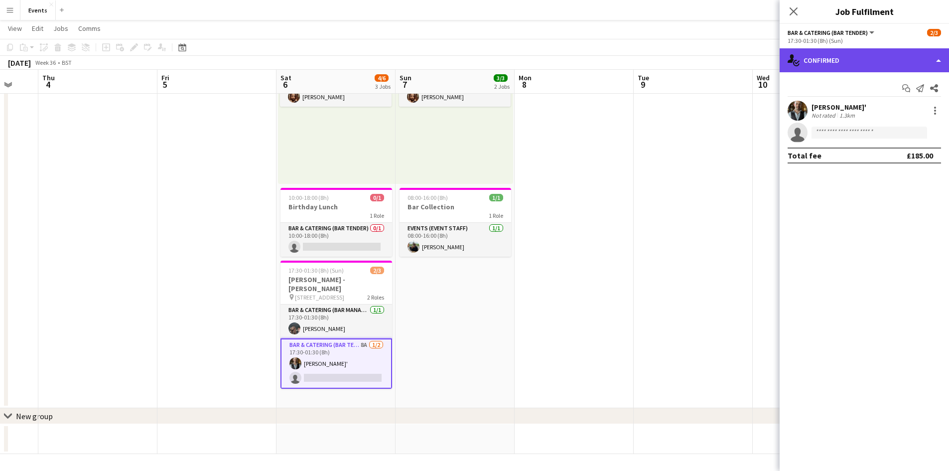
click at [852, 65] on div "single-neutral-actions-check-2 Confirmed" at bounding box center [863, 60] width 169 height 24
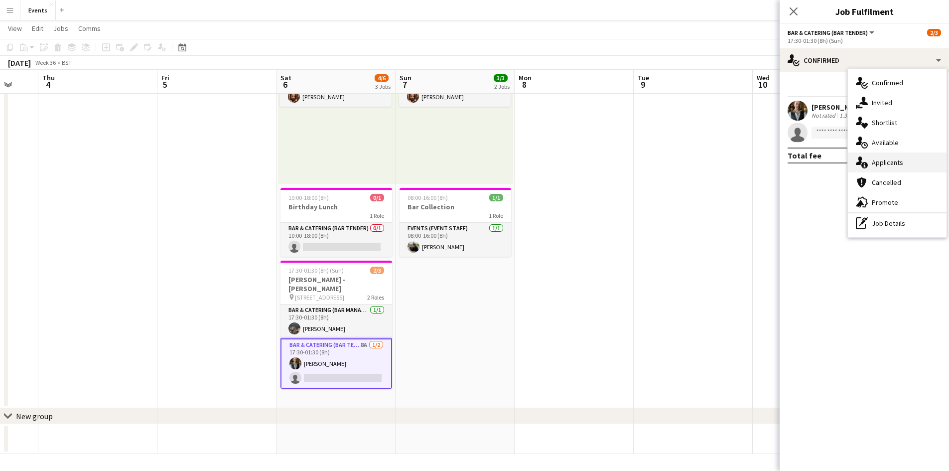
click at [878, 158] on span "Applicants" at bounding box center [887, 162] width 31 height 9
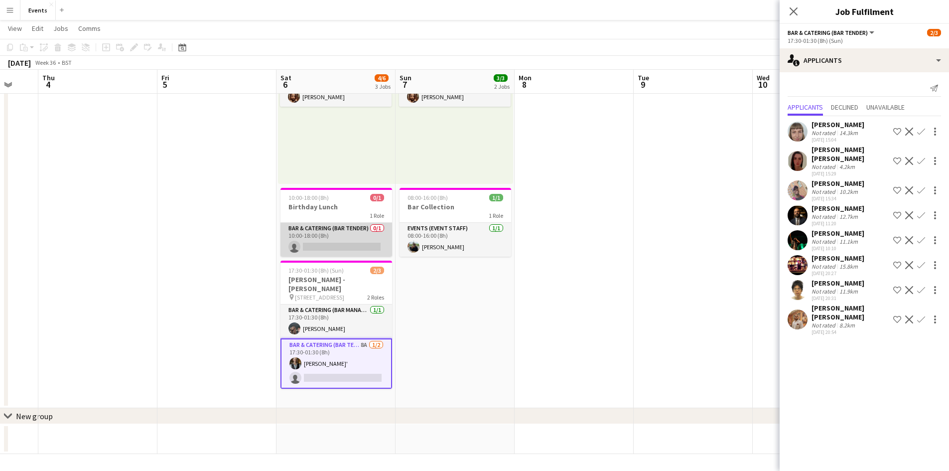
click at [319, 228] on app-card-role "Bar & Catering (Bar Tender) 0/1 10:00-18:00 (8h) single-neutral-actions" at bounding box center [336, 240] width 112 height 34
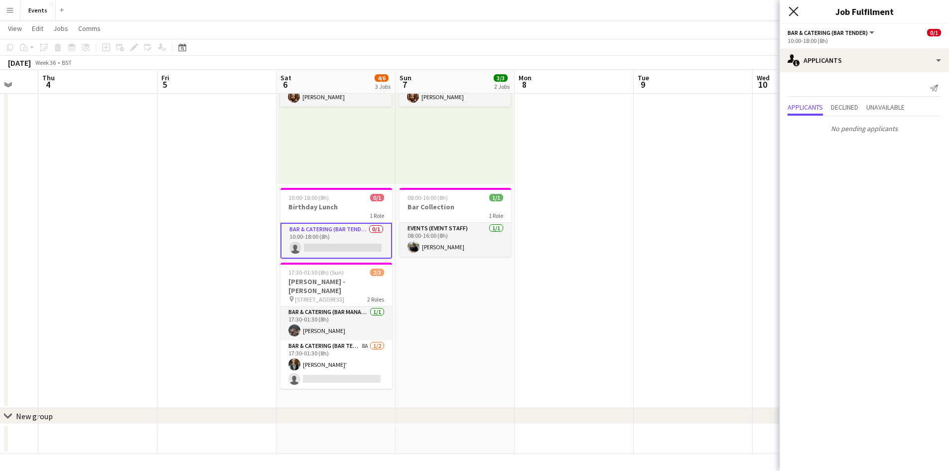
click at [795, 10] on icon at bounding box center [792, 10] width 9 height 9
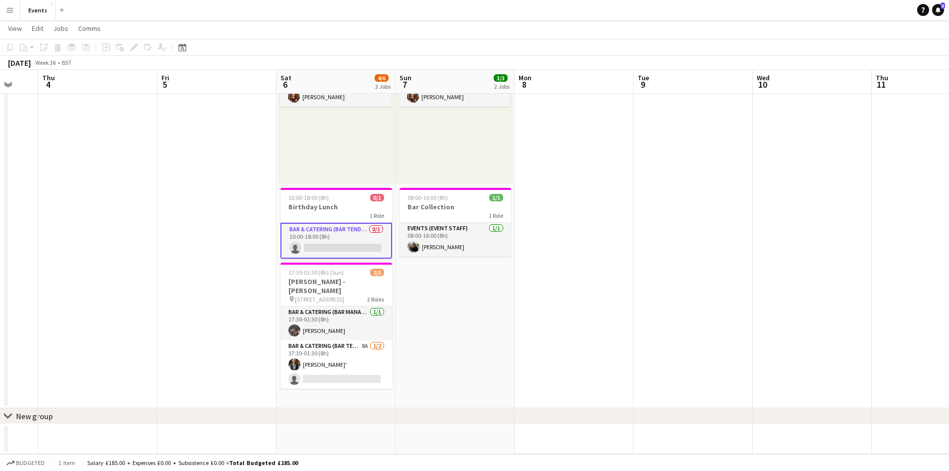
click at [329, 232] on app-card-role "Bar & Catering (Bar Tender) 0/1 10:00-18:00 (8h) single-neutral-actions" at bounding box center [336, 241] width 112 height 36
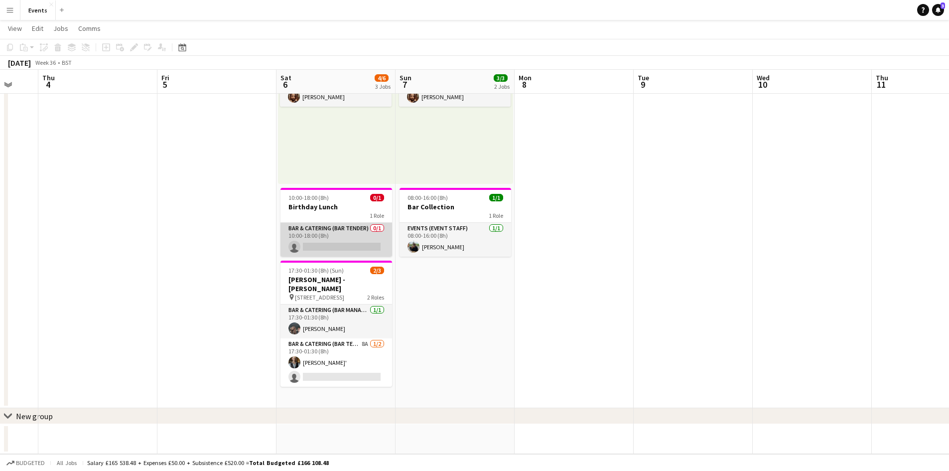
click at [329, 232] on app-card-role "Bar & Catering (Bar Tender) 0/1 10:00-18:00 (8h) single-neutral-actions" at bounding box center [336, 240] width 112 height 34
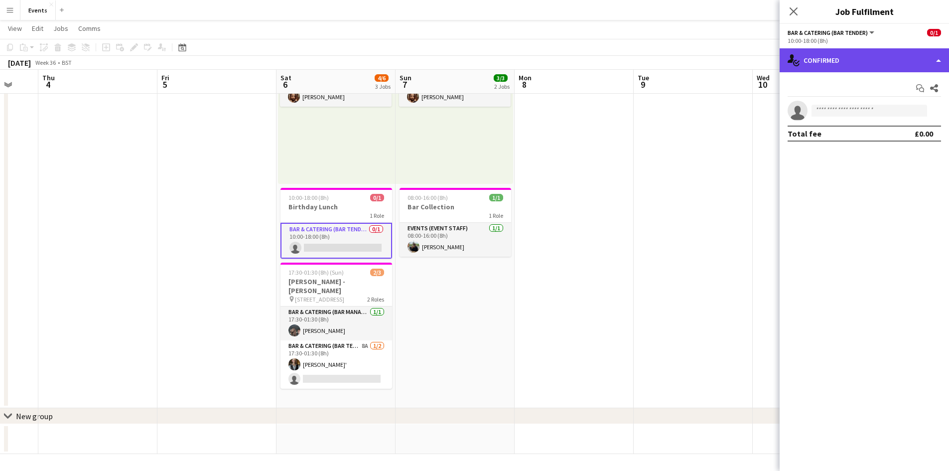
click at [831, 72] on div "single-neutral-actions-check-2 Confirmed" at bounding box center [863, 60] width 169 height 24
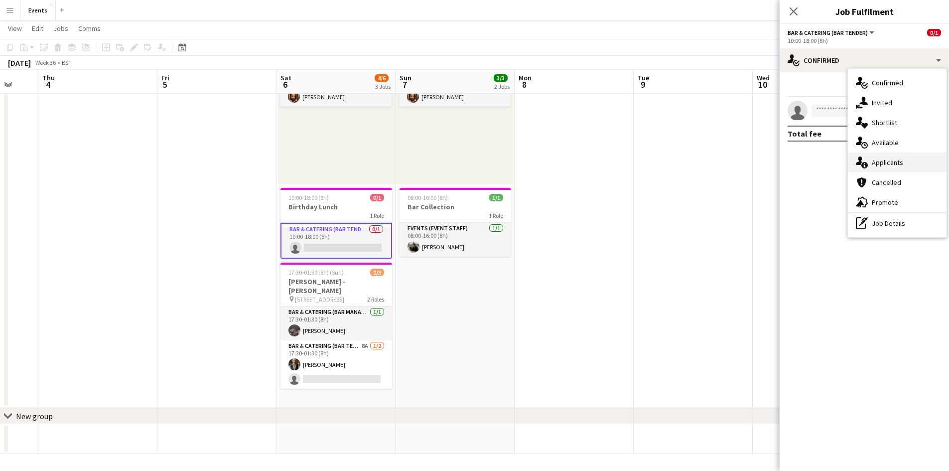
click at [883, 163] on span "Applicants" at bounding box center [887, 162] width 31 height 9
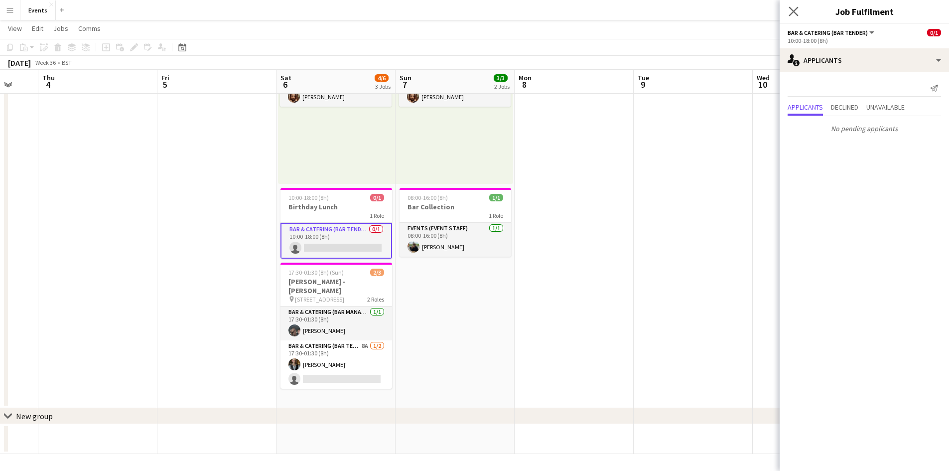
click at [799, 12] on app-icon "Close pop-in" at bounding box center [793, 11] width 14 height 14
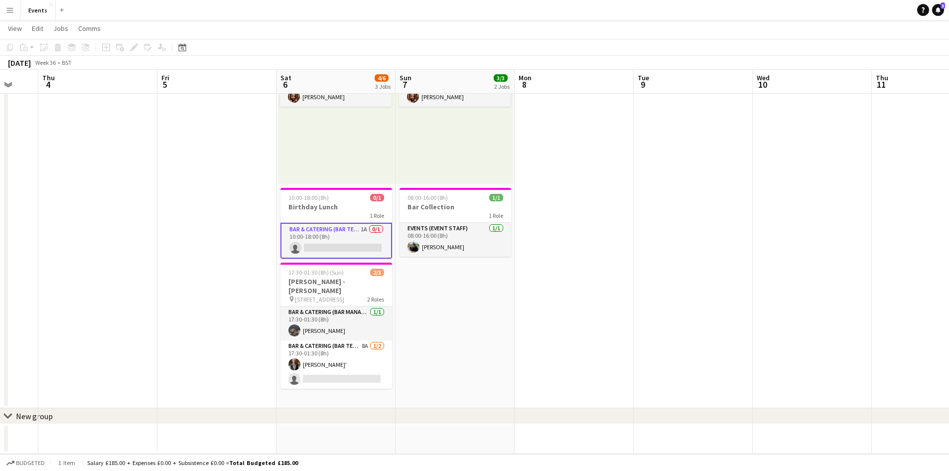
click at [299, 229] on app-card-role "Bar & Catering (Bar Tender) 1A 0/1 10:00-18:00 (8h) single-neutral-actions" at bounding box center [336, 241] width 112 height 36
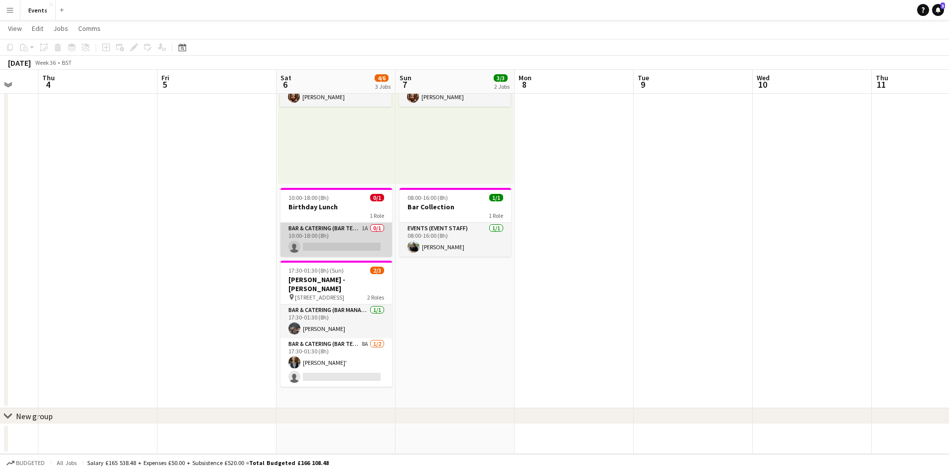
click at [303, 229] on app-card-role "Bar & Catering (Bar Tender) 1A 0/1 10:00-18:00 (8h) single-neutral-actions" at bounding box center [336, 240] width 112 height 34
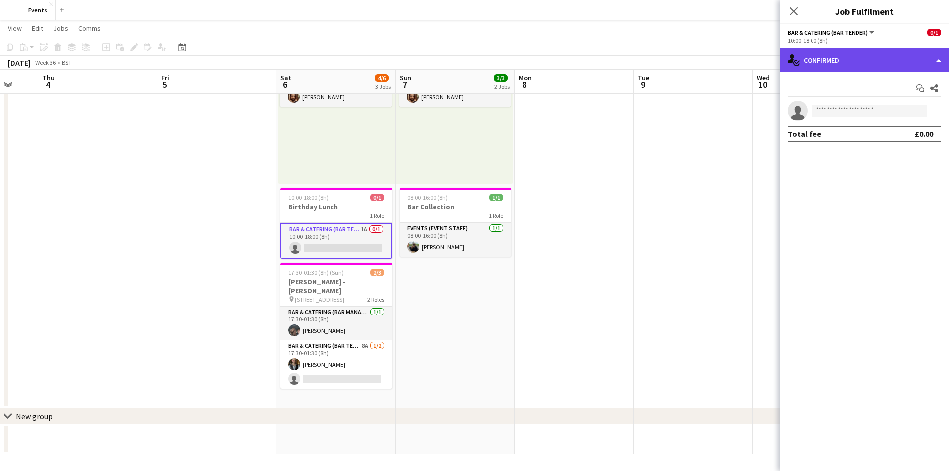
click at [869, 53] on div "single-neutral-actions-check-2 Confirmed" at bounding box center [863, 60] width 169 height 24
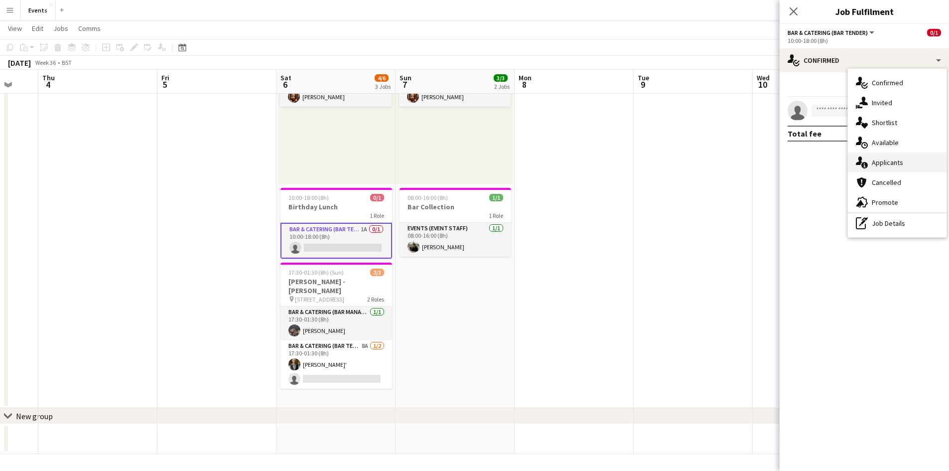
click at [882, 165] on span "Applicants" at bounding box center [887, 162] width 31 height 9
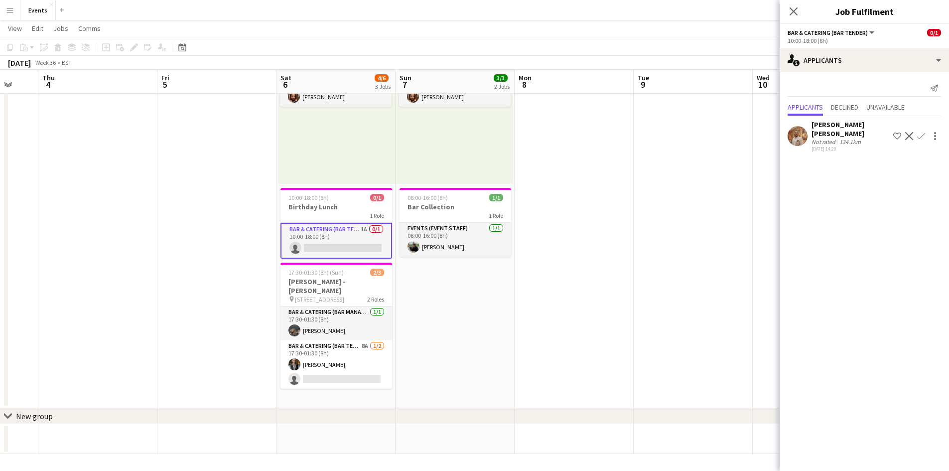
click at [839, 125] on div "[PERSON_NAME] [PERSON_NAME]" at bounding box center [850, 129] width 78 height 18
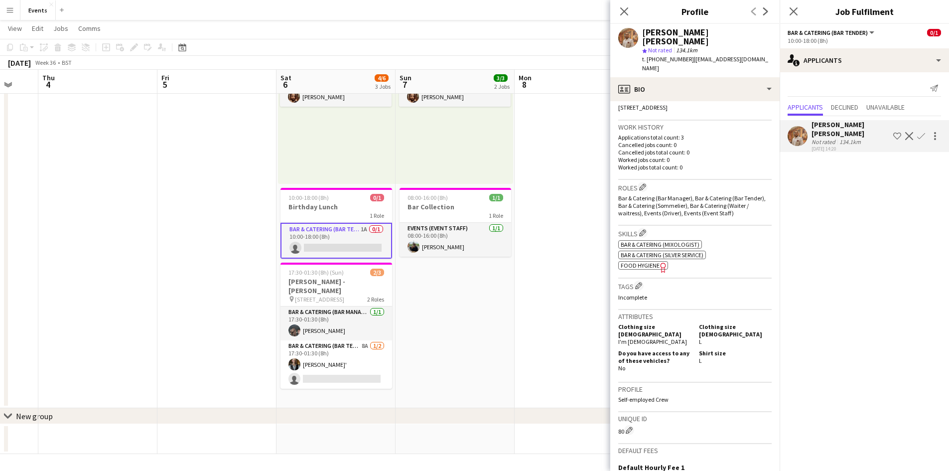
scroll to position [299, 0]
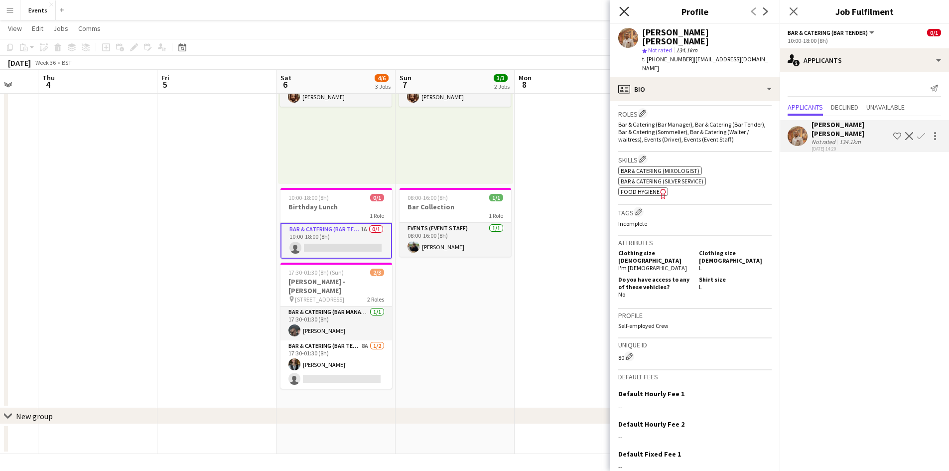
click at [624, 11] on icon at bounding box center [623, 10] width 9 height 9
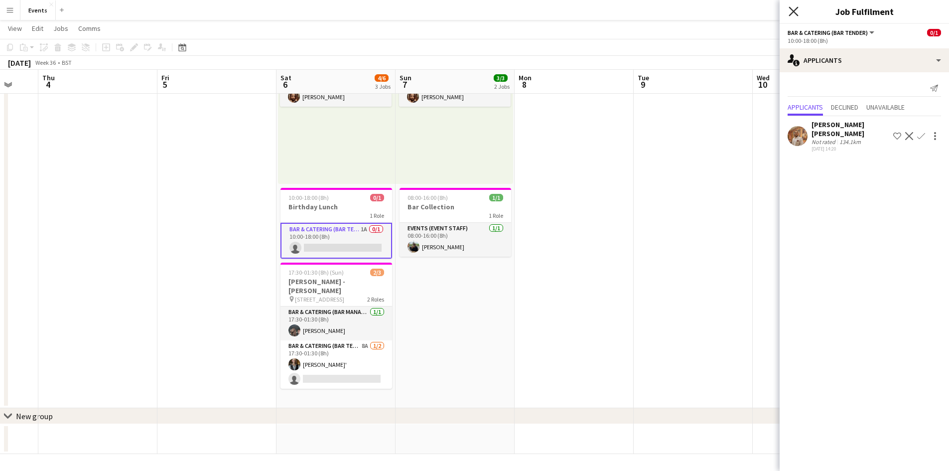
click at [790, 10] on icon "Close pop-in" at bounding box center [792, 10] width 9 height 9
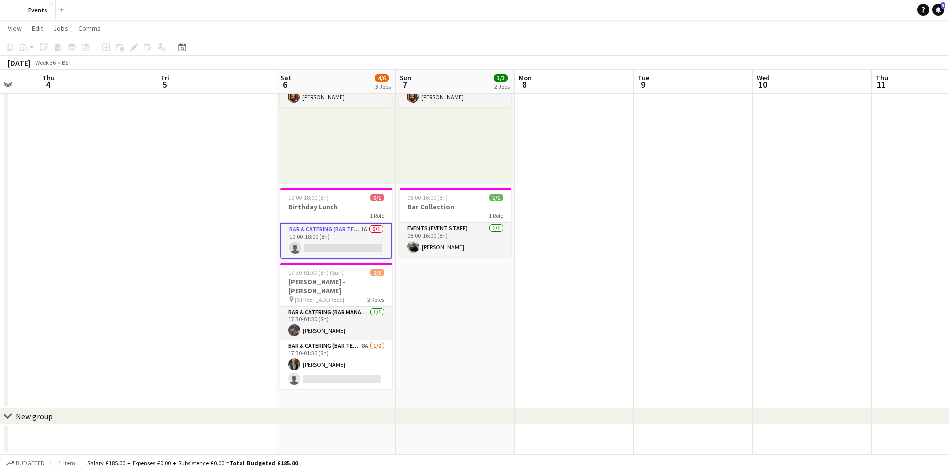
click at [317, 239] on app-card-role "Bar & Catering (Bar Tender) 1A 0/1 10:00-18:00 (8h) single-neutral-actions" at bounding box center [336, 241] width 112 height 36
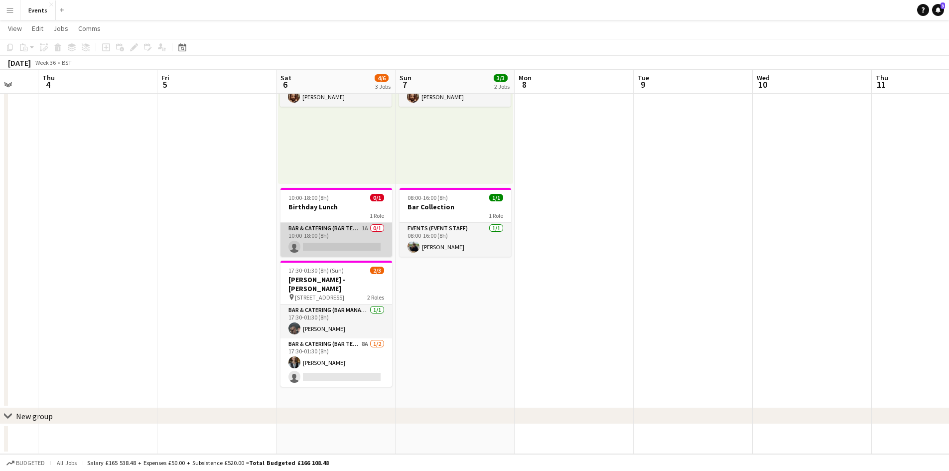
click at [317, 239] on app-card-role "Bar & Catering (Bar Tender) 1A 0/1 10:00-18:00 (8h) single-neutral-actions" at bounding box center [336, 240] width 112 height 34
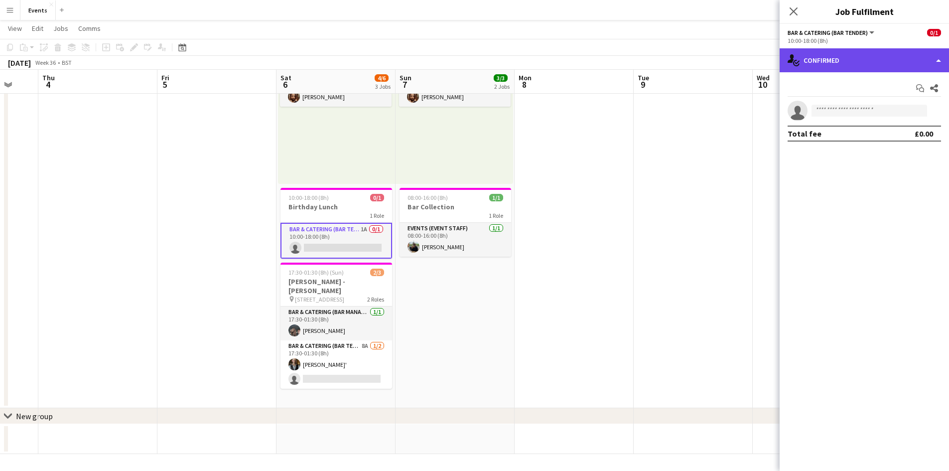
click at [878, 63] on div "single-neutral-actions-check-2 Confirmed" at bounding box center [863, 60] width 169 height 24
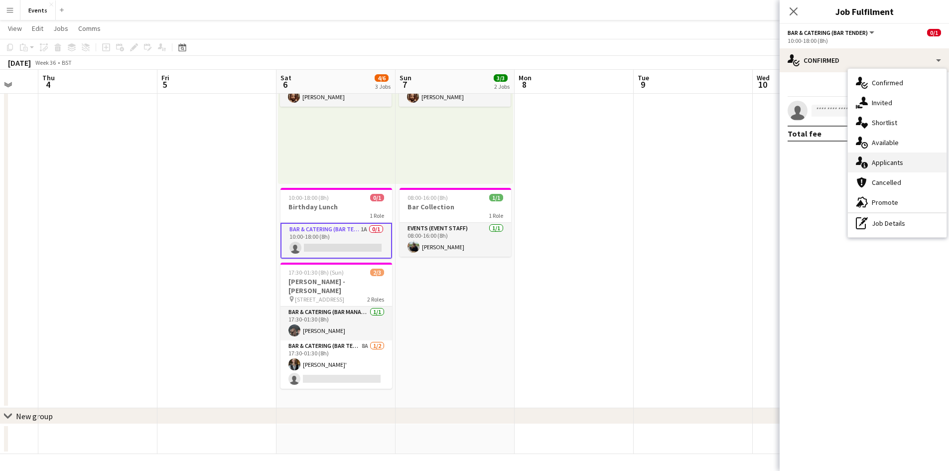
click at [883, 162] on span "Applicants" at bounding box center [887, 162] width 31 height 9
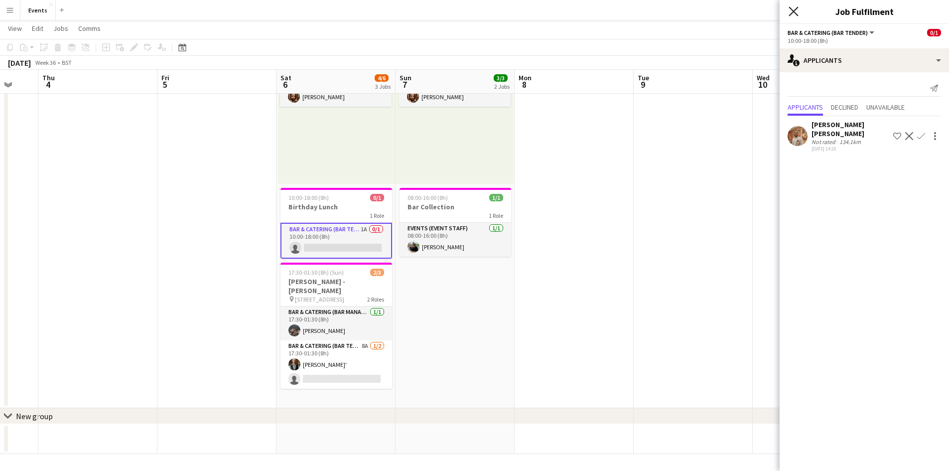
click at [793, 8] on icon "Close pop-in" at bounding box center [792, 10] width 9 height 9
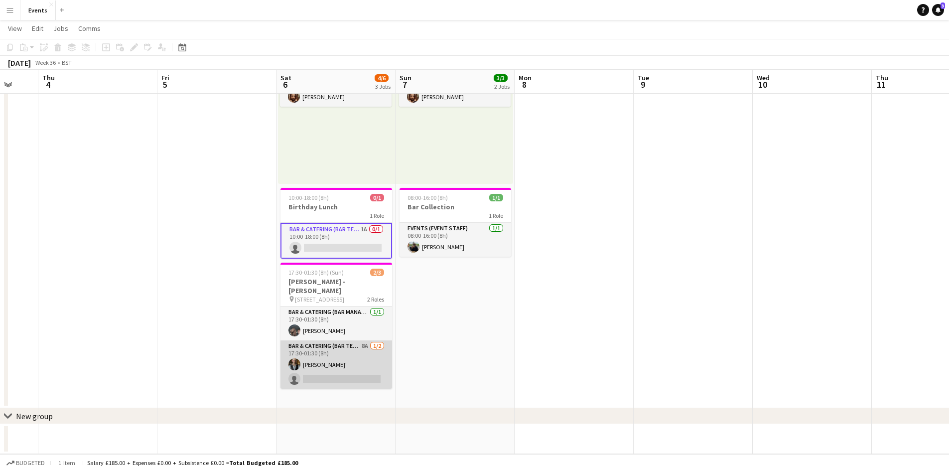
click at [311, 367] on app-card-role "Bar & Catering (Bar Tender) 8A [DATE] 17:30-01:30 (8h) [PERSON_NAME]' single-ne…" at bounding box center [336, 364] width 112 height 48
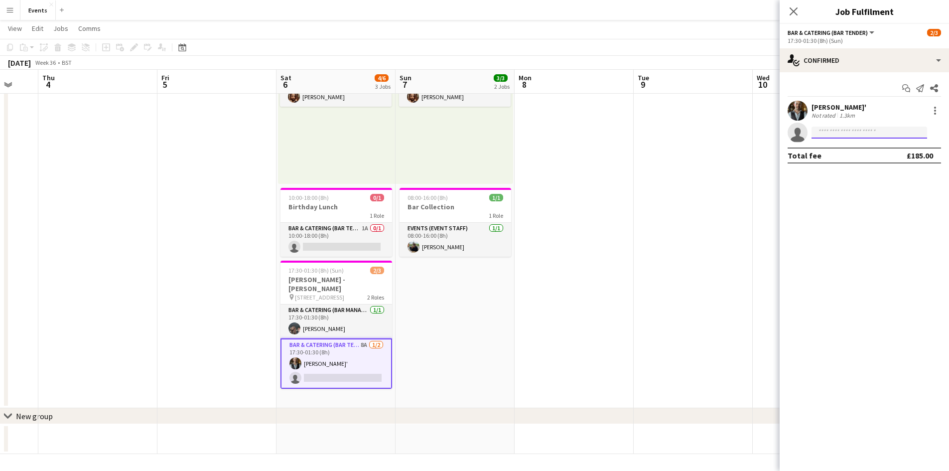
click at [840, 127] on input at bounding box center [869, 133] width 116 height 12
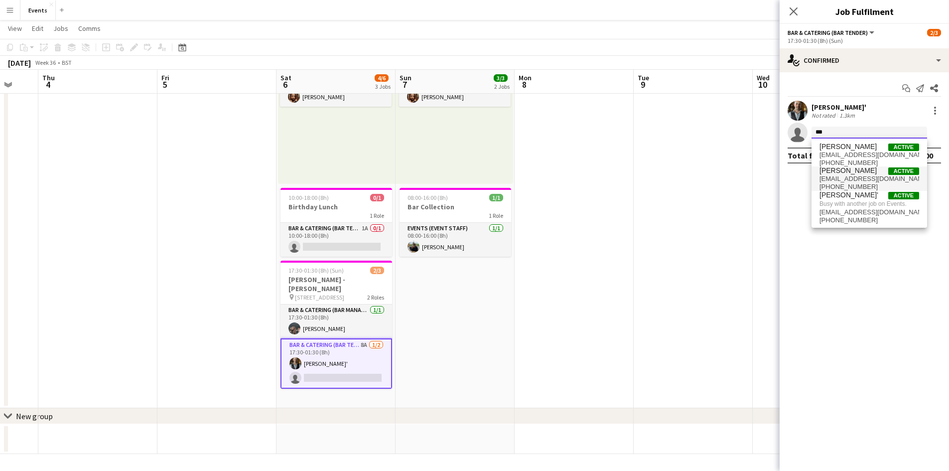
type input "***"
click at [855, 177] on span "[EMAIL_ADDRESS][DOMAIN_NAME]" at bounding box center [869, 179] width 100 height 8
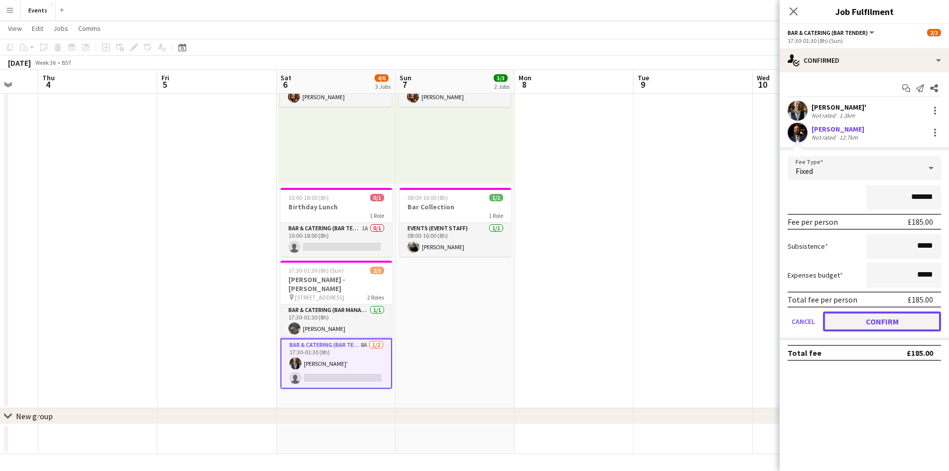
click at [897, 317] on button "Confirm" at bounding box center [882, 321] width 118 height 20
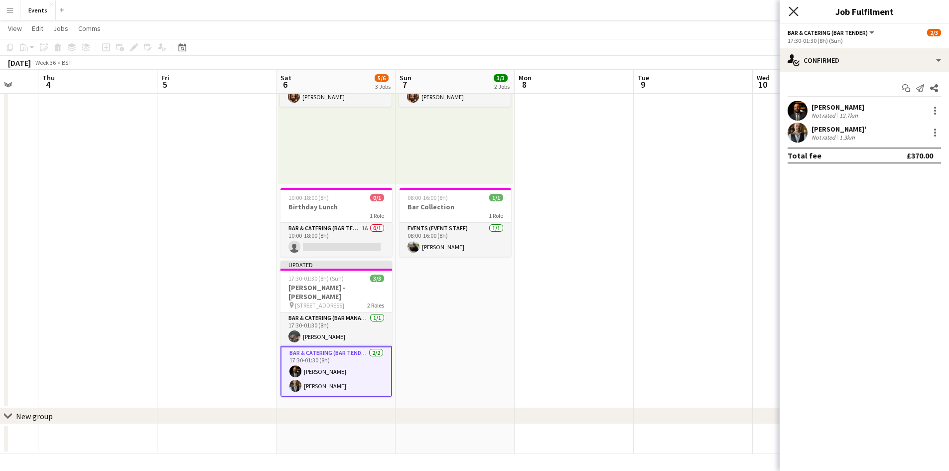
click at [790, 9] on icon "Close pop-in" at bounding box center [792, 10] width 9 height 9
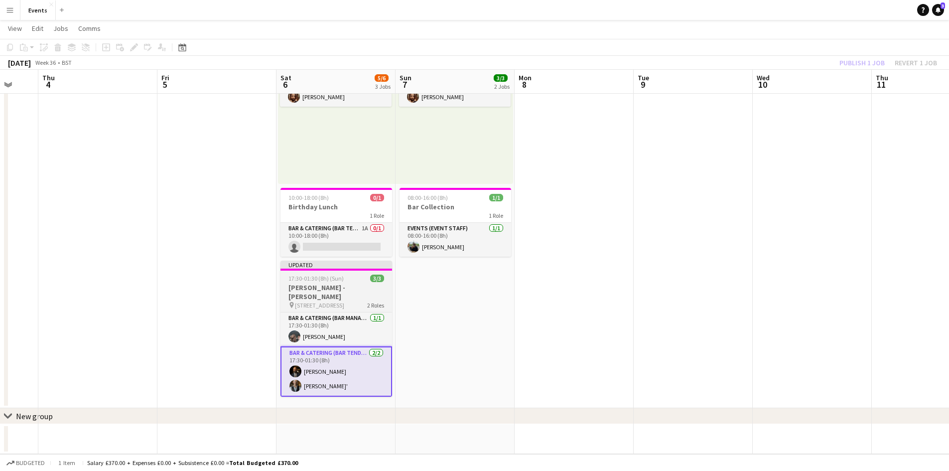
click at [312, 290] on h3 "[PERSON_NAME] - [PERSON_NAME]" at bounding box center [336, 292] width 112 height 18
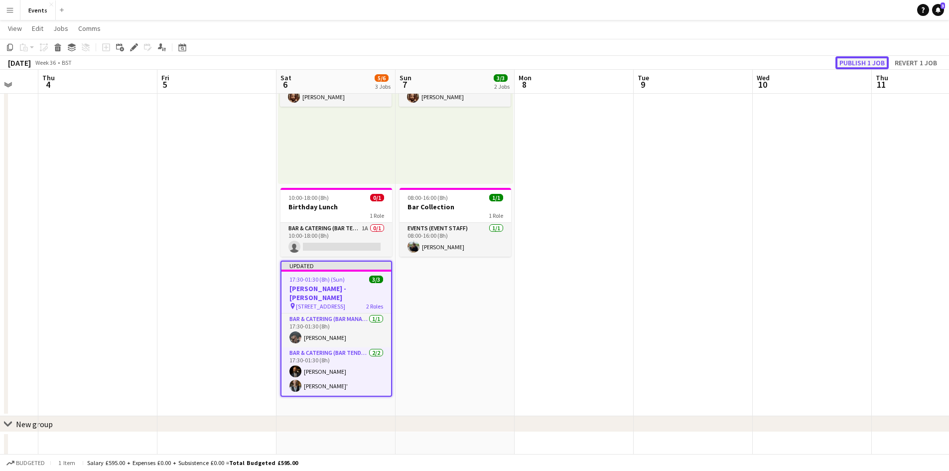
click at [858, 65] on button "Publish 1 job" at bounding box center [861, 62] width 53 height 13
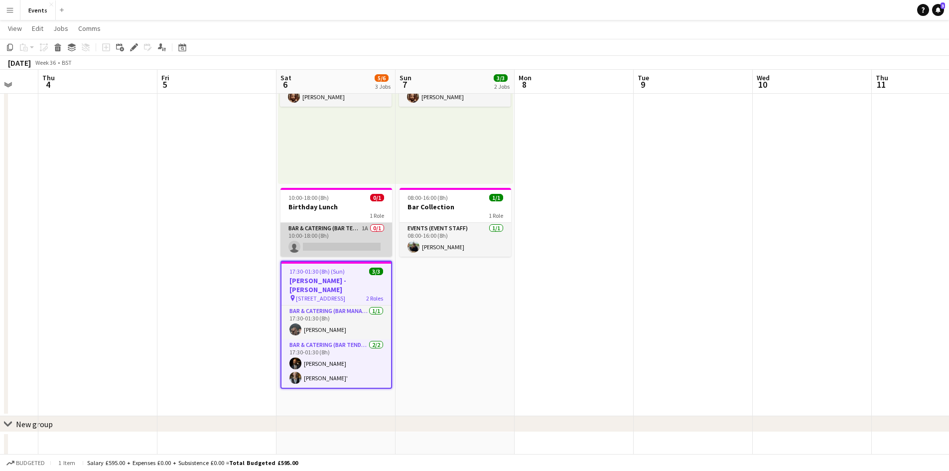
click at [327, 234] on app-card-role "Bar & Catering (Bar Tender) 1A 0/1 10:00-18:00 (8h) single-neutral-actions" at bounding box center [336, 240] width 112 height 34
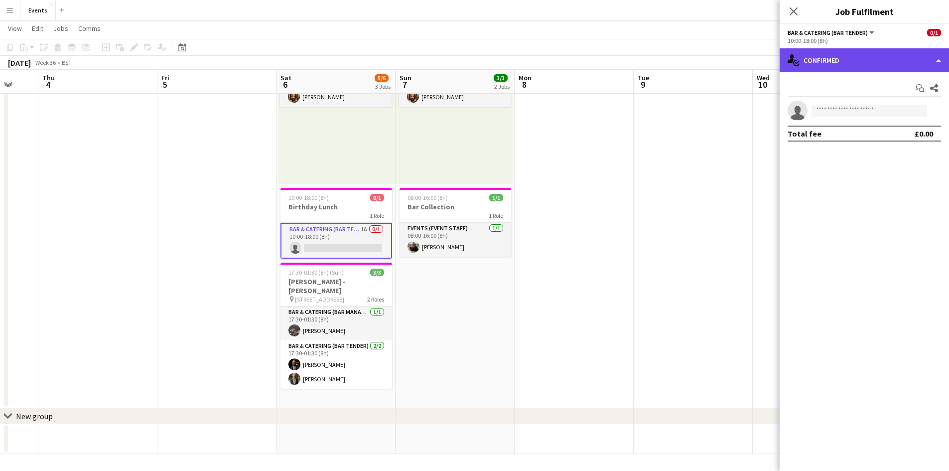
click at [826, 60] on div "single-neutral-actions-check-2 Confirmed" at bounding box center [863, 60] width 169 height 24
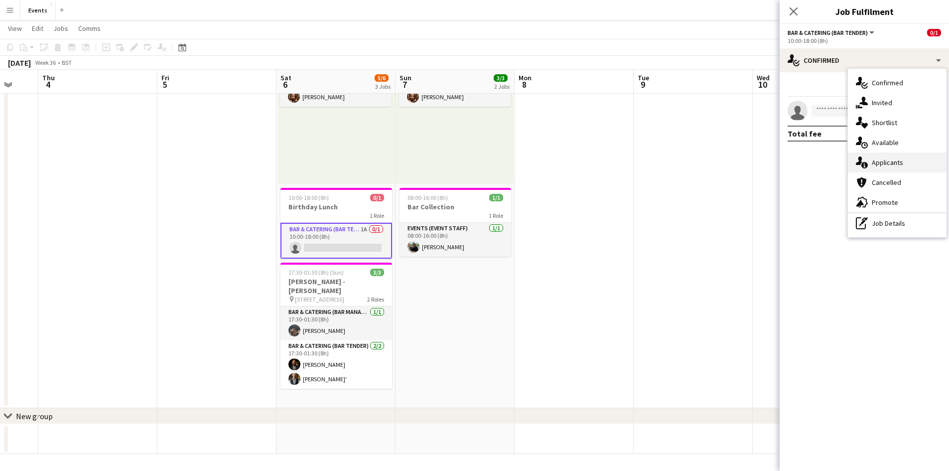
click at [880, 163] on span "Applicants" at bounding box center [887, 162] width 31 height 9
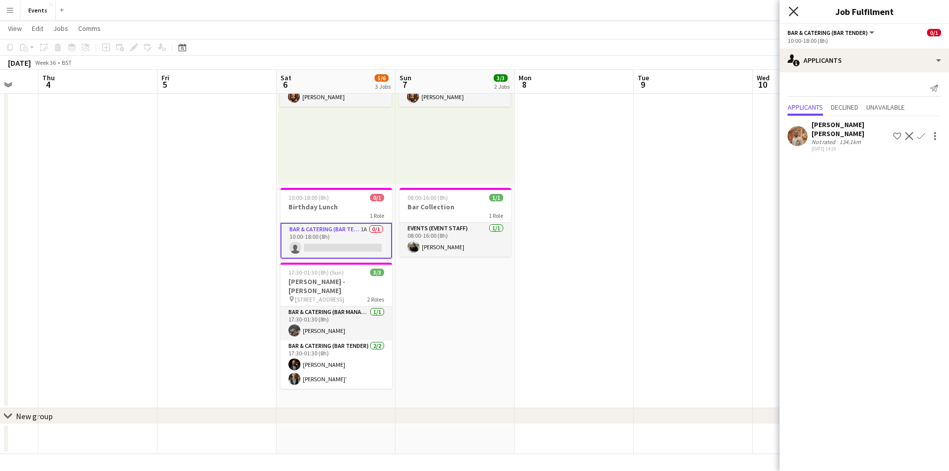
click at [796, 10] on icon "Close pop-in" at bounding box center [792, 10] width 9 height 9
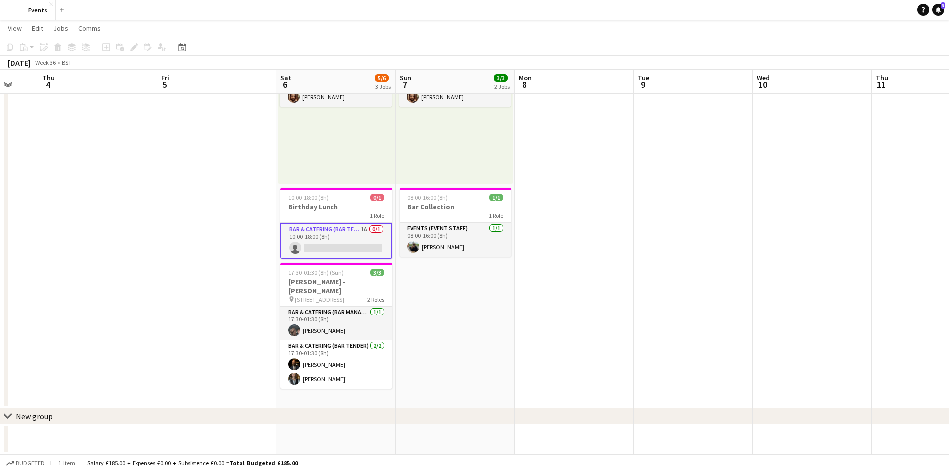
click at [320, 230] on app-card-role "Bar & Catering (Bar Tender) 1A 0/1 10:00-18:00 (8h) single-neutral-actions" at bounding box center [336, 241] width 112 height 36
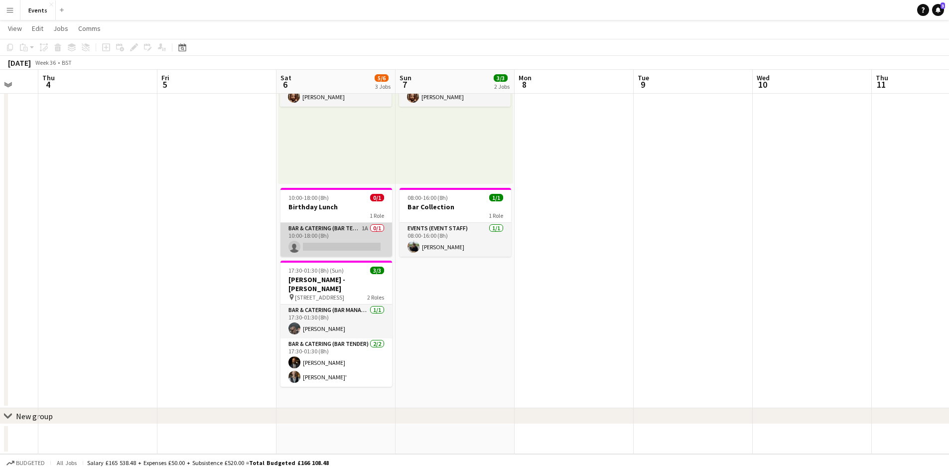
click at [313, 232] on app-card-role "Bar & Catering (Bar Tender) 1A 0/1 10:00-18:00 (8h) single-neutral-actions" at bounding box center [336, 240] width 112 height 34
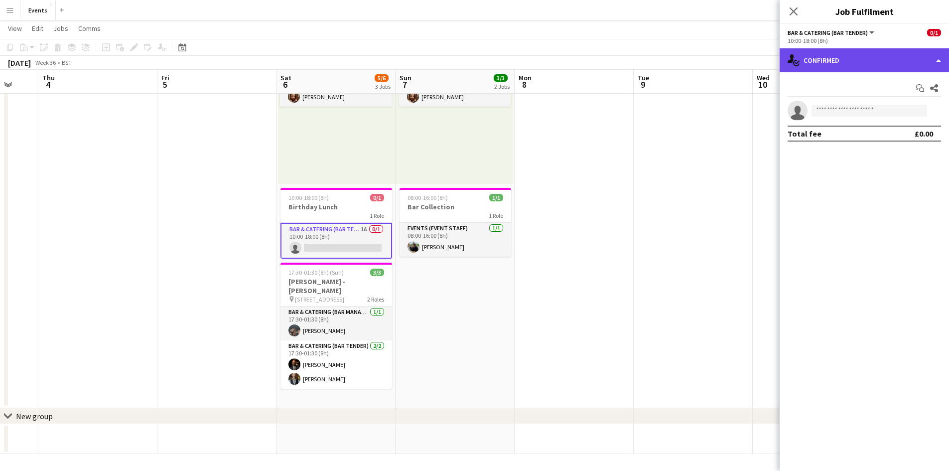
click at [841, 66] on div "single-neutral-actions-check-2 Confirmed" at bounding box center [863, 60] width 169 height 24
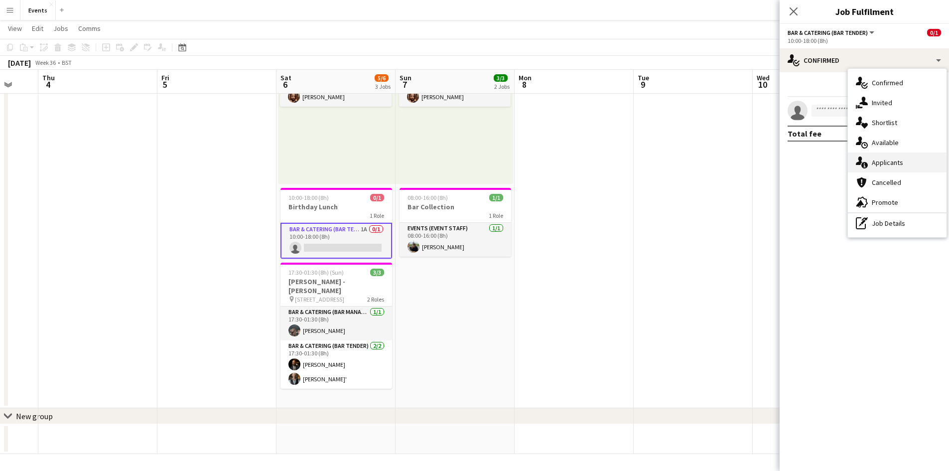
click at [867, 157] on icon "single-neutral-actions-information" at bounding box center [862, 162] width 12 height 12
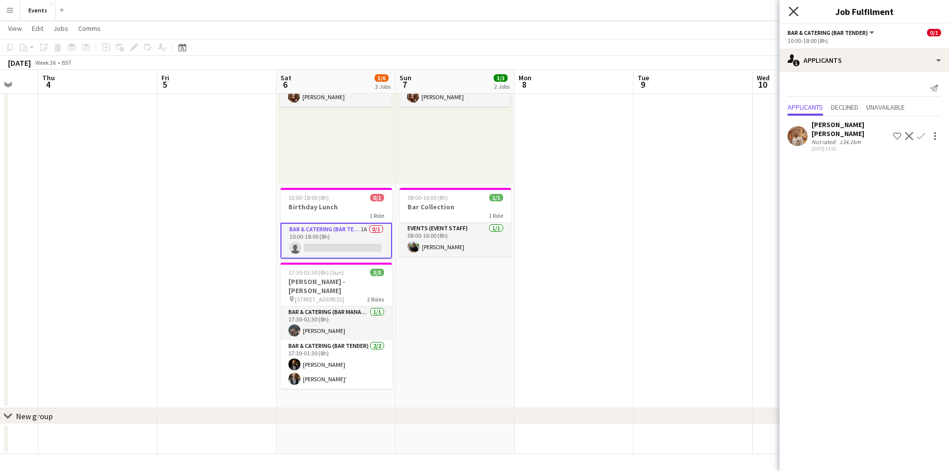
click at [793, 11] on icon at bounding box center [792, 10] width 9 height 9
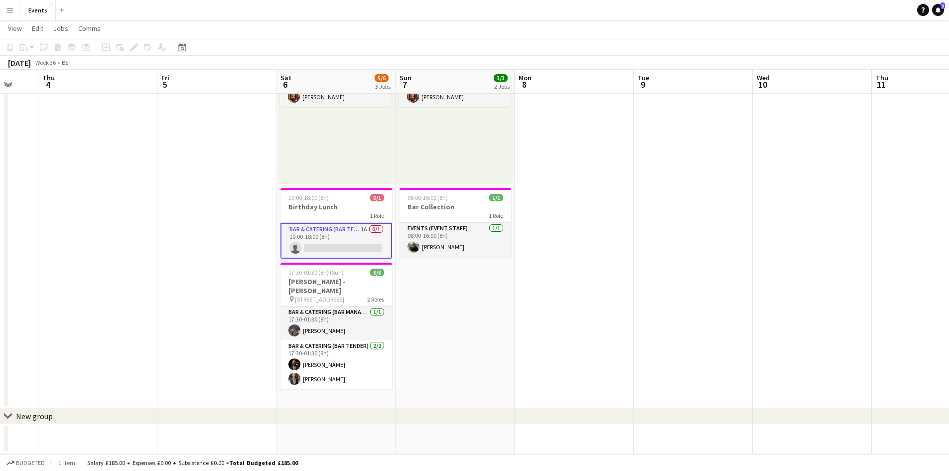
click at [333, 232] on app-card-role "Bar & Catering (Bar Tender) 1A 0/1 10:00-18:00 (8h) single-neutral-actions" at bounding box center [336, 241] width 112 height 36
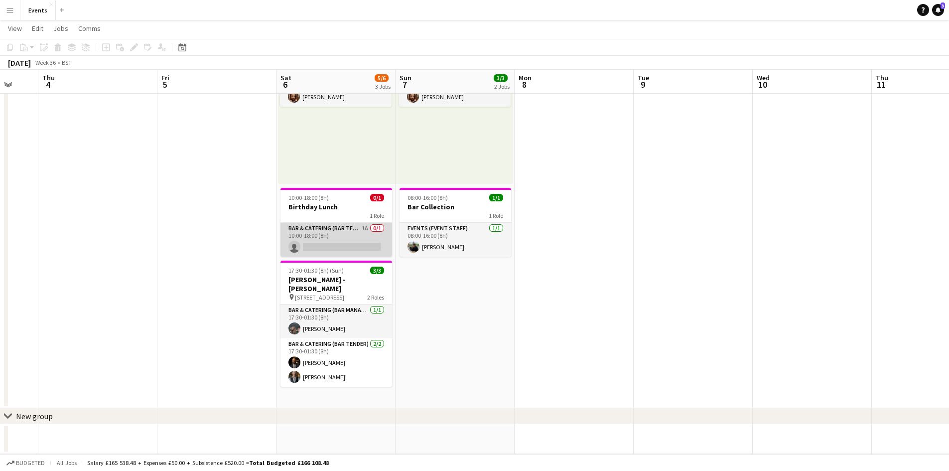
click at [333, 232] on app-card-role "Bar & Catering (Bar Tender) 1A 0/1 10:00-18:00 (8h) single-neutral-actions" at bounding box center [336, 240] width 112 height 34
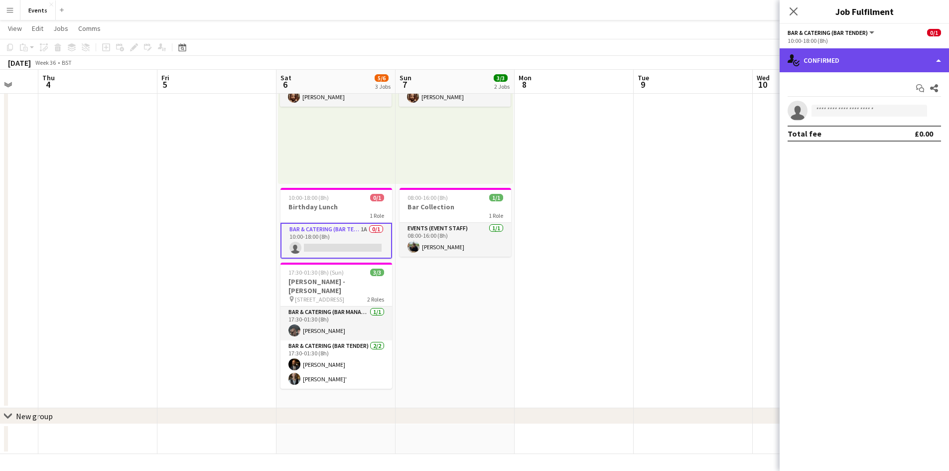
click at [823, 52] on div "single-neutral-actions-check-2 Confirmed" at bounding box center [863, 60] width 169 height 24
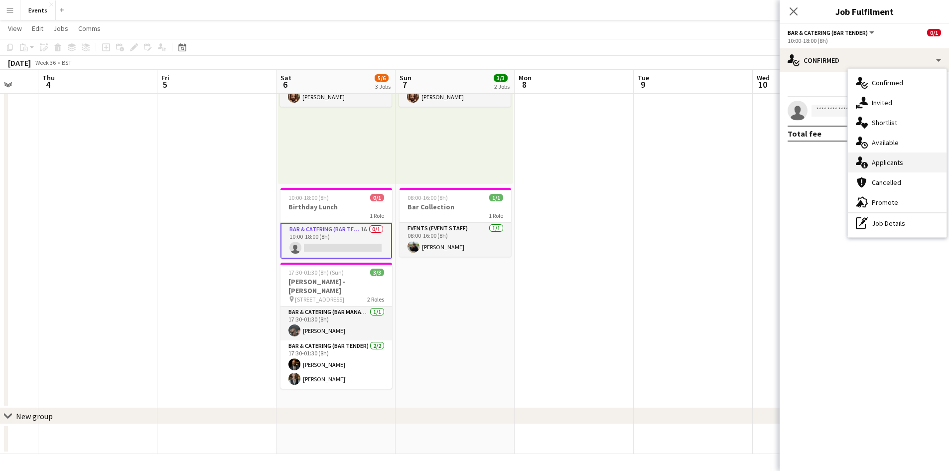
click at [884, 162] on span "Applicants" at bounding box center [887, 162] width 31 height 9
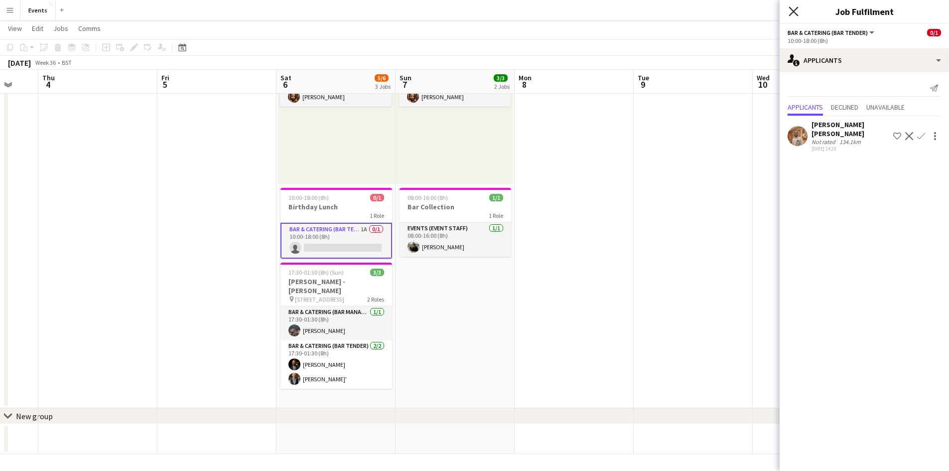
click at [797, 11] on icon "Close pop-in" at bounding box center [792, 10] width 9 height 9
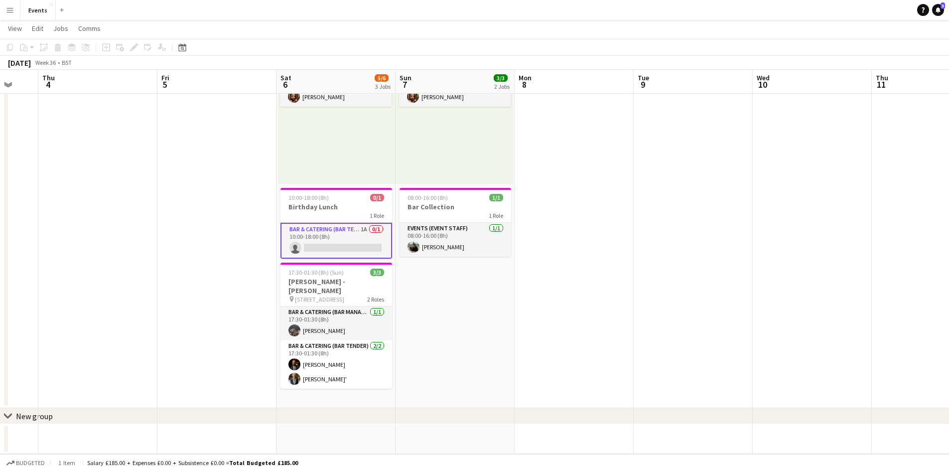
click at [305, 235] on app-card-role "Bar & Catering (Bar Tender) 1A 0/1 10:00-18:00 (8h) single-neutral-actions" at bounding box center [336, 241] width 112 height 36
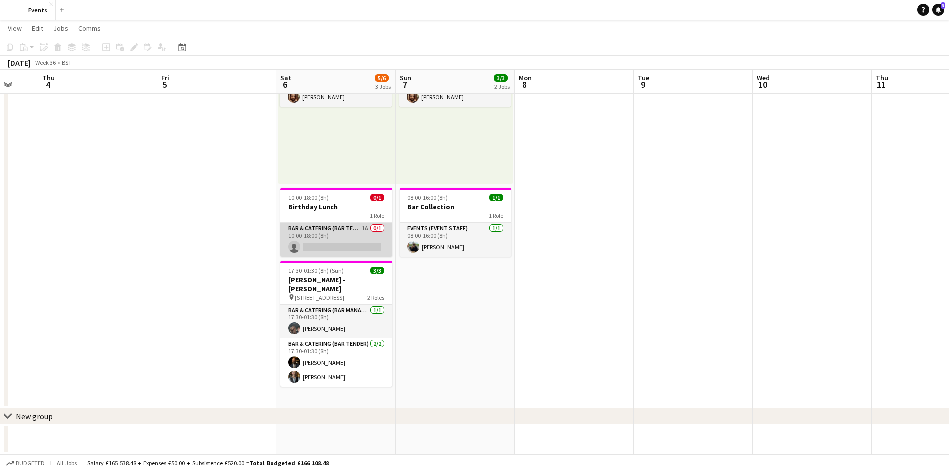
click at [305, 235] on app-card-role "Bar & Catering (Bar Tender) 1A 0/1 10:00-18:00 (8h) single-neutral-actions" at bounding box center [336, 240] width 112 height 34
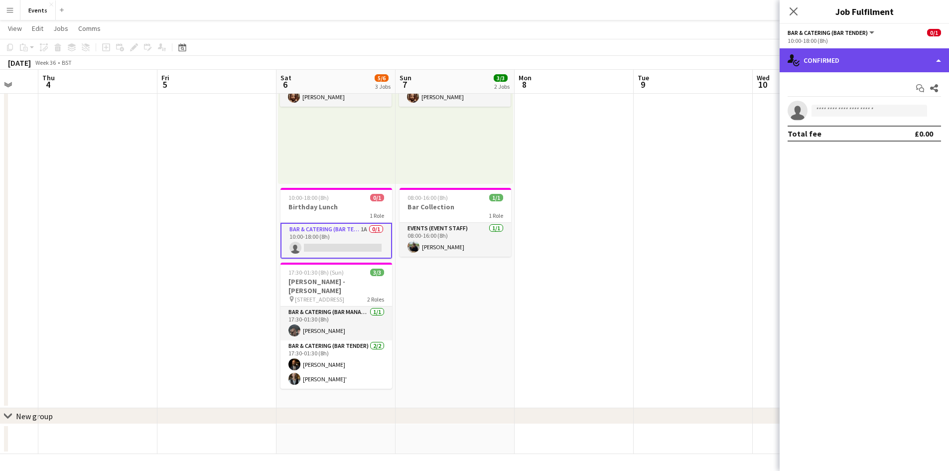
click at [840, 61] on div "single-neutral-actions-check-2 Confirmed" at bounding box center [863, 60] width 169 height 24
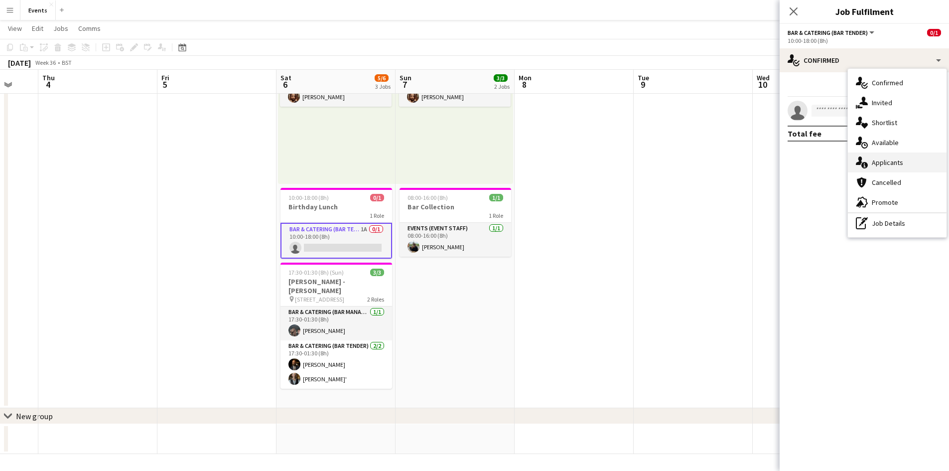
click at [878, 158] on span "Applicants" at bounding box center [887, 162] width 31 height 9
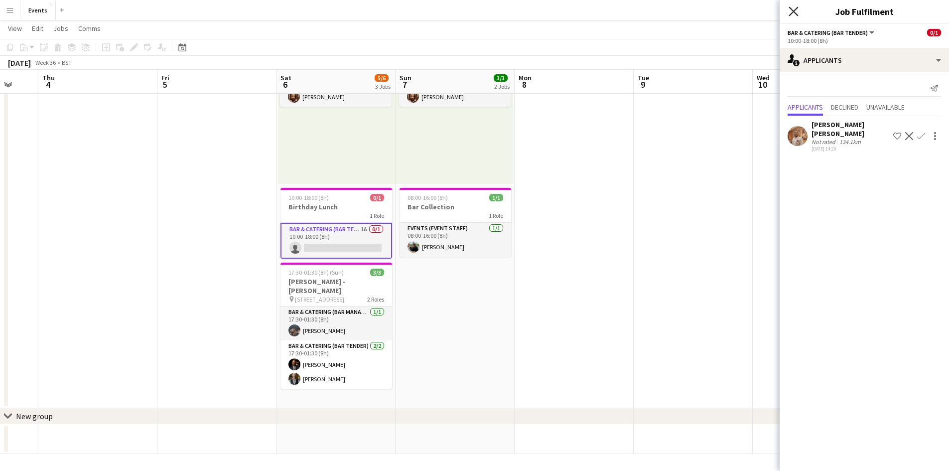
click at [795, 10] on icon at bounding box center [792, 10] width 9 height 9
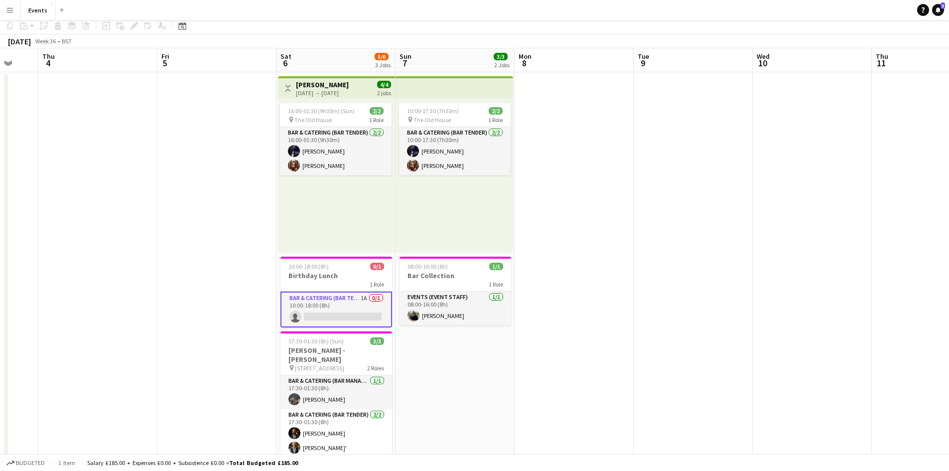
scroll to position [0, 0]
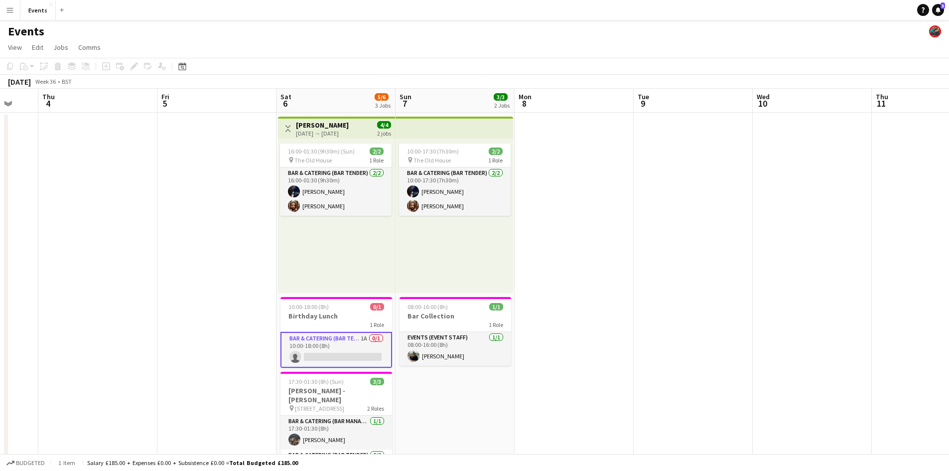
click at [327, 340] on app-card-role "Bar & Catering (Bar Tender) 1A 0/1 10:00-18:00 (8h) single-neutral-actions" at bounding box center [336, 350] width 112 height 36
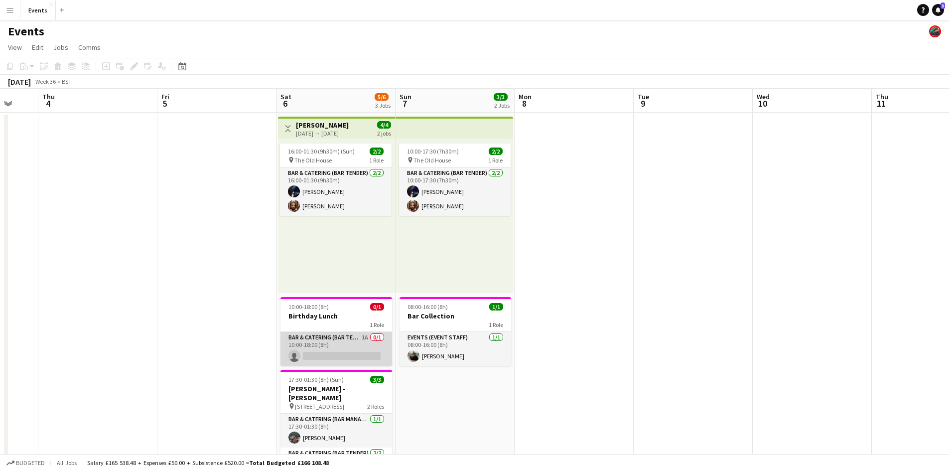
click at [331, 343] on app-card-role "Bar & Catering (Bar Tender) 1A 0/1 10:00-18:00 (8h) single-neutral-actions" at bounding box center [336, 349] width 112 height 34
